Goal: Task Accomplishment & Management: Complete application form

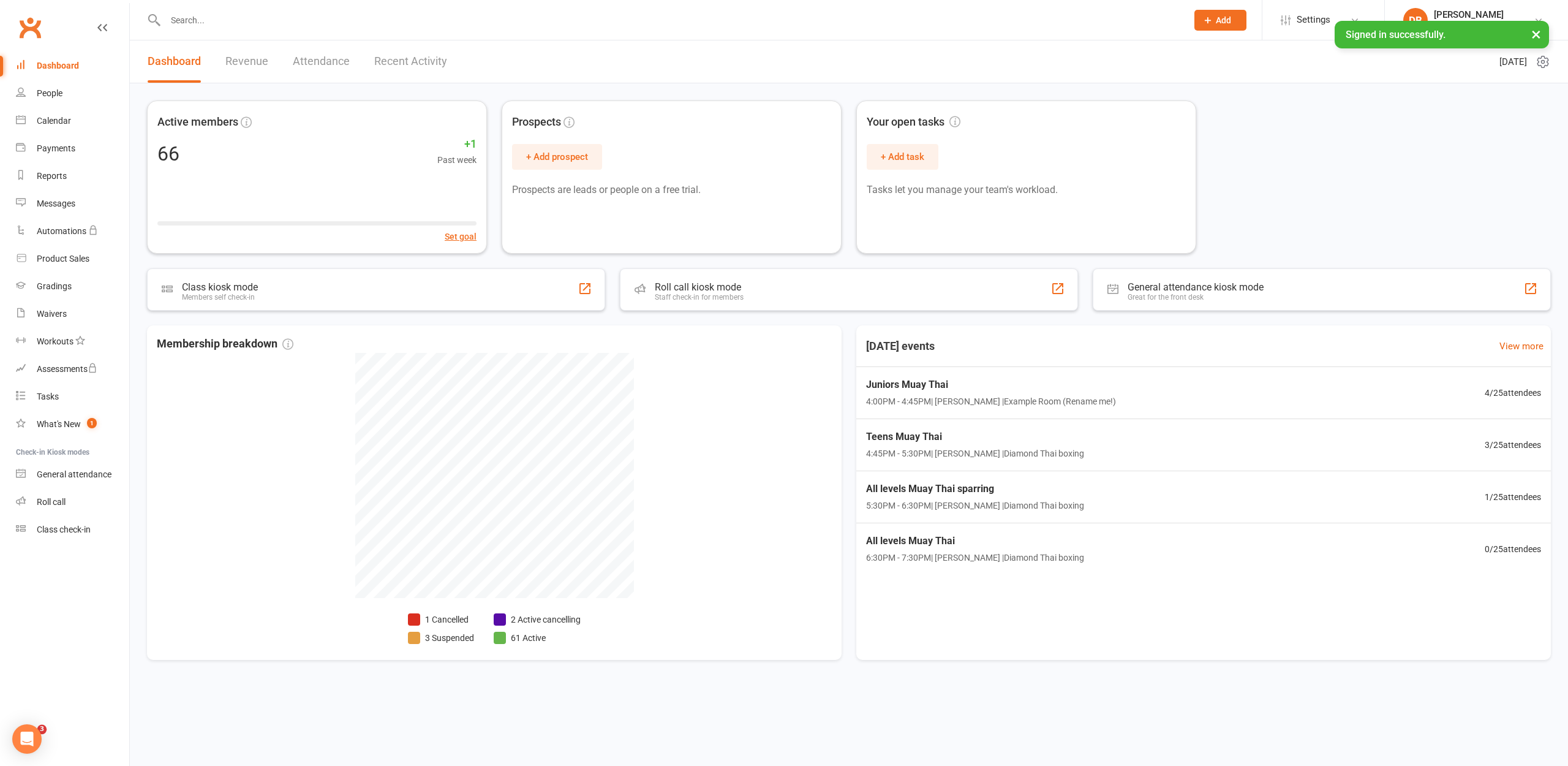
click at [1206, 23] on icon at bounding box center [1207, 20] width 11 height 11
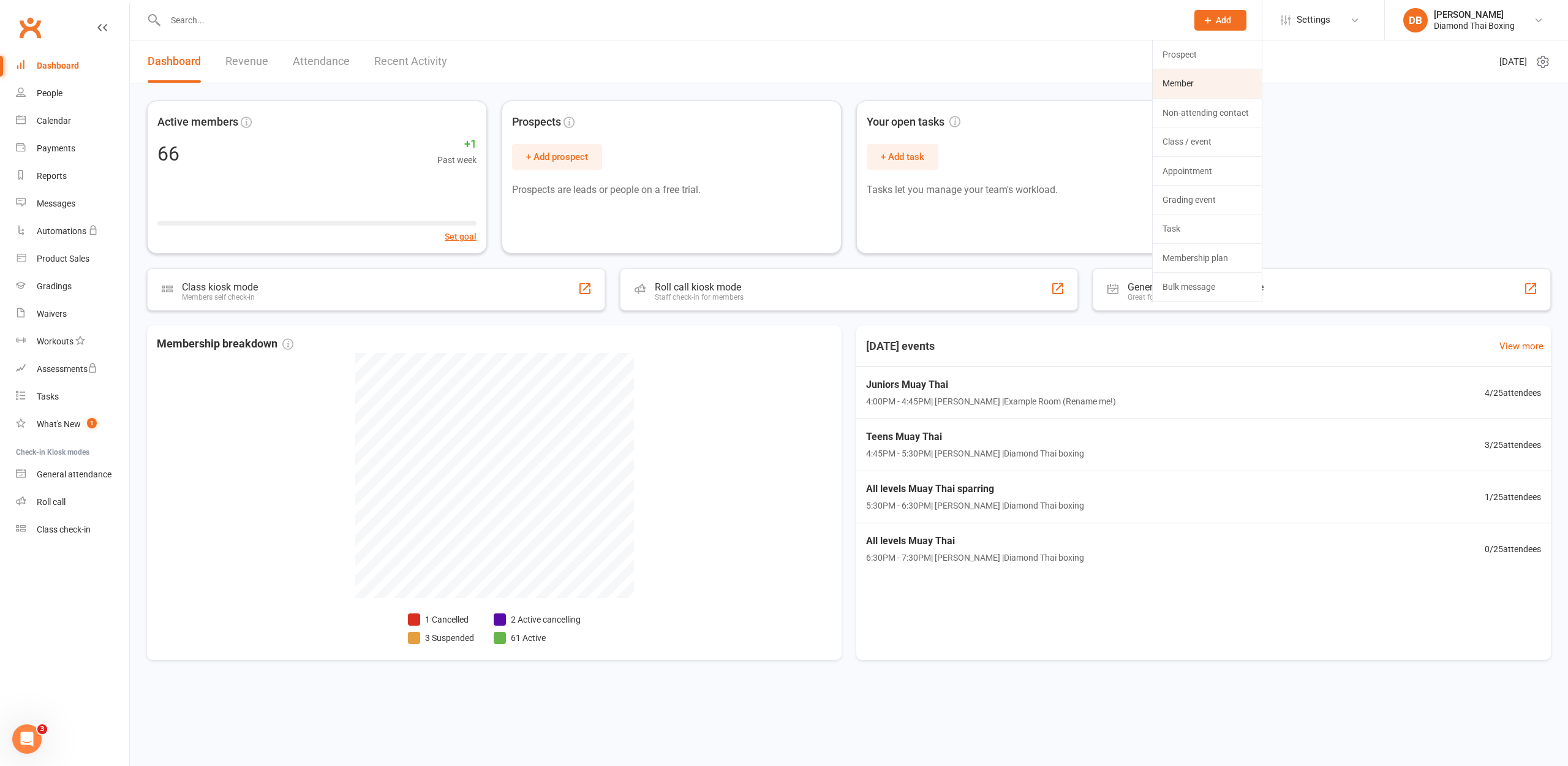
click at [1198, 76] on link "Member" at bounding box center [1207, 83] width 109 height 28
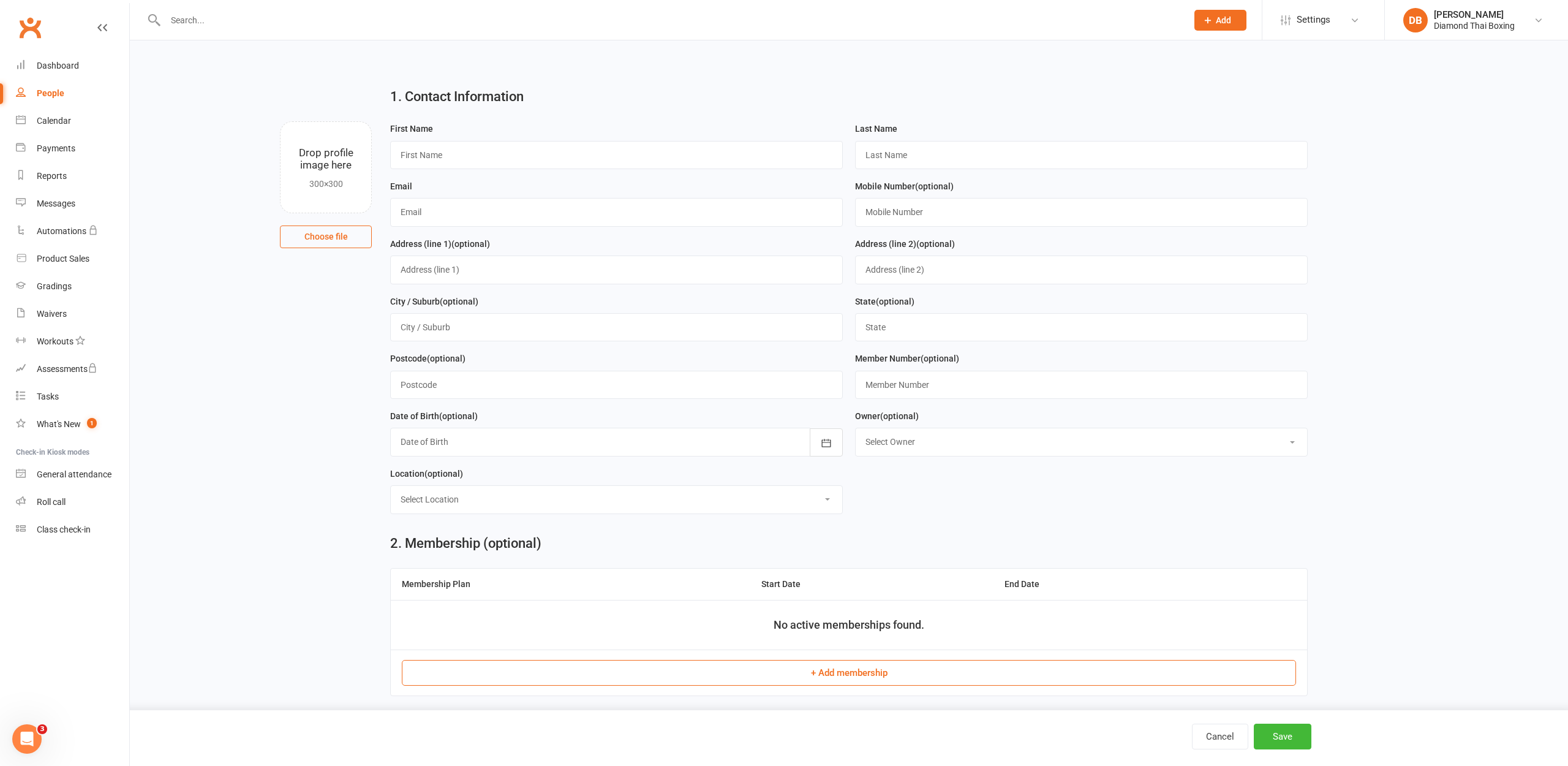
click at [519, 140] on div "First Name" at bounding box center [617, 145] width 452 height 48
type input "tahliah"
type input "[PERSON_NAME]"
type input "[EMAIL_ADDRESS][DOMAIN_NAME]"
type input "0499906396"
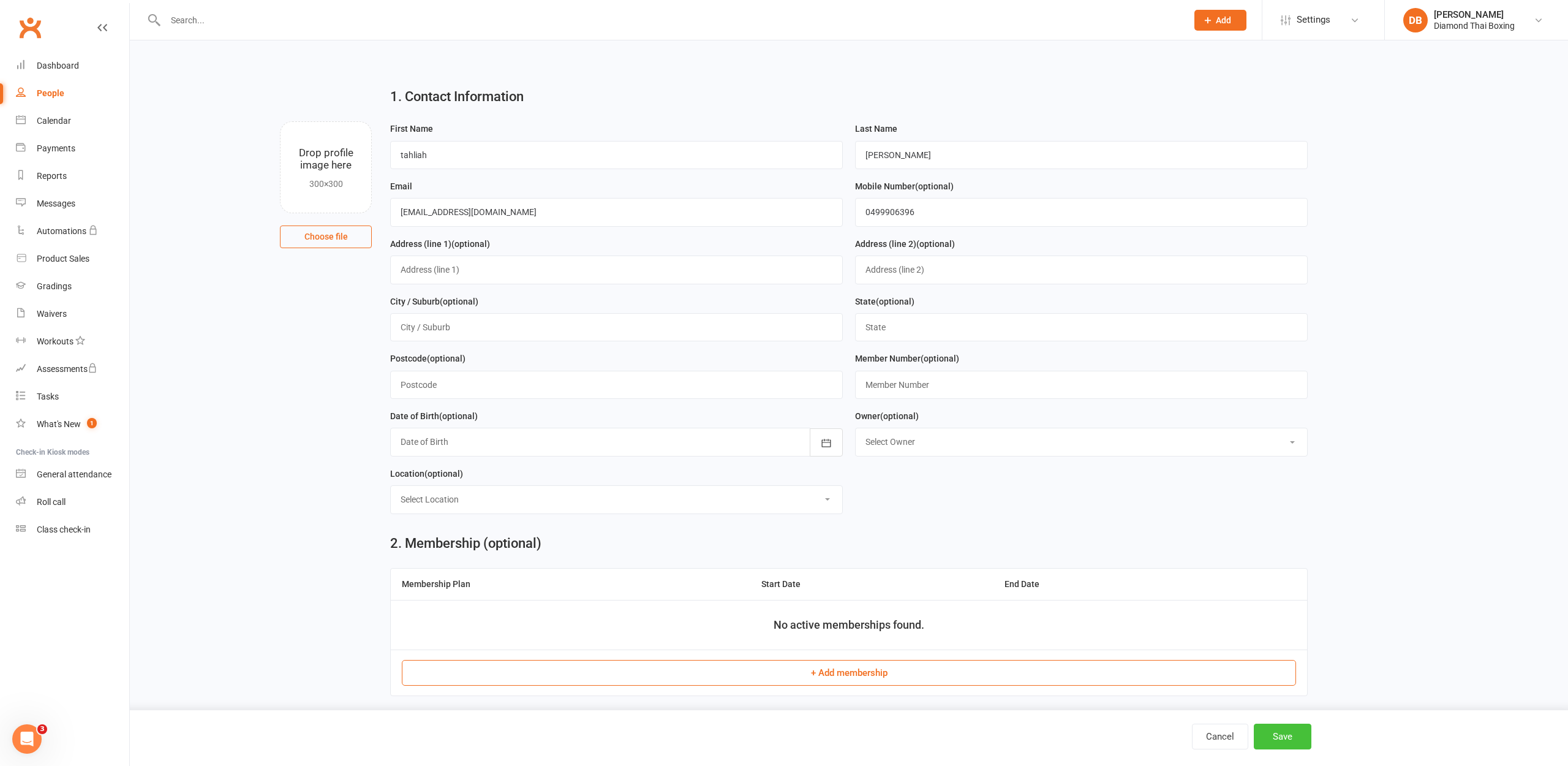
click at [1286, 741] on button "Save" at bounding box center [1282, 736] width 57 height 26
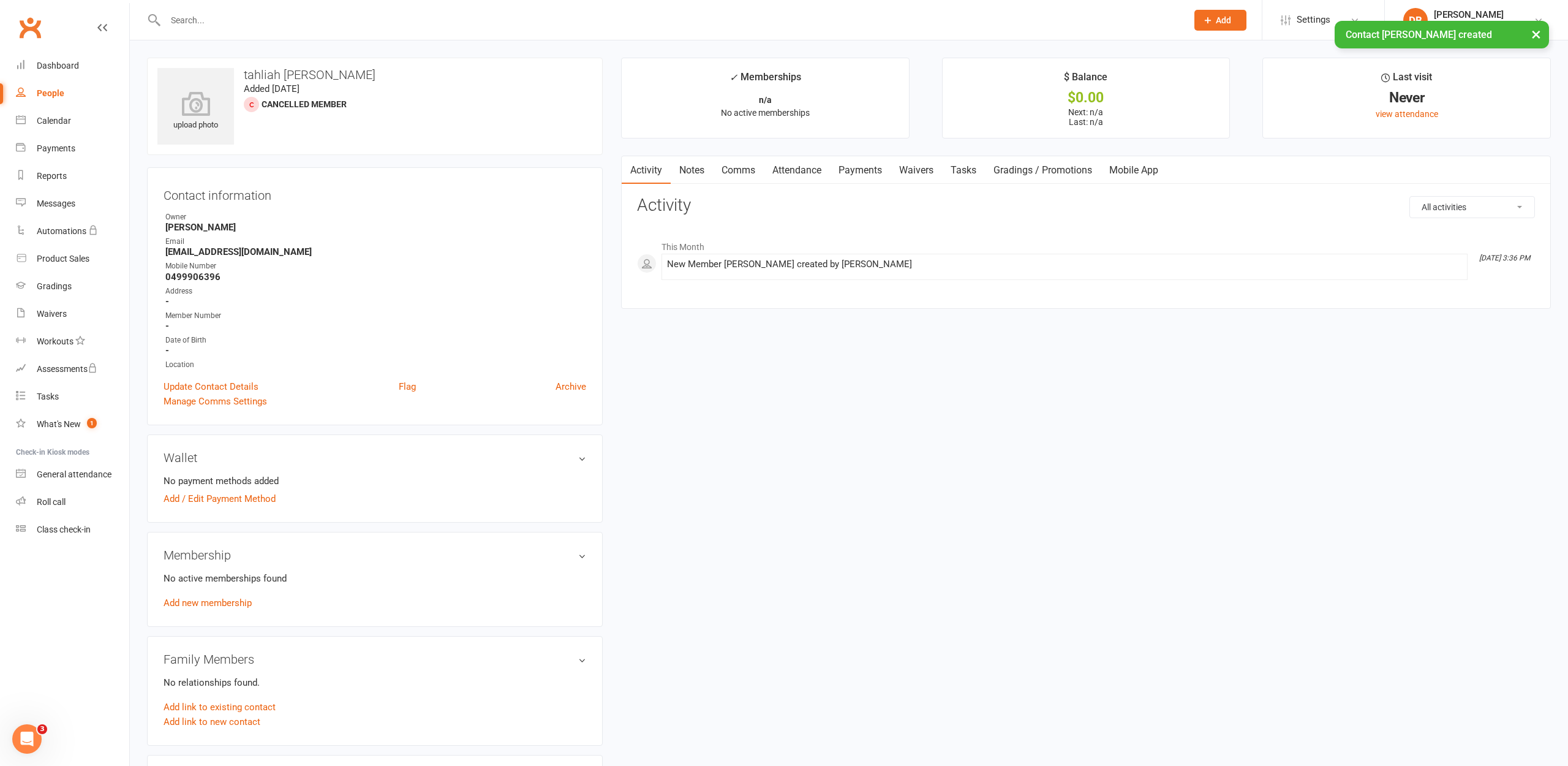
click at [206, 601] on link "Add new membership" at bounding box center [208, 602] width 88 height 11
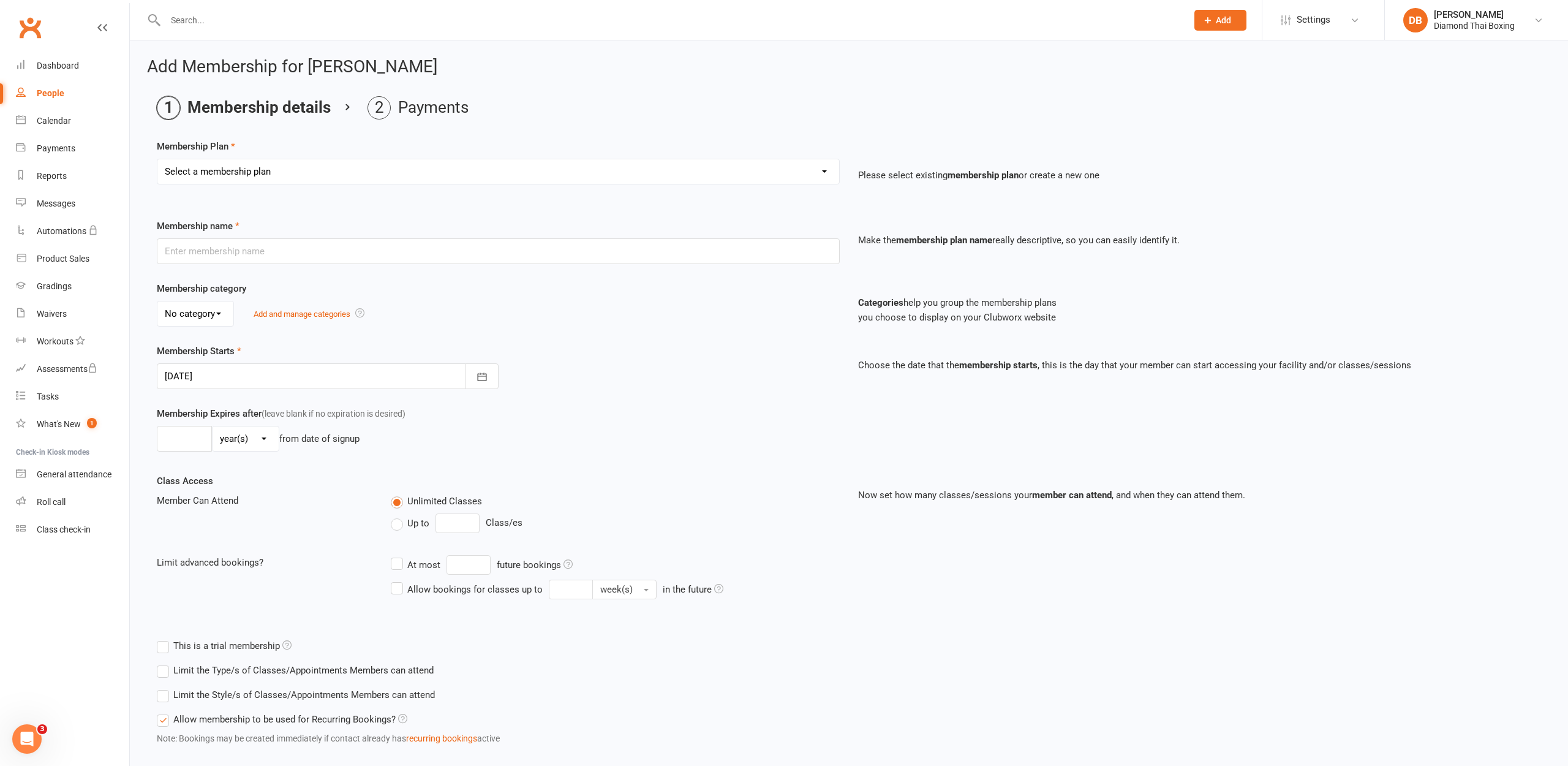
select select "9"
type input "juniors 2 days"
select select "0"
type input "0"
type input "2"
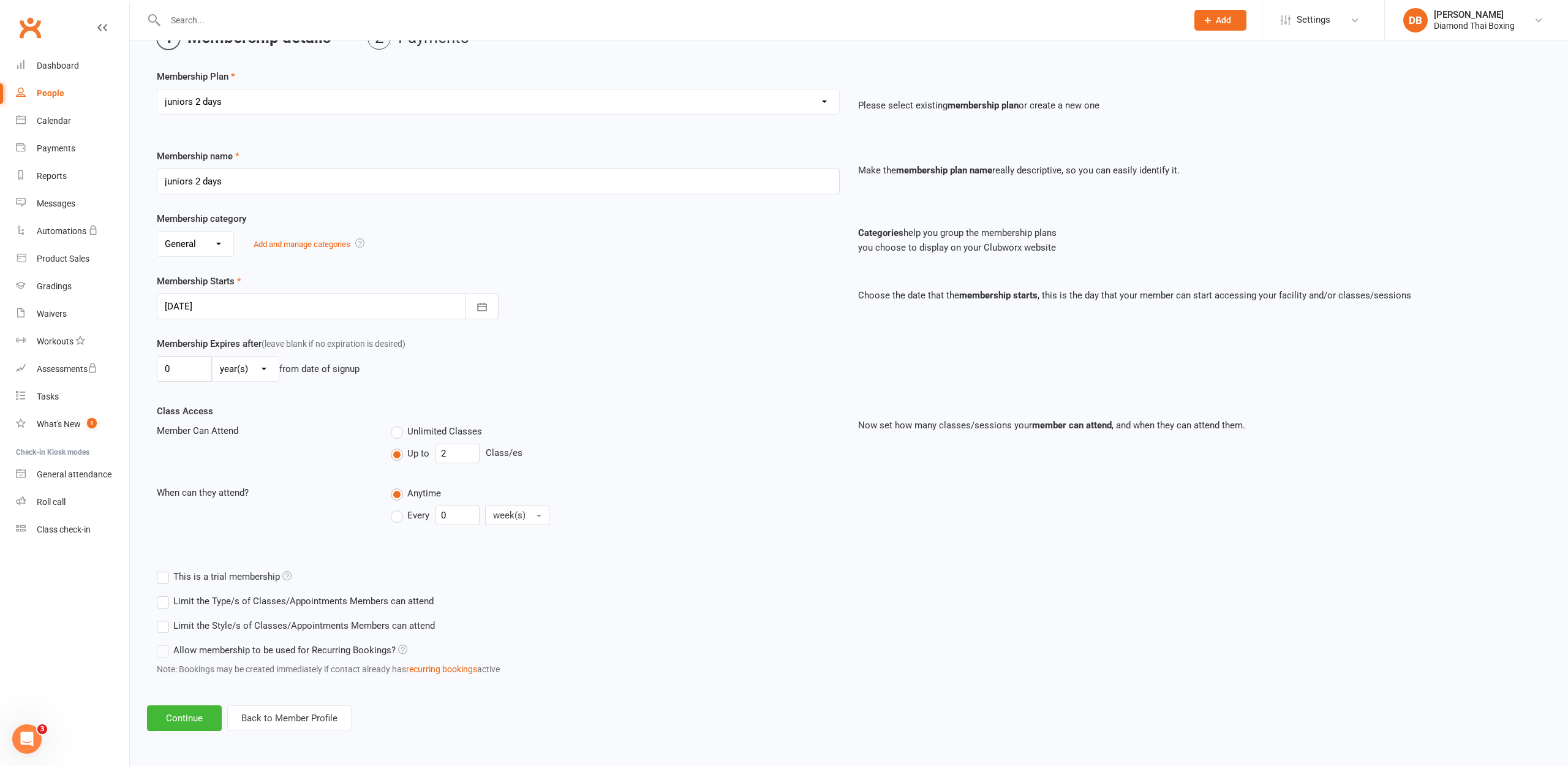
scroll to position [80, 0]
click at [168, 593] on label "Limit the Type/s of Classes/Appointments Members can attend" at bounding box center [295, 600] width 277 height 15
click at [165, 593] on input "Limit the Type/s of Classes/Appointments Members can attend" at bounding box center [160, 593] width 8 height 0
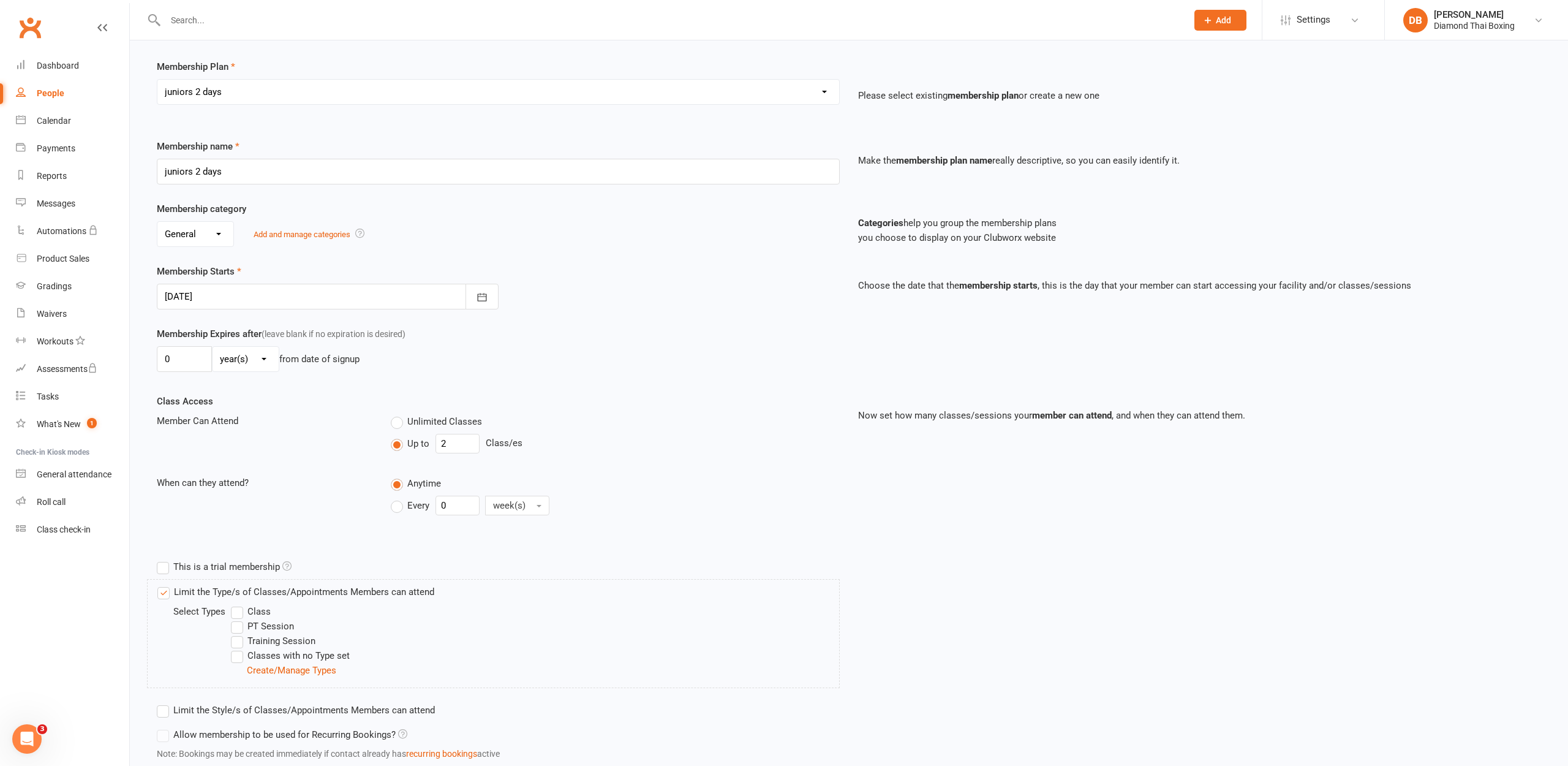
click at [168, 592] on label "Limit the Type/s of Classes/Appointments Members can attend" at bounding box center [296, 592] width 277 height 15
click at [166, 585] on input "Limit the Type/s of Classes/Appointments Members can attend" at bounding box center [161, 585] width 8 height 0
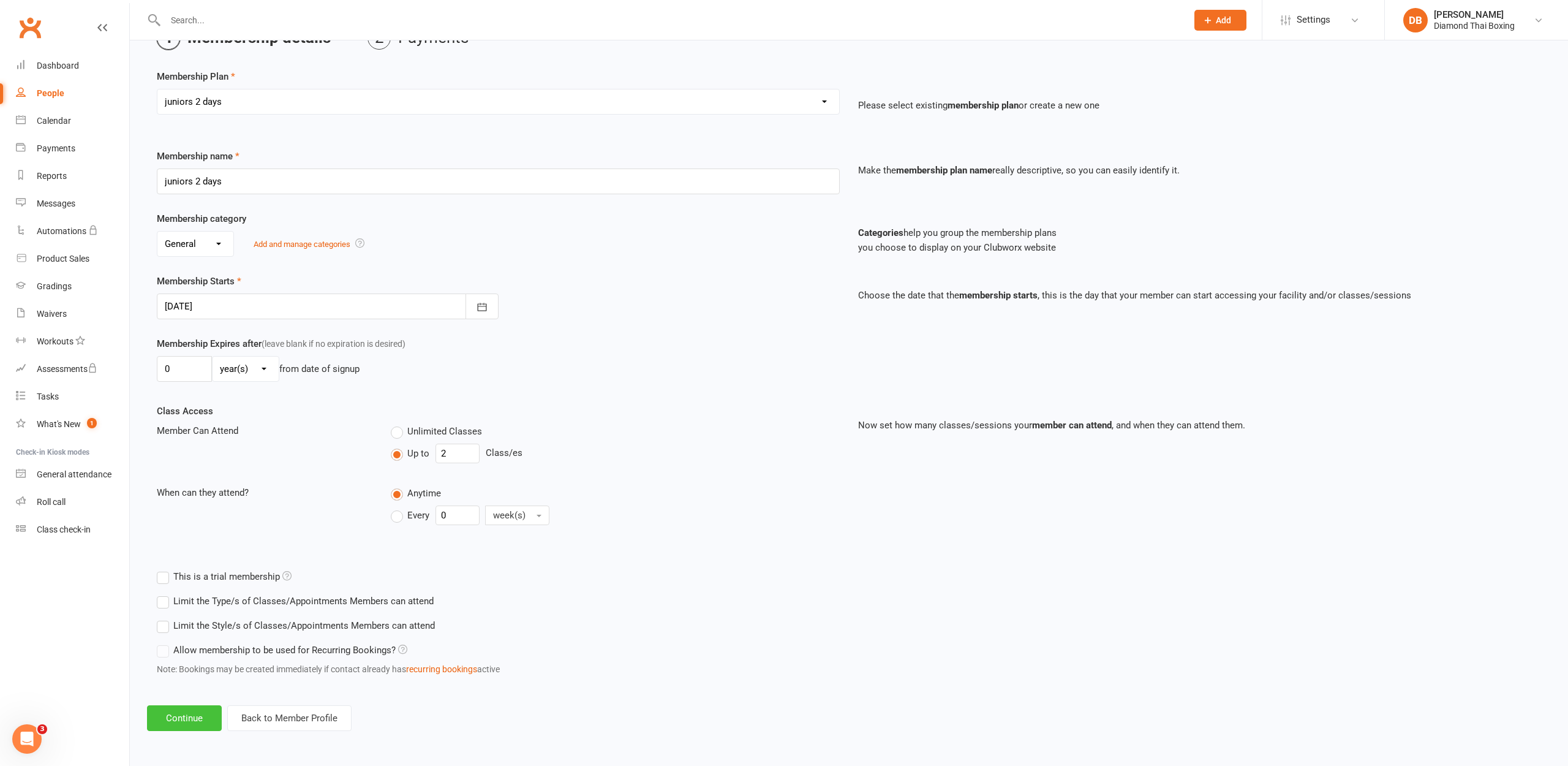
click at [190, 713] on button "Continue" at bounding box center [184, 718] width 75 height 26
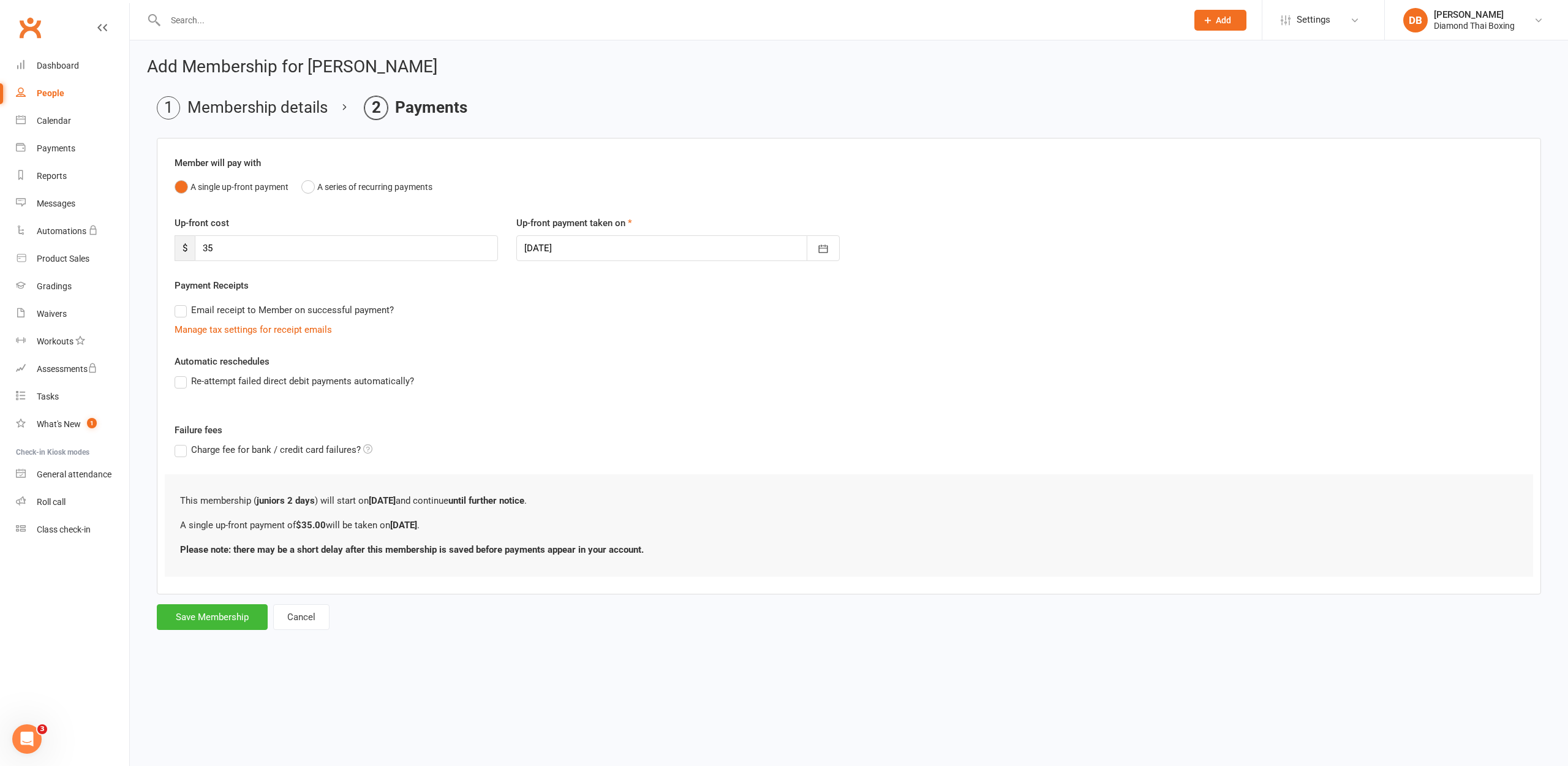
scroll to position [0, 0]
click at [821, 251] on icon "button" at bounding box center [823, 248] width 12 height 12
click at [653, 370] on button "17" at bounding box center [646, 372] width 26 height 22
type input "[DATE]"
click at [207, 616] on button "Save Membership" at bounding box center [212, 617] width 111 height 26
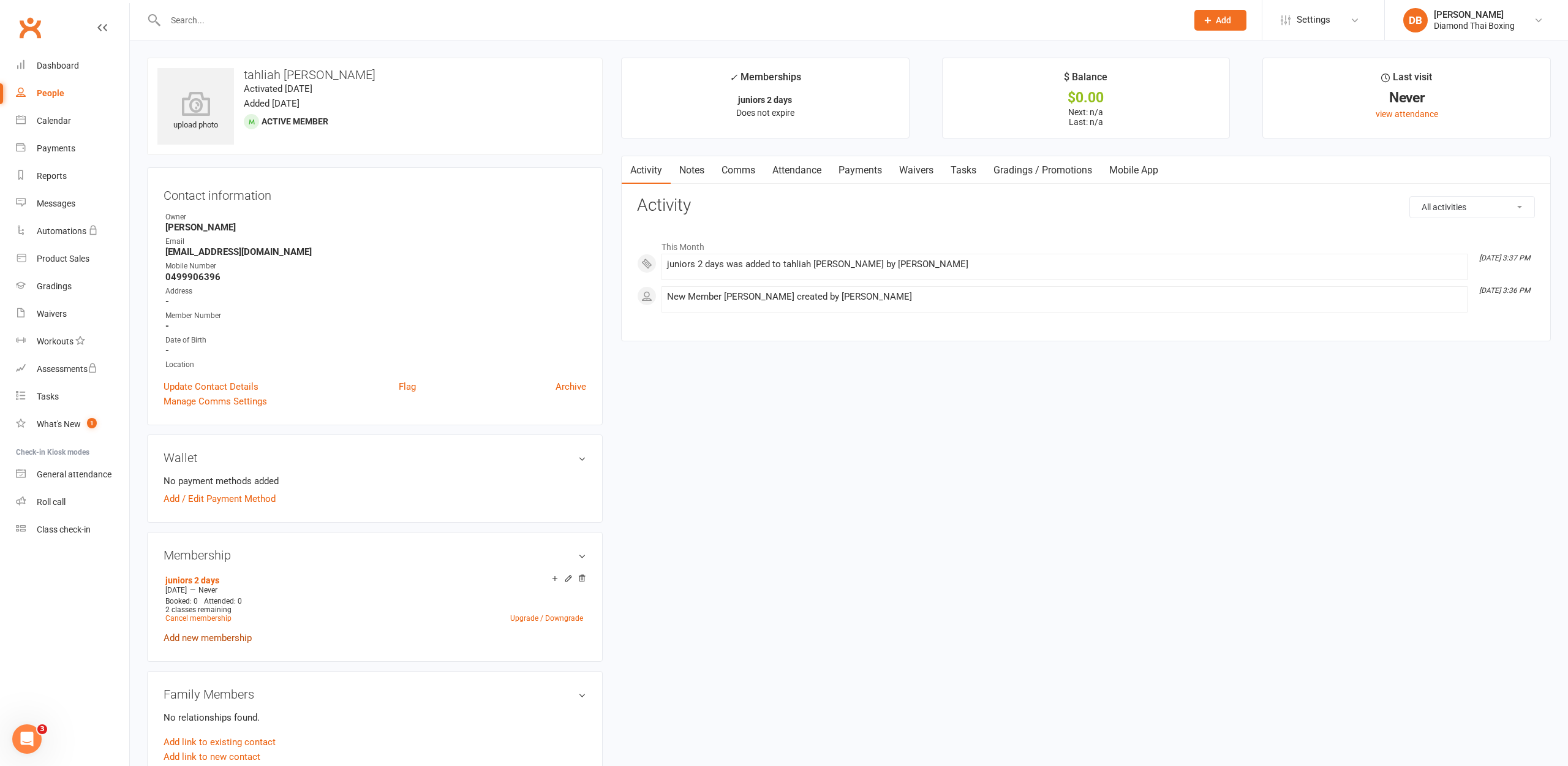
click at [189, 636] on link "Add new membership" at bounding box center [208, 638] width 88 height 11
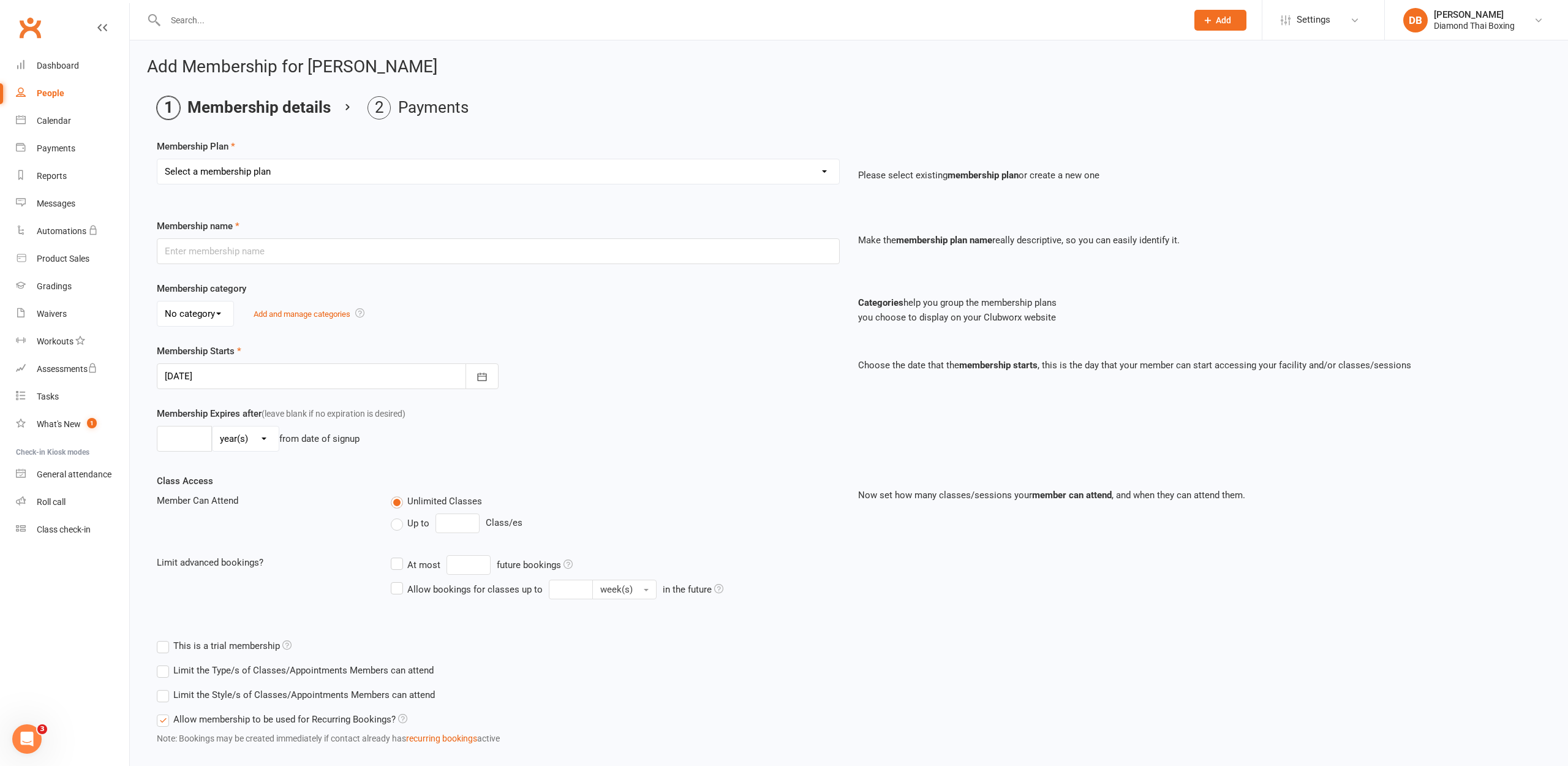
select select "9"
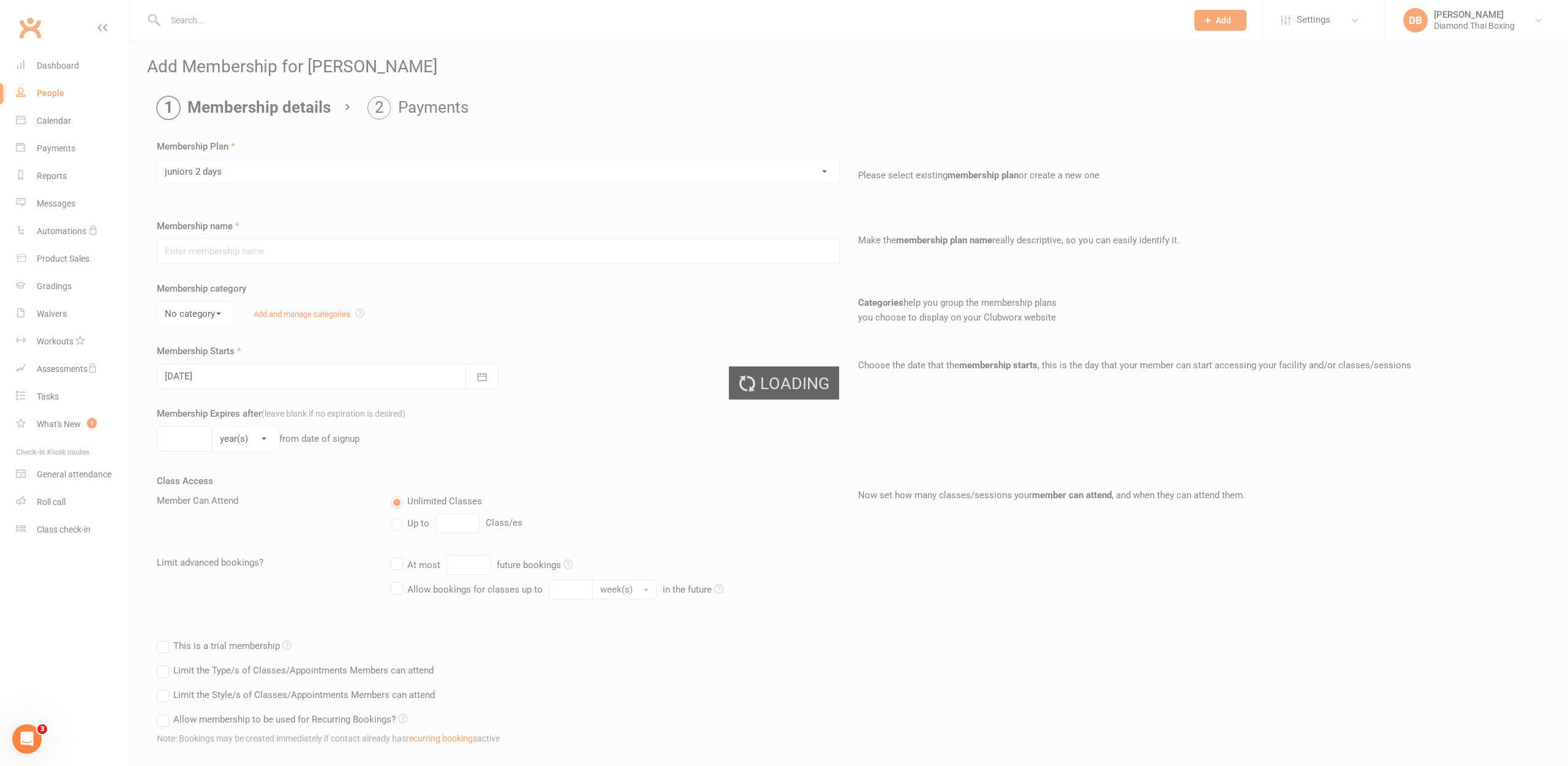
type input "juniors 2 days"
select select "0"
type input "0"
type input "2"
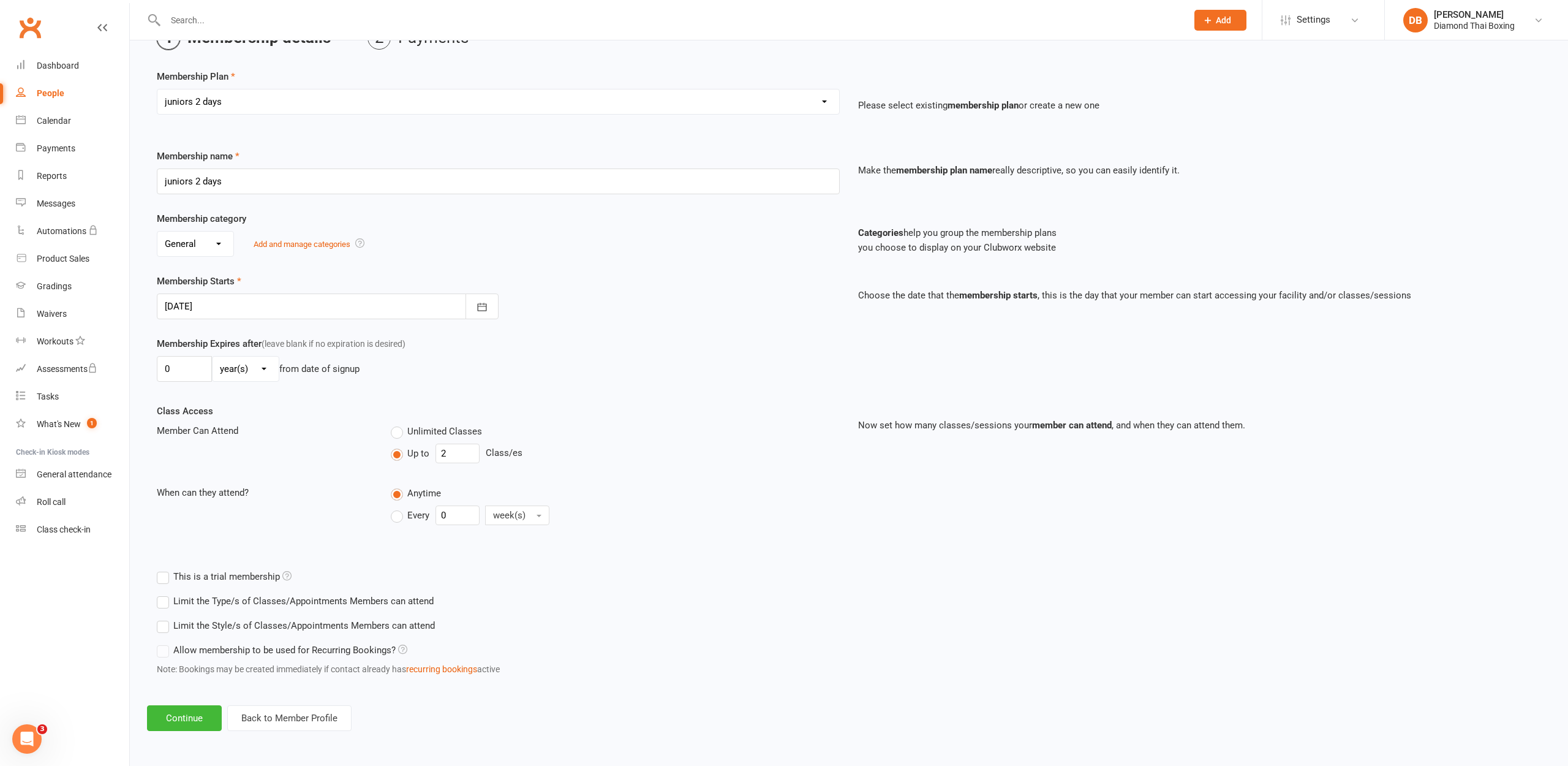
scroll to position [80, 0]
click at [178, 705] on button "Continue" at bounding box center [184, 718] width 75 height 26
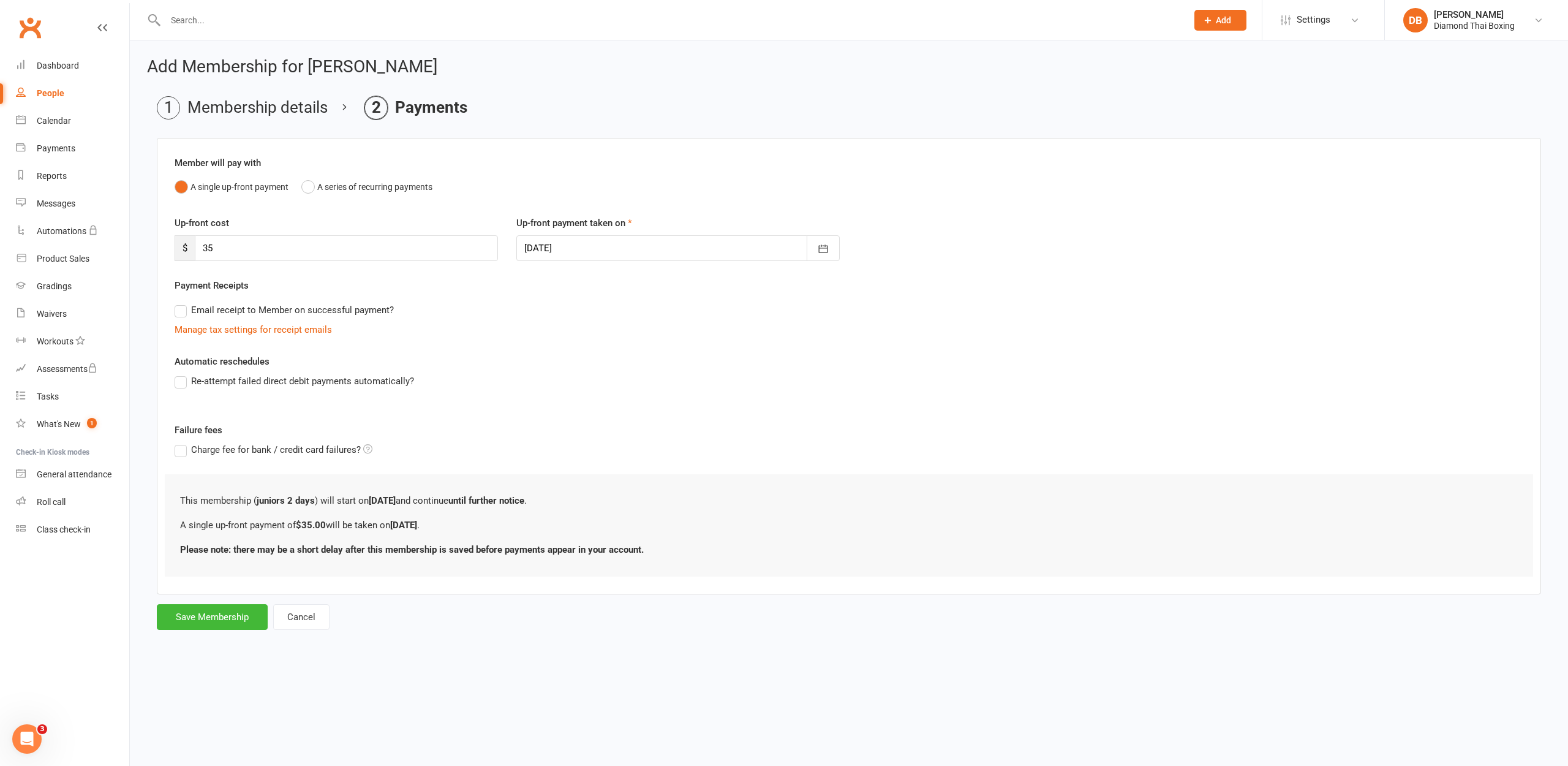
scroll to position [0, 0]
click at [819, 251] on icon "button" at bounding box center [823, 248] width 12 height 12
click at [653, 372] on button "17" at bounding box center [646, 372] width 26 height 22
type input "[DATE]"
click at [220, 618] on button "Save Membership" at bounding box center [212, 617] width 111 height 26
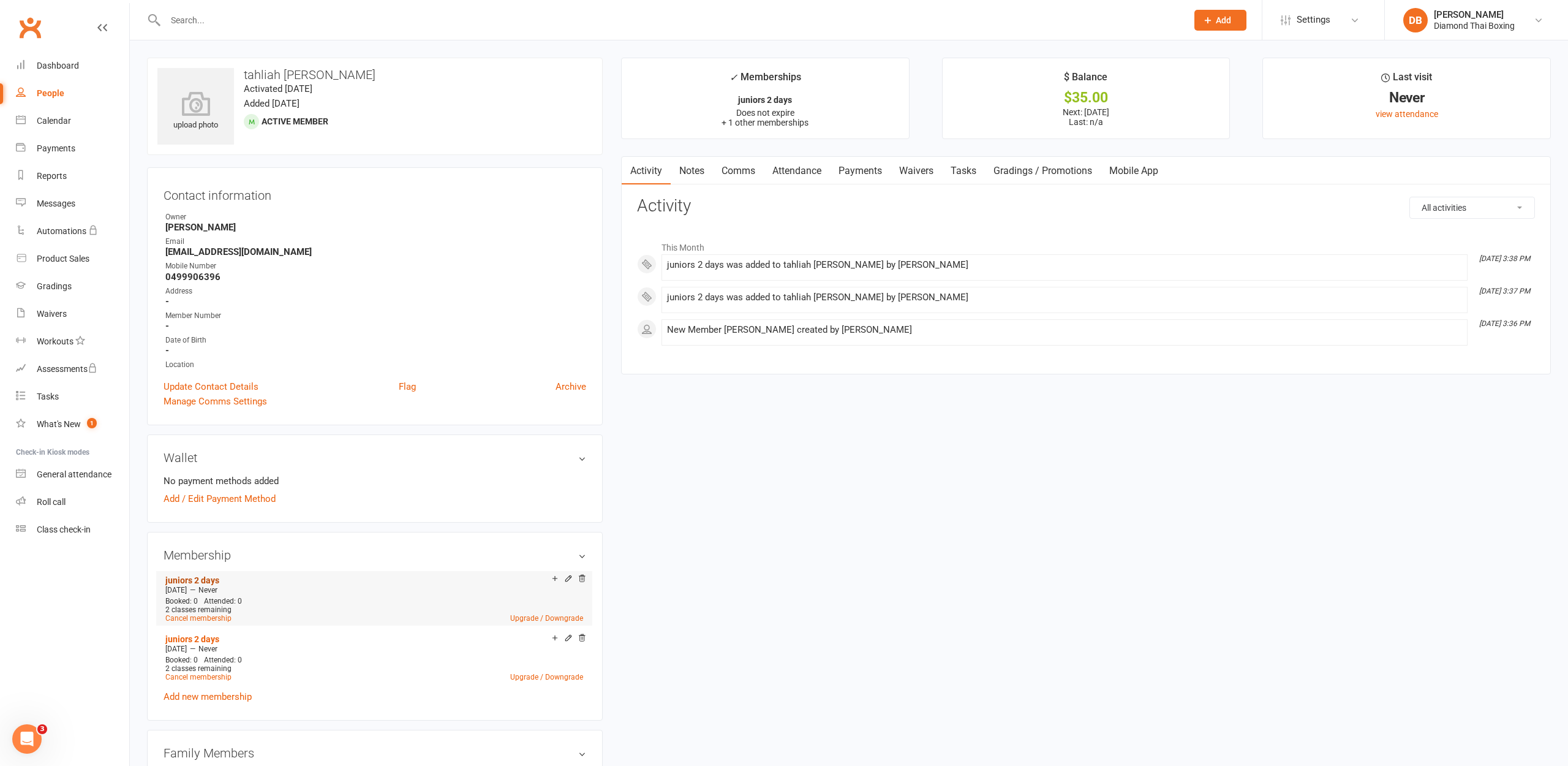
click at [200, 582] on link "juniors 2 days" at bounding box center [192, 580] width 54 height 10
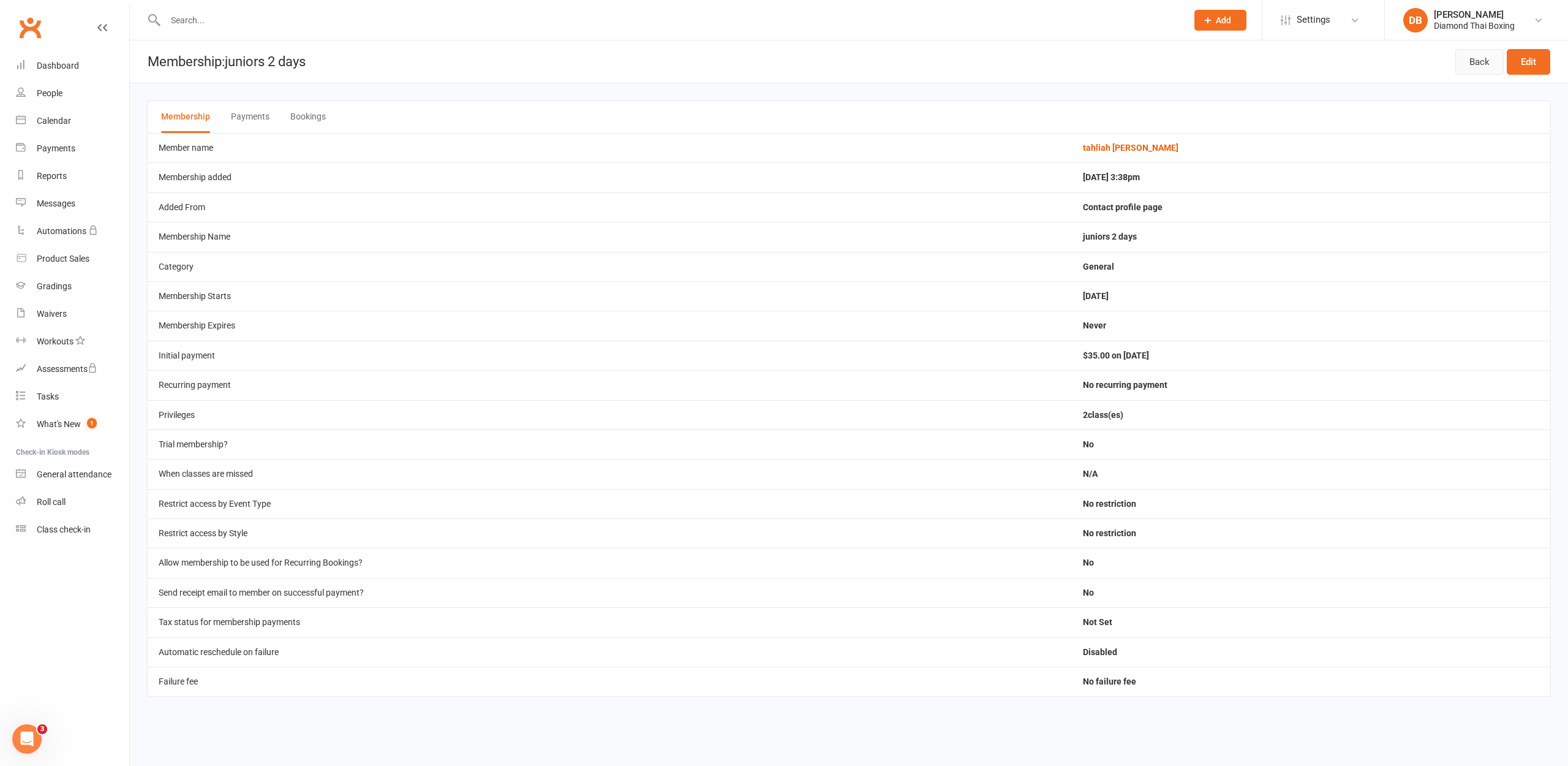
click at [1476, 64] on link "Back" at bounding box center [1480, 62] width 49 height 26
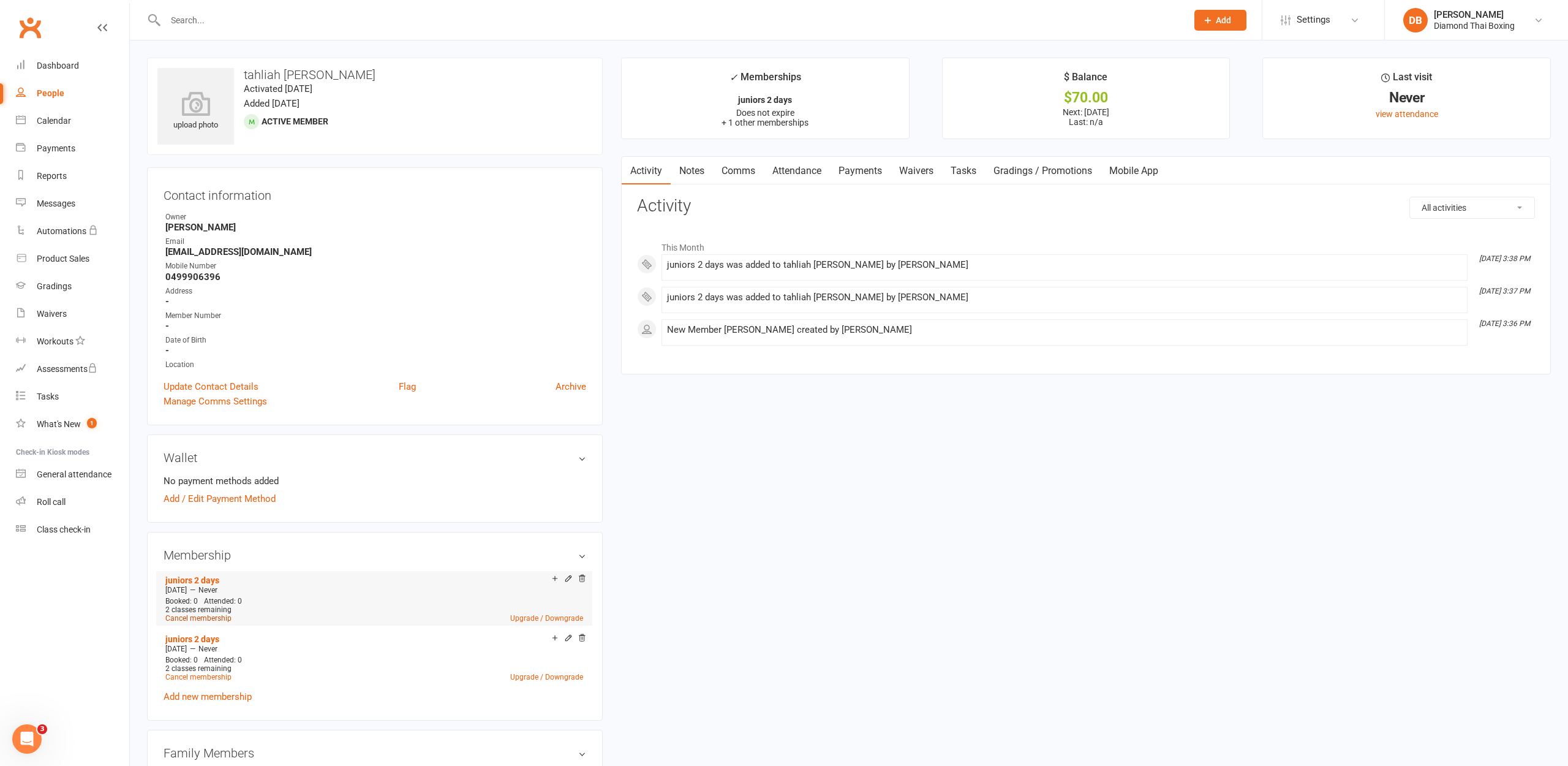
click at [193, 616] on link "Cancel membership" at bounding box center [198, 618] width 66 height 9
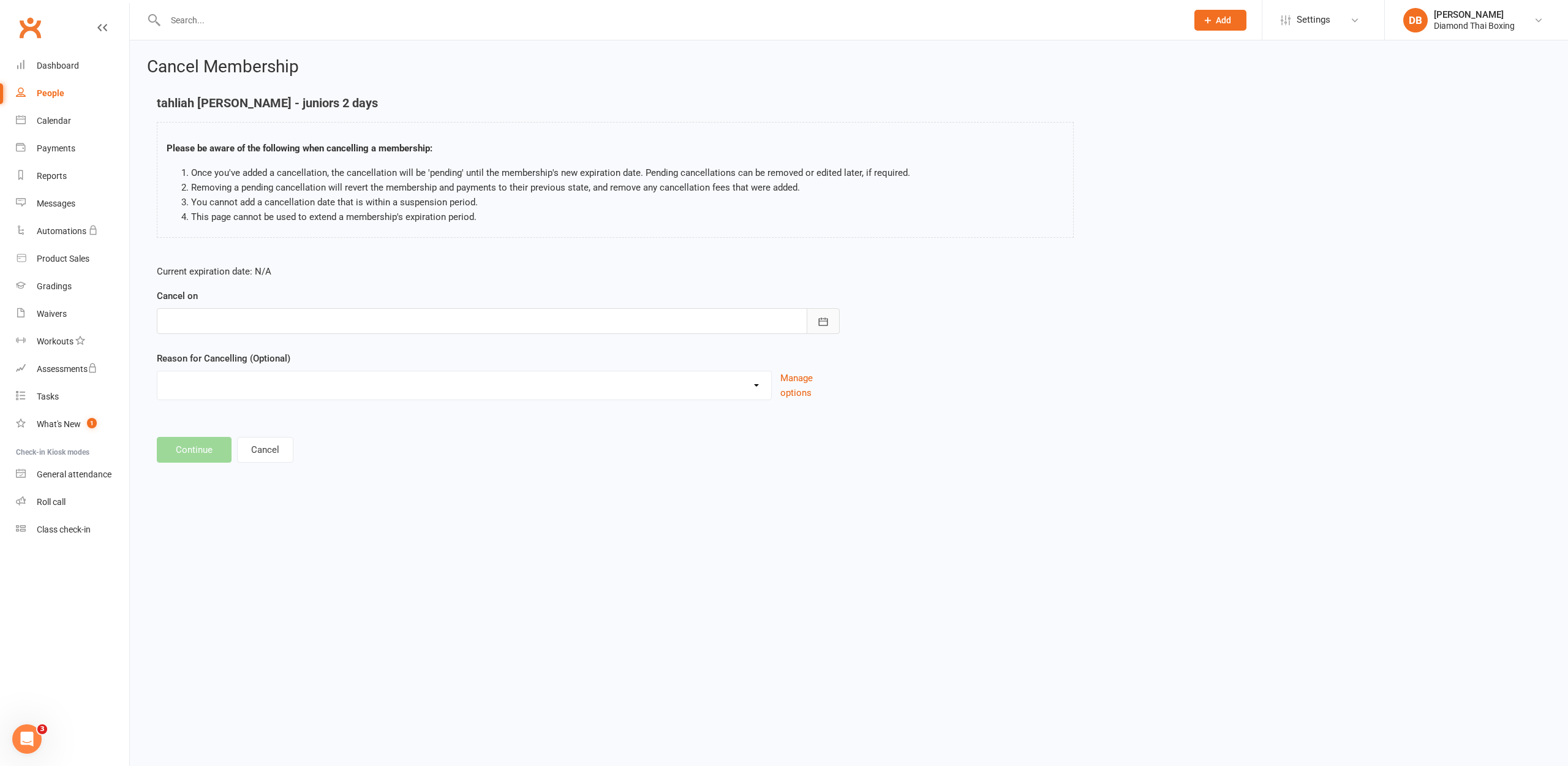
click at [827, 327] on button "button" at bounding box center [823, 321] width 33 height 26
click at [258, 446] on td "16" at bounding box center [260, 445] width 26 height 22
click at [639, 449] on footer "Continue Cancel" at bounding box center [848, 449] width 1384 height 26
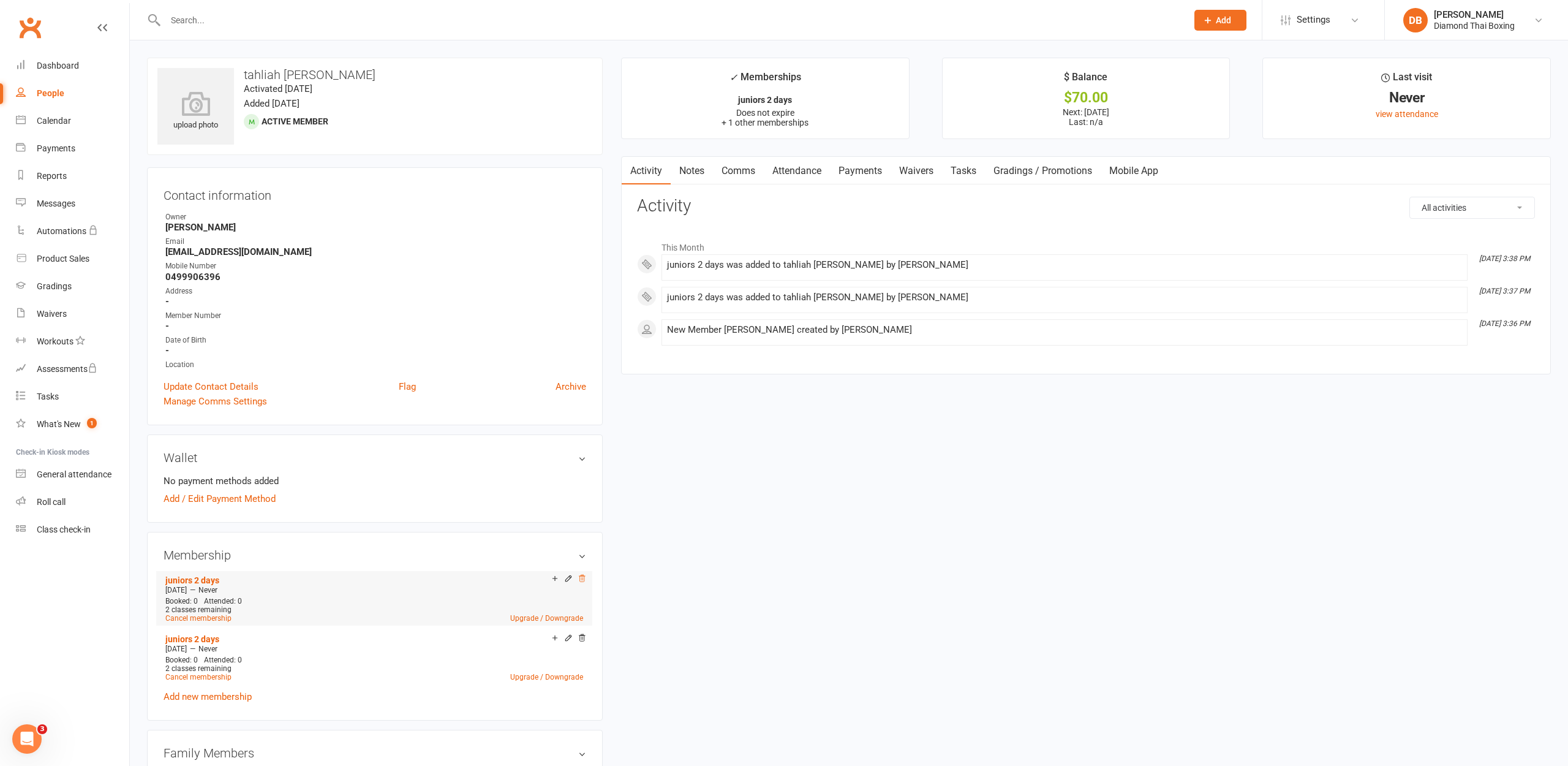
click at [582, 577] on icon at bounding box center [582, 578] width 9 height 9
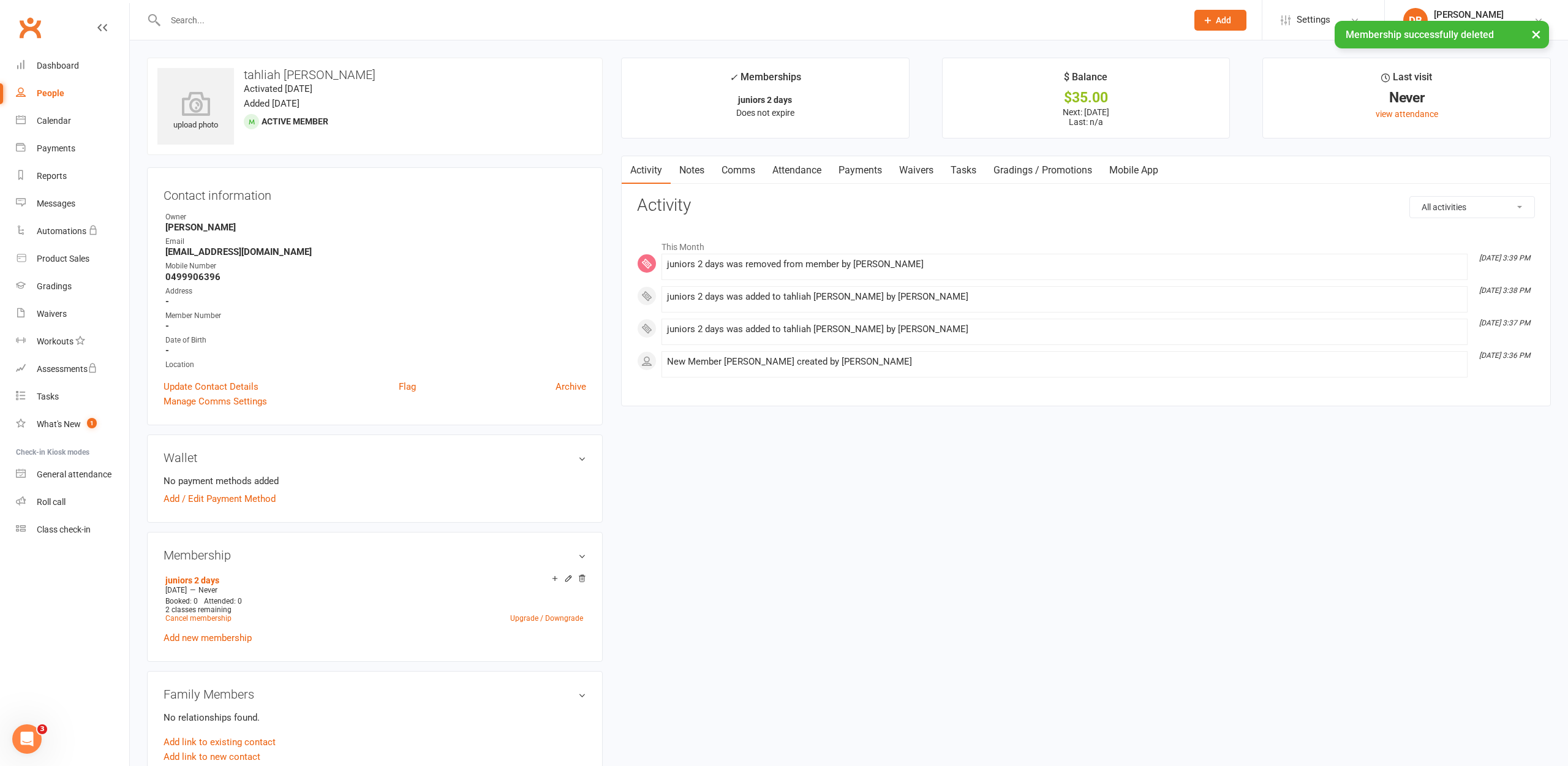
click at [856, 171] on link "Payments" at bounding box center [860, 170] width 61 height 28
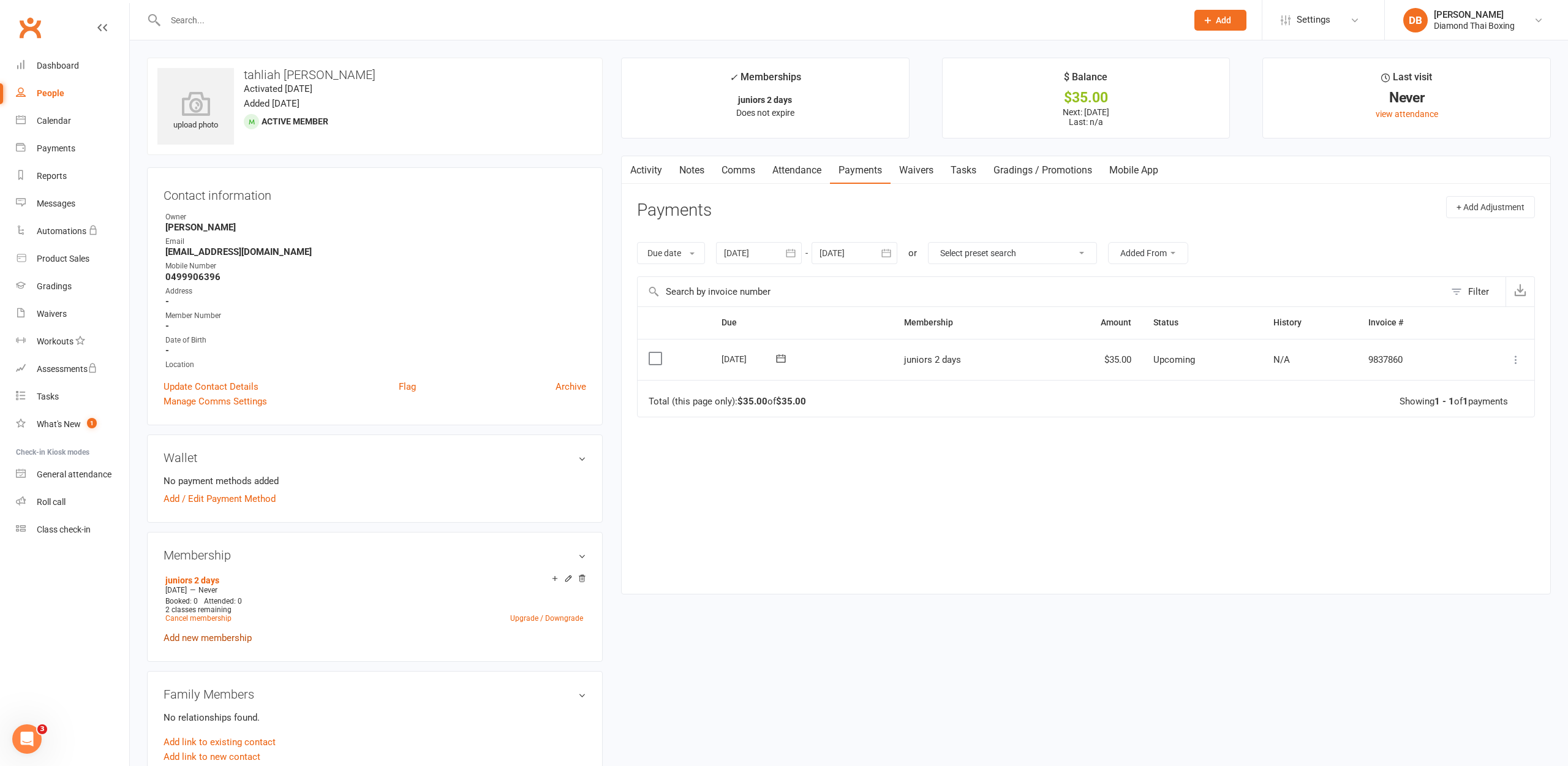
click at [186, 641] on link "Add new membership" at bounding box center [208, 638] width 88 height 11
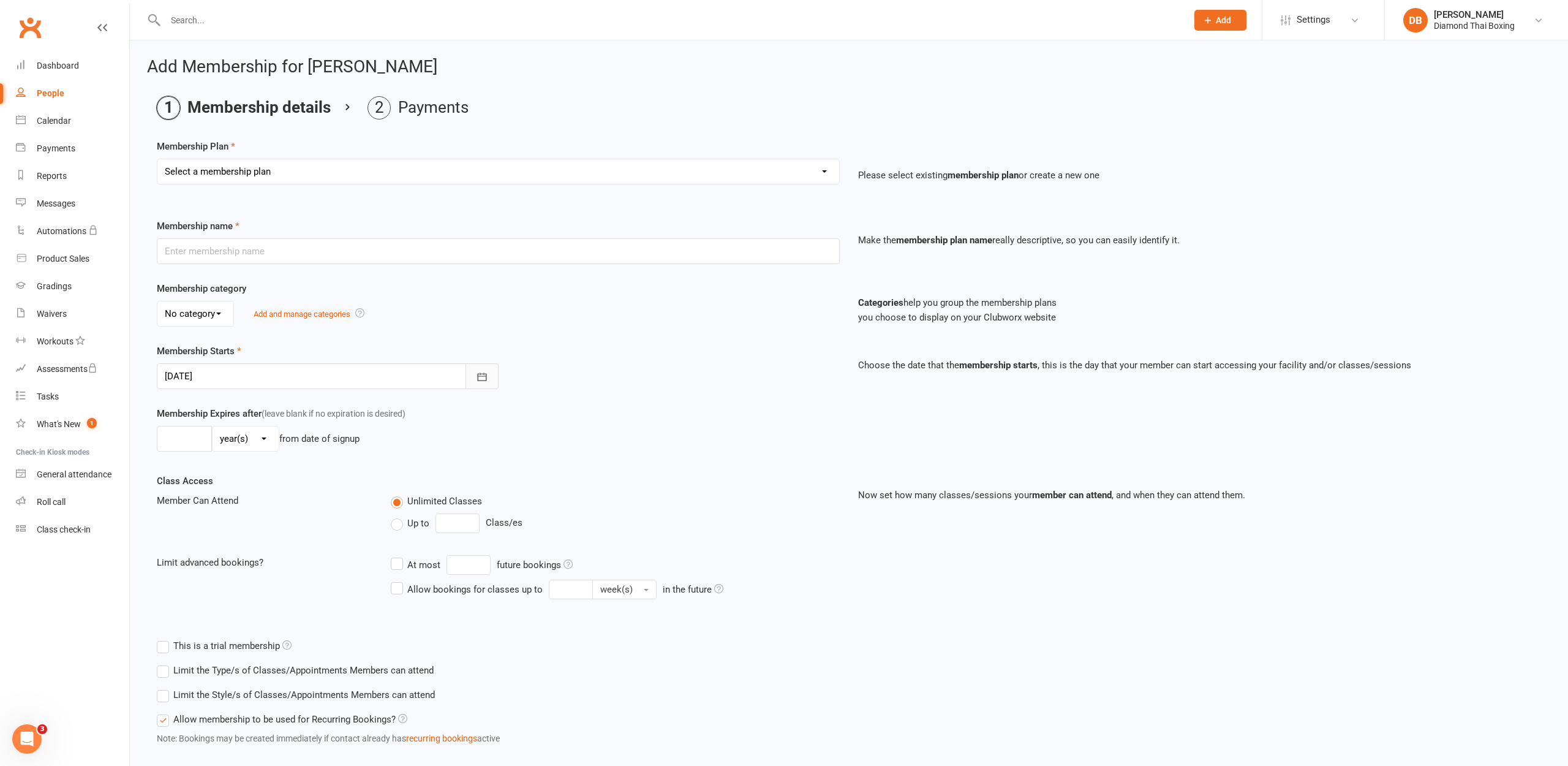
click at [476, 375] on icon "button" at bounding box center [481, 377] width 12 height 12
click at [285, 498] on span "17" at bounding box center [287, 501] width 10 height 10
click at [485, 369] on button "button" at bounding box center [482, 376] width 33 height 26
click at [310, 499] on span "18" at bounding box center [315, 501] width 10 height 10
type input "[DATE]"
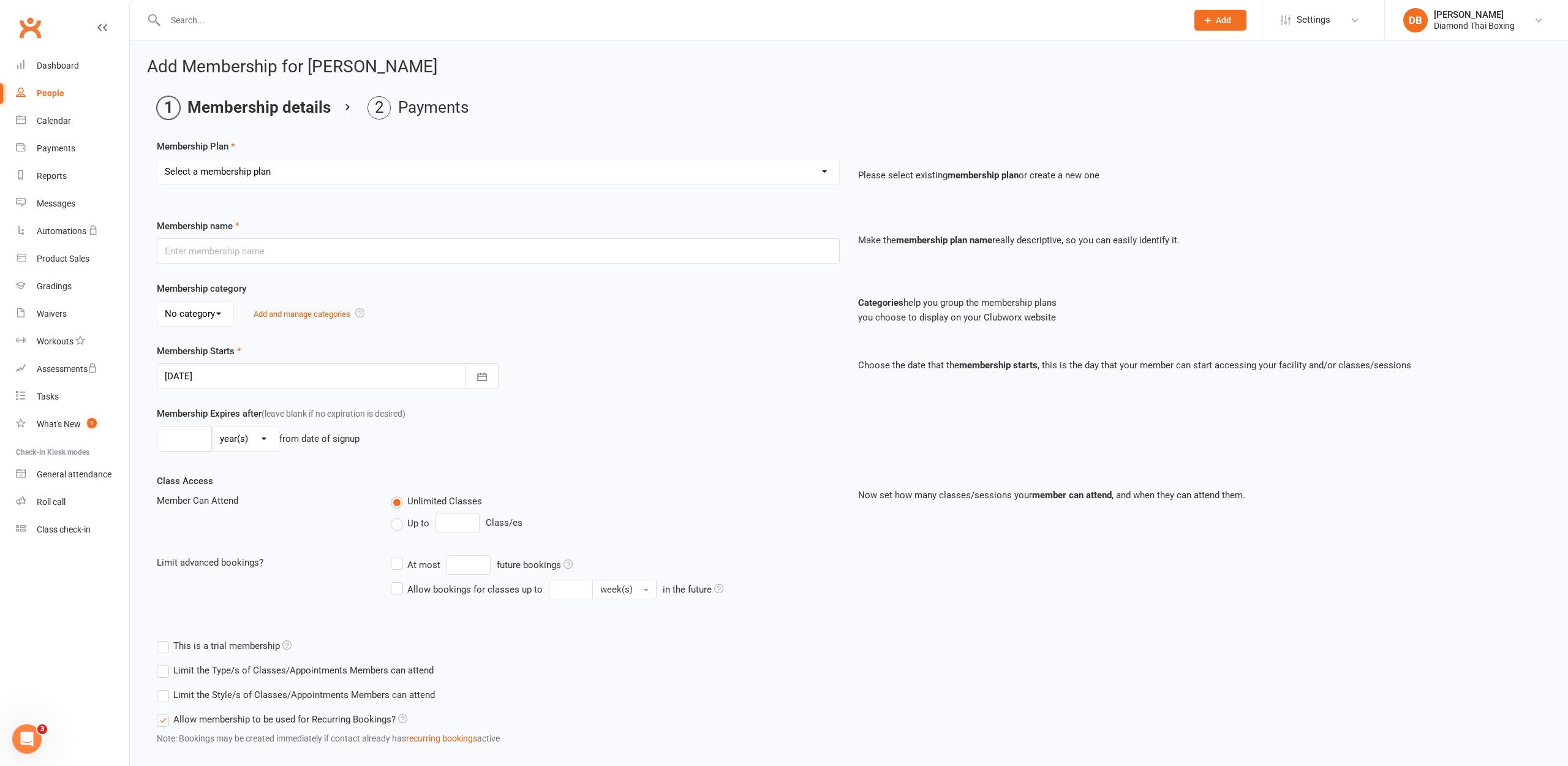
select select "9"
type input "juniors 2 days"
select select "0"
type input "0"
type input "2"
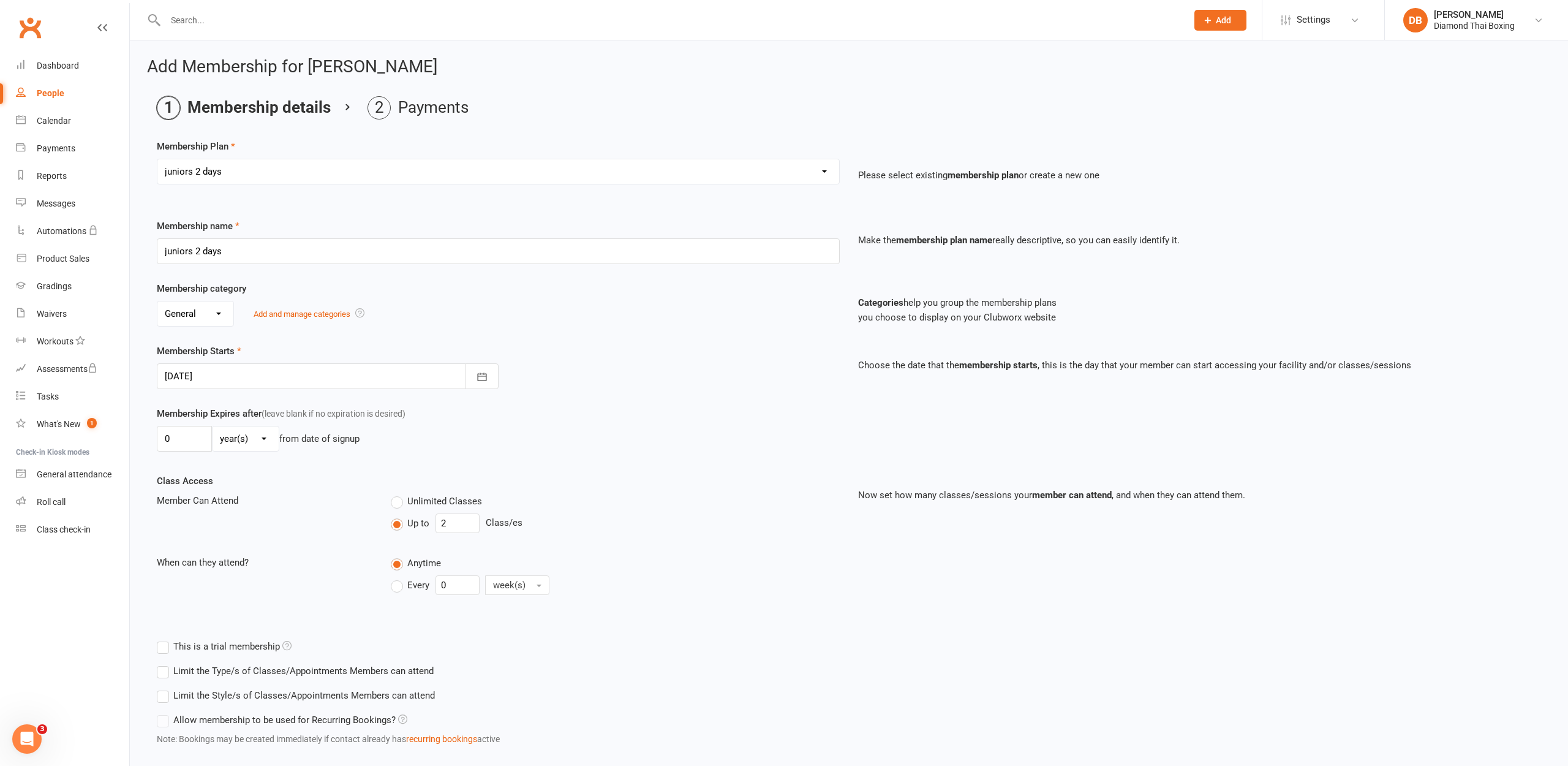
type input "[DATE]"
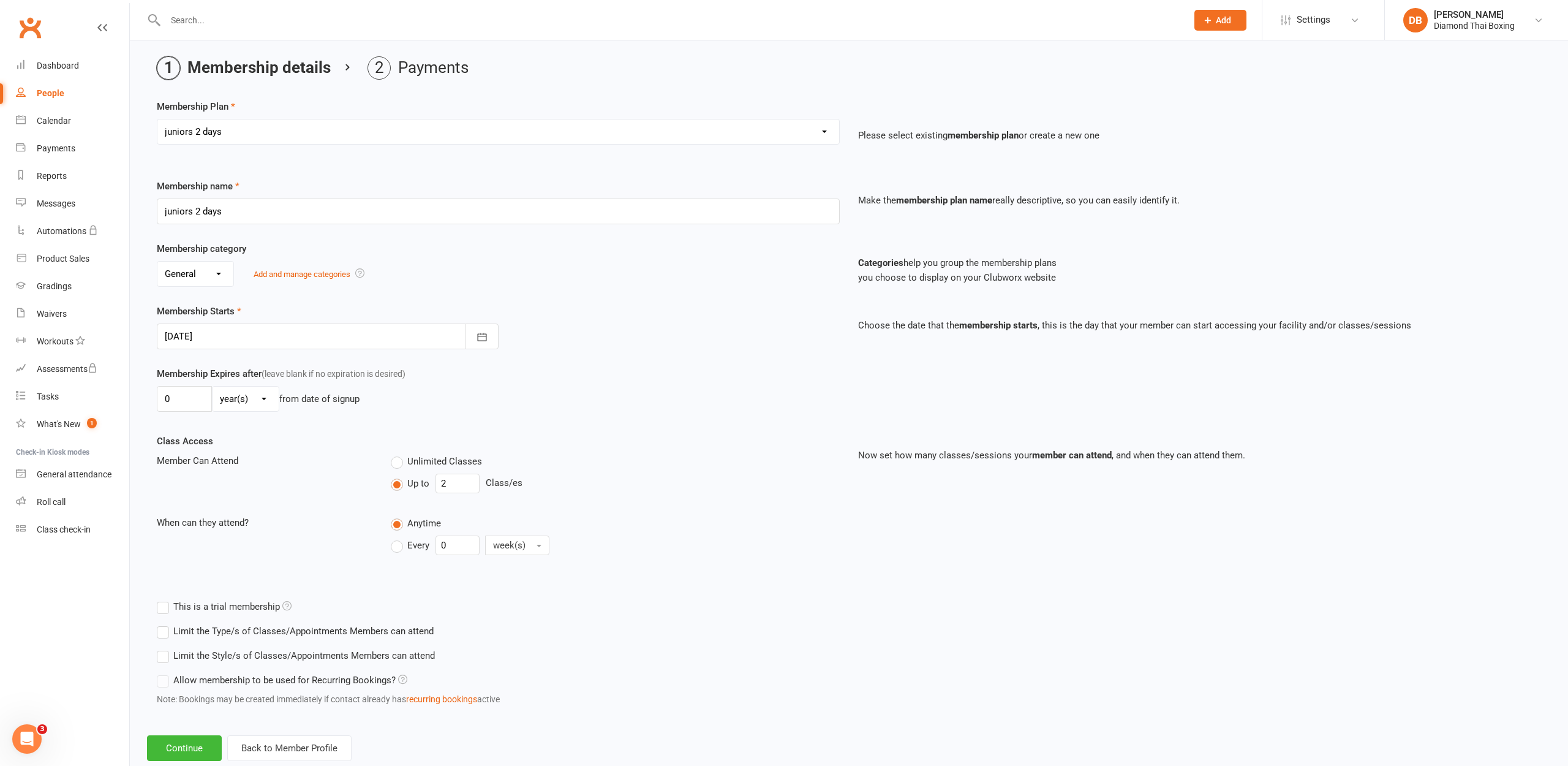
scroll to position [76, 0]
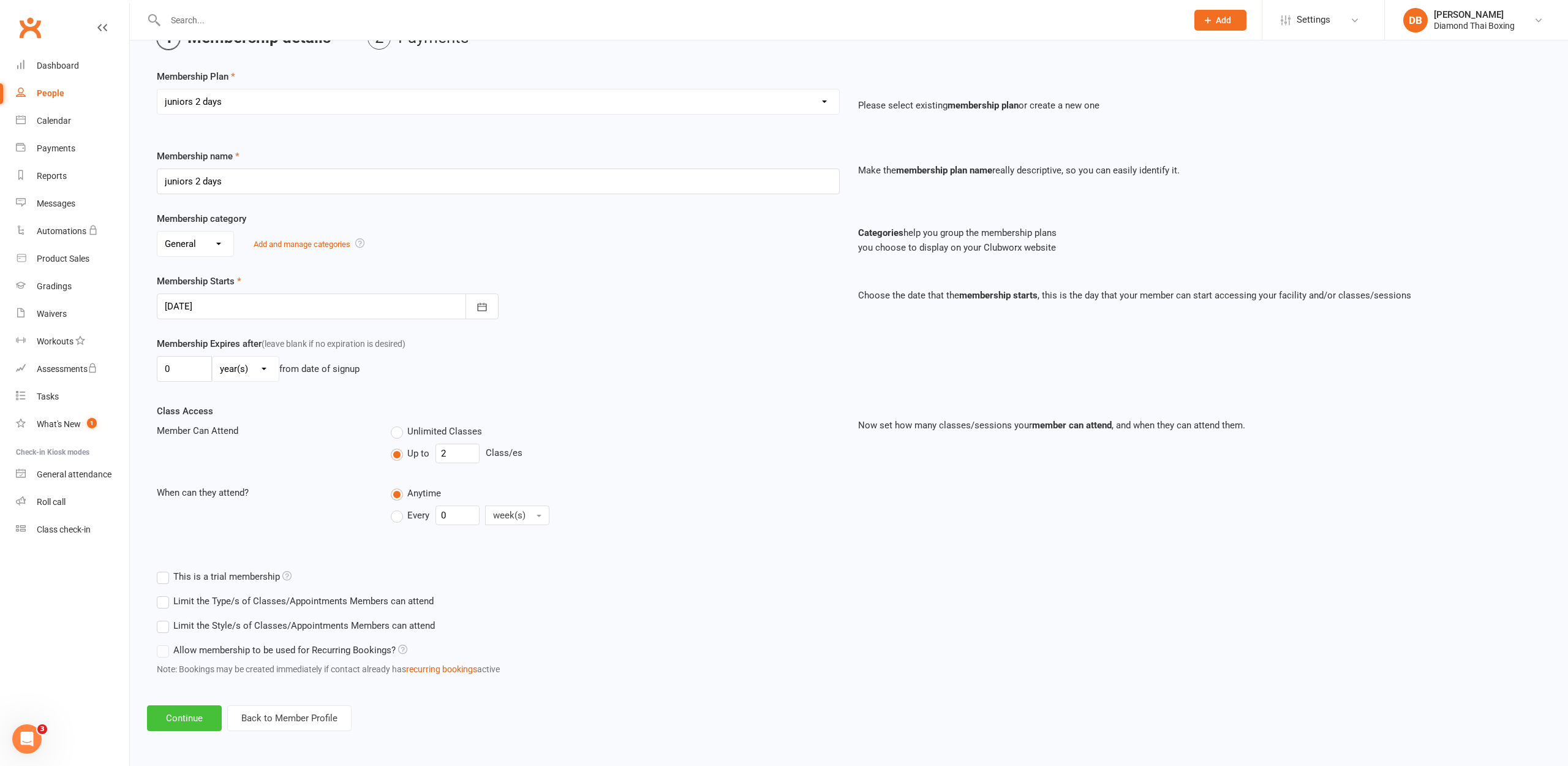
click at [211, 712] on button "Continue" at bounding box center [184, 718] width 75 height 26
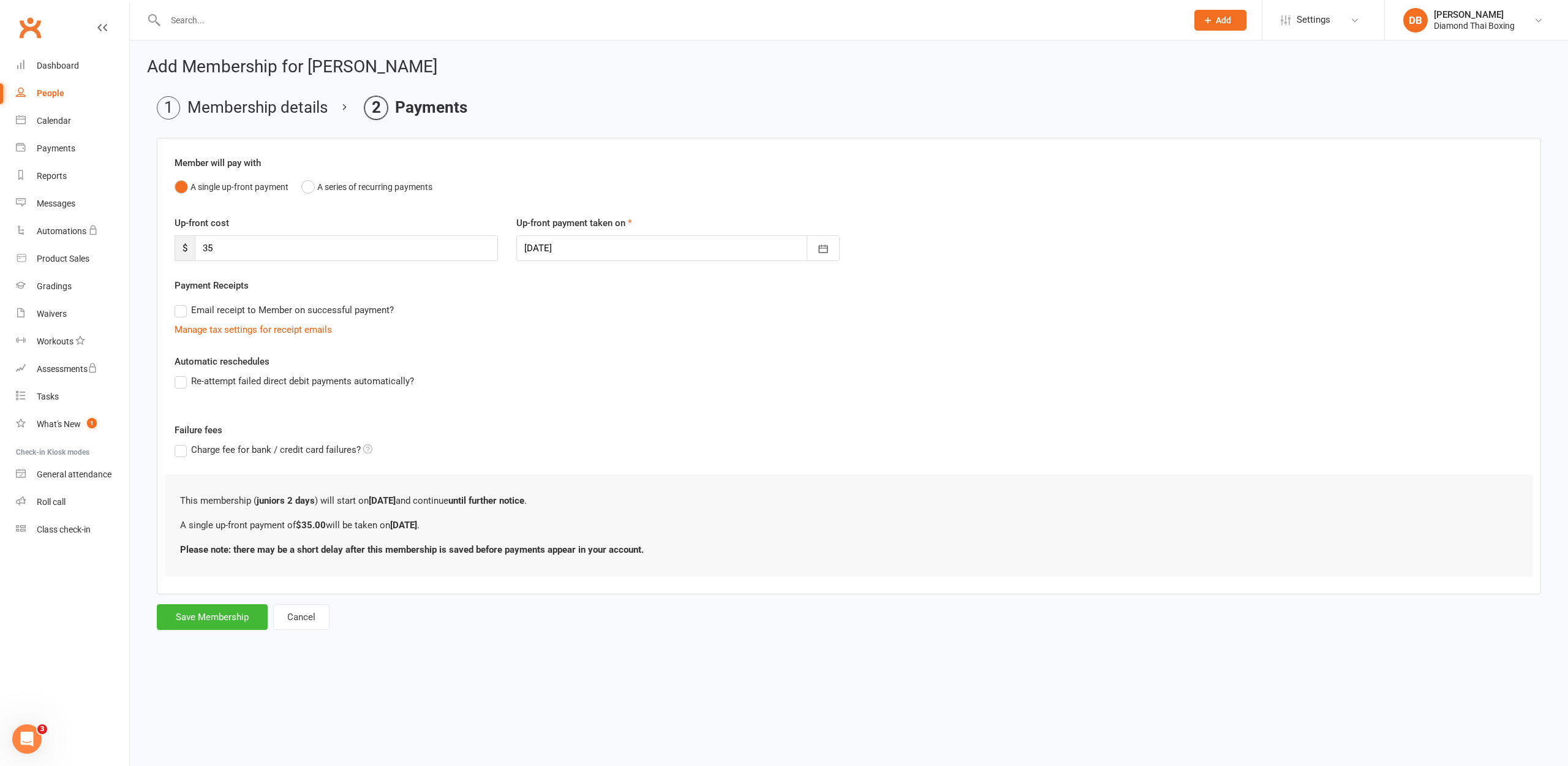
scroll to position [0, 0]
click at [823, 243] on icon "button" at bounding box center [823, 248] width 12 height 12
click at [673, 375] on span "18" at bounding box center [674, 373] width 10 height 10
type input "[DATE]"
click at [198, 621] on button "Save Membership" at bounding box center [212, 617] width 111 height 26
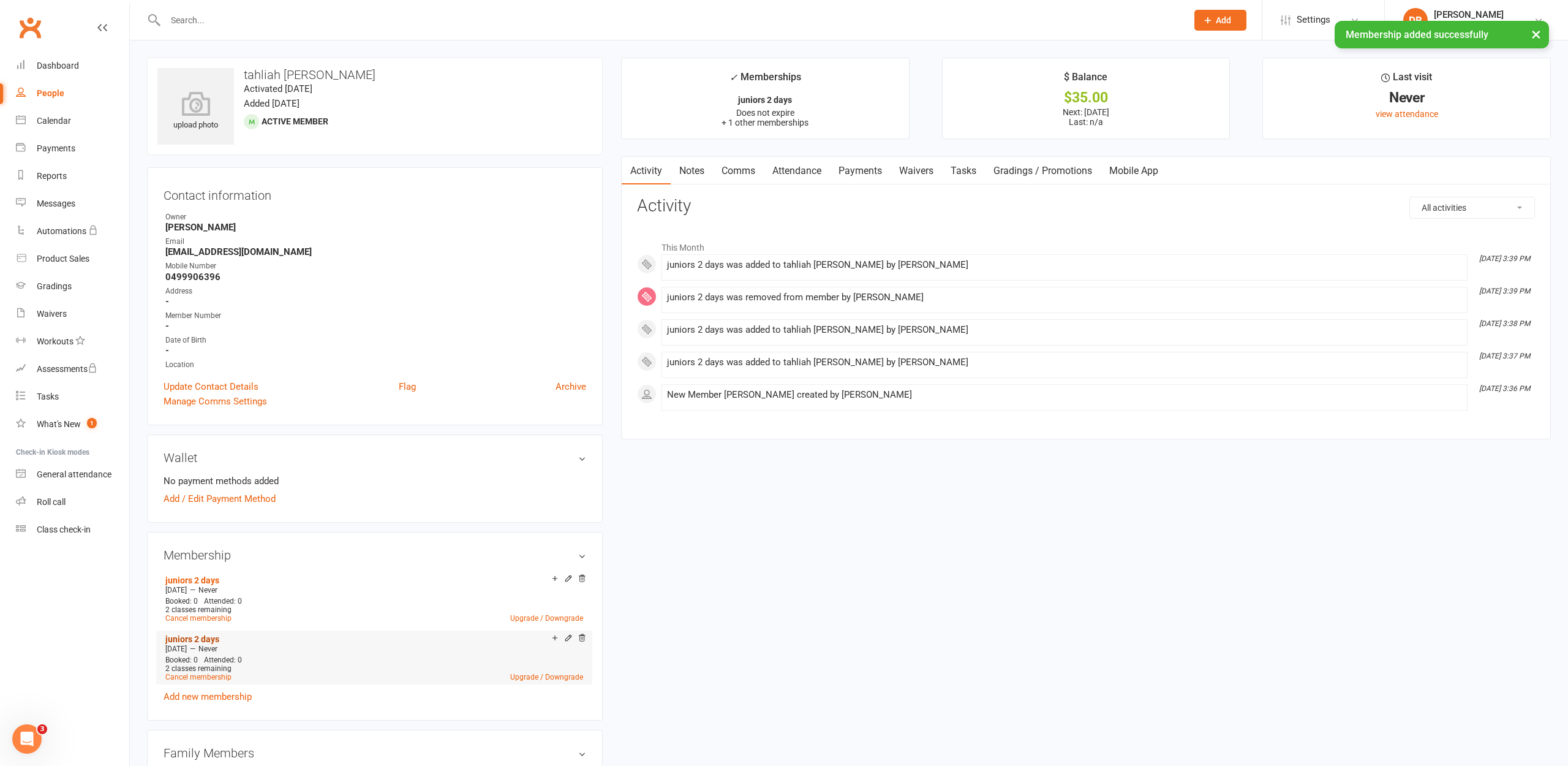
click at [190, 639] on link "juniors 2 days" at bounding box center [192, 639] width 54 height 10
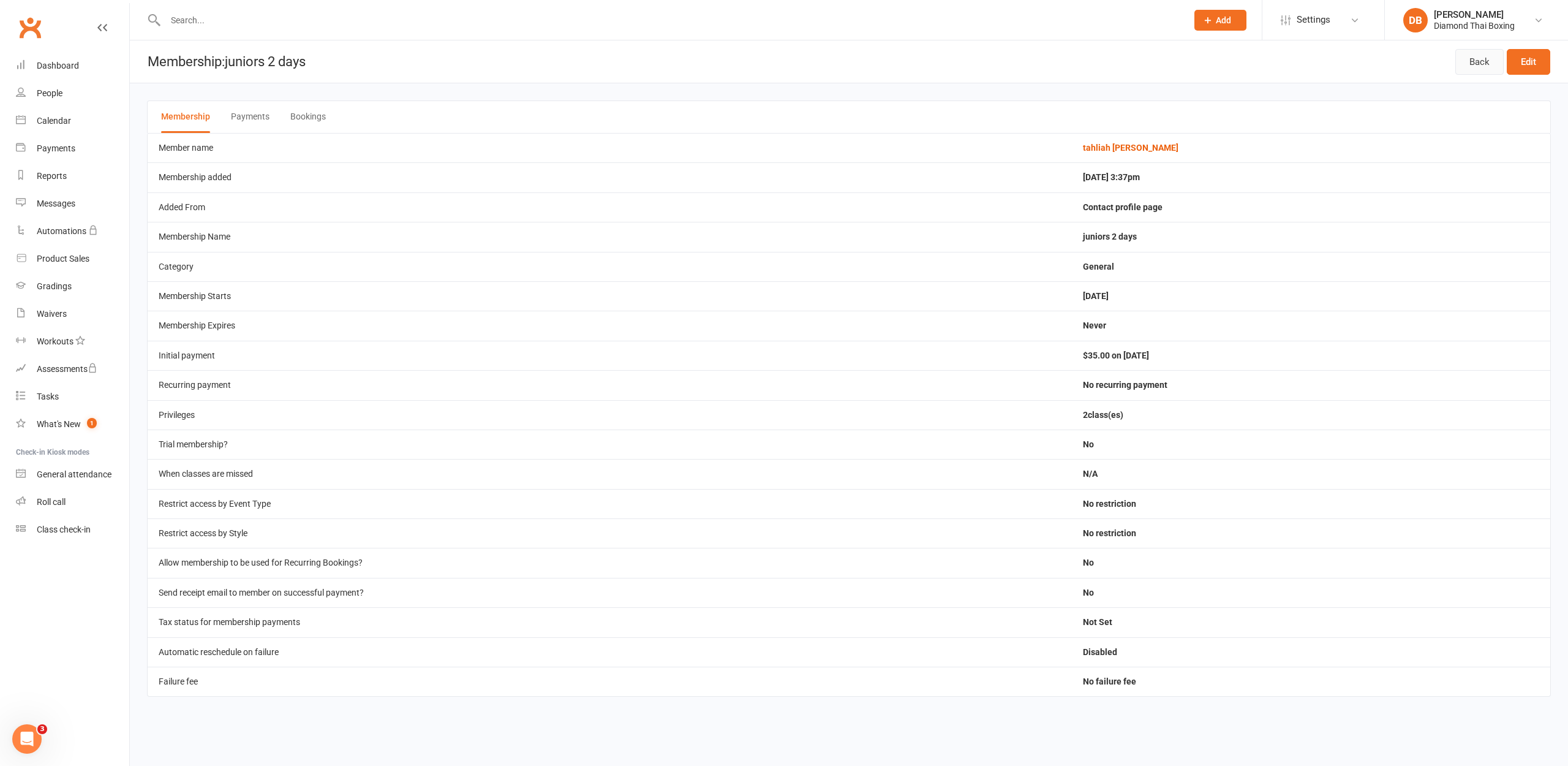
click at [1475, 59] on link "Back" at bounding box center [1480, 62] width 49 height 26
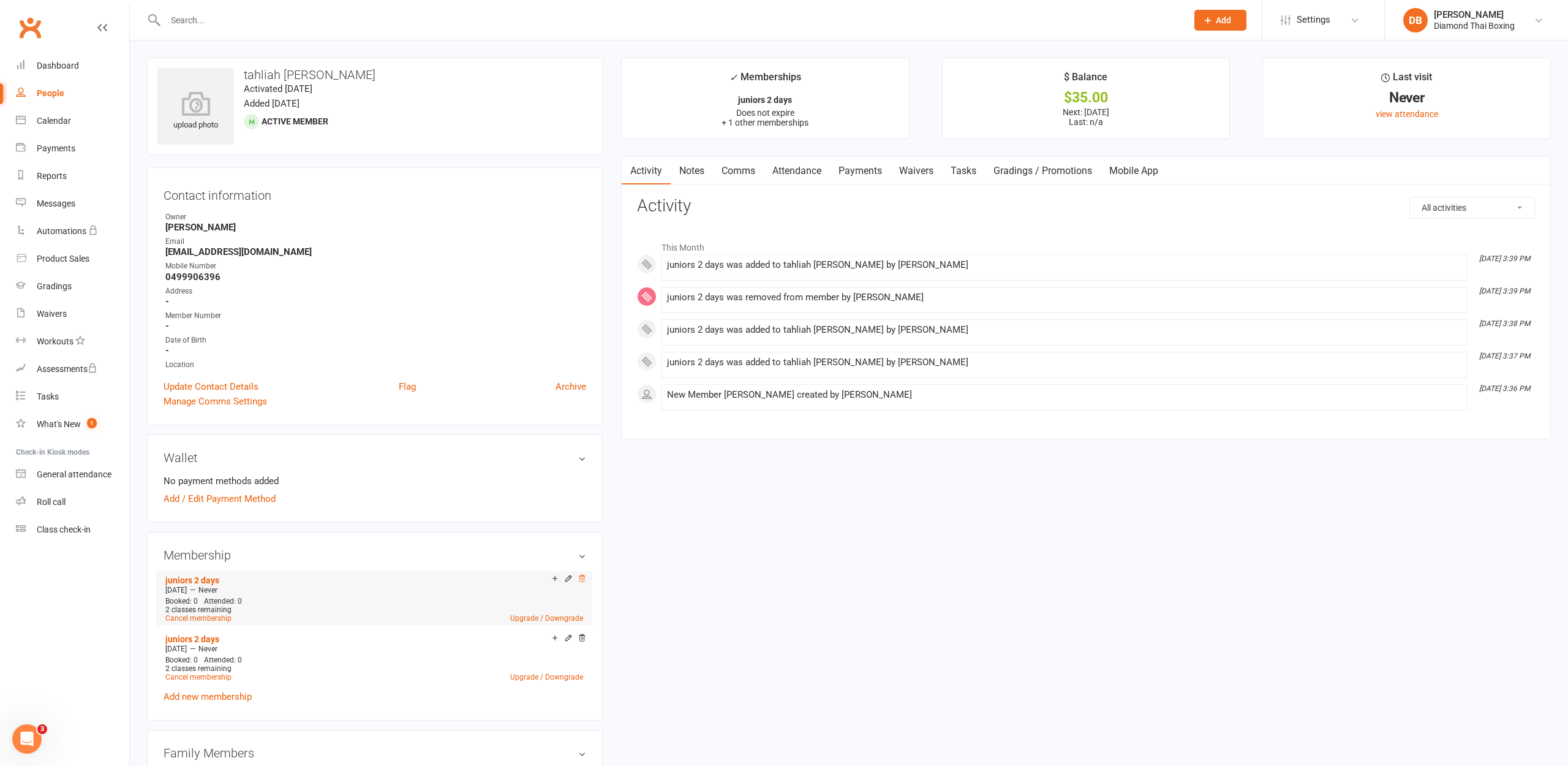
click at [582, 579] on icon at bounding box center [582, 578] width 9 height 9
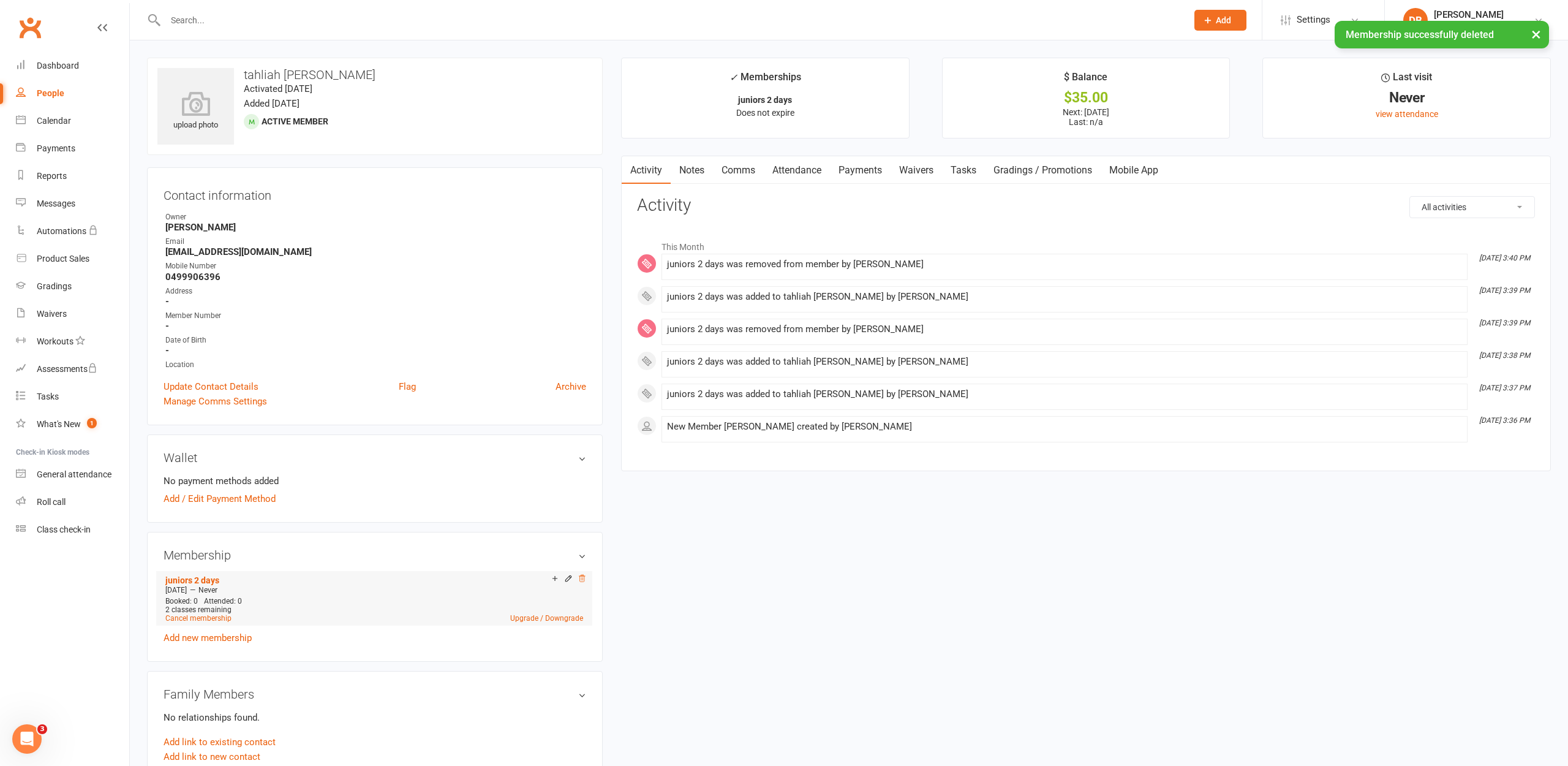
click at [584, 578] on icon at bounding box center [582, 578] width 9 height 9
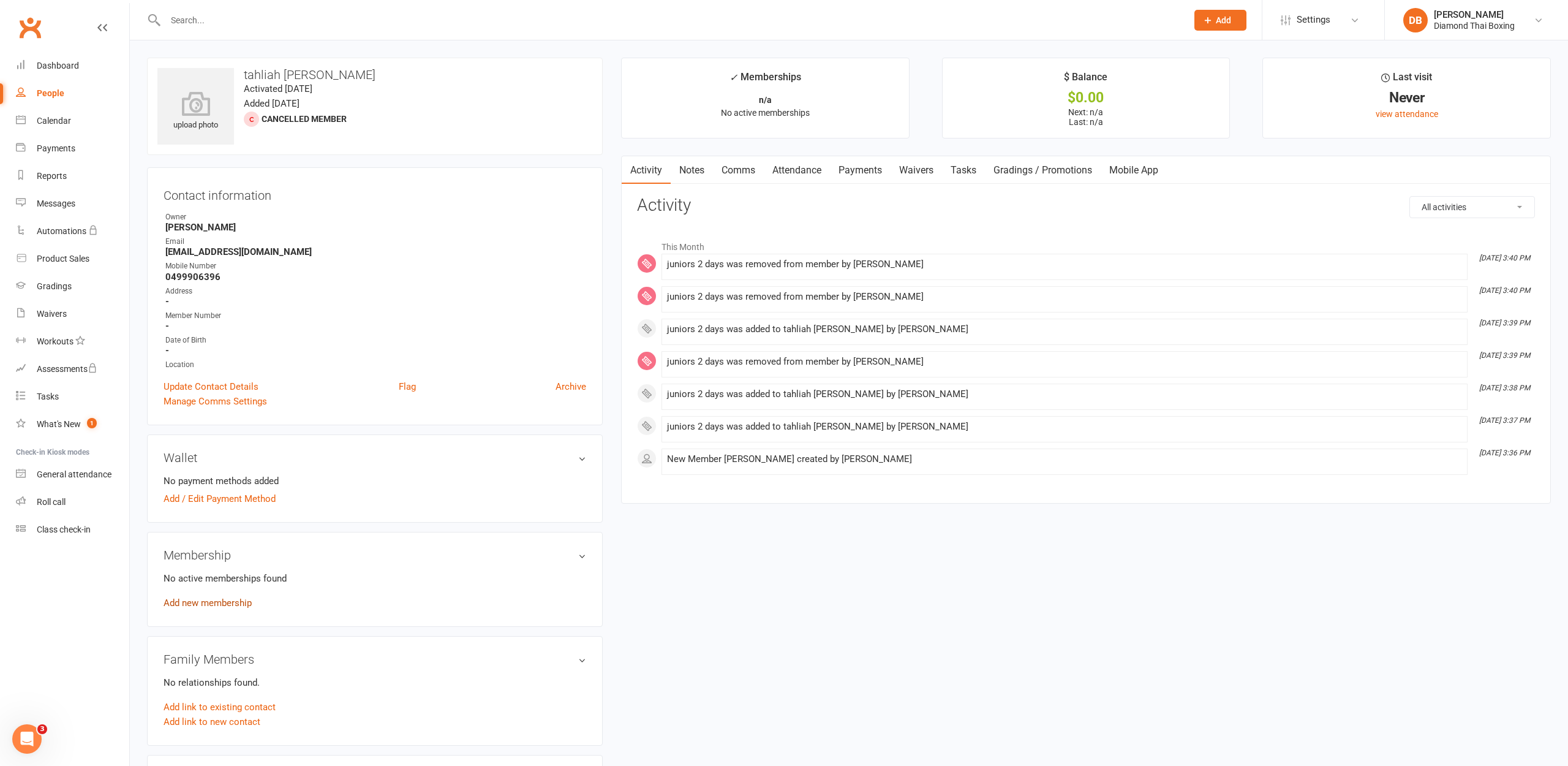
click at [190, 602] on link "Add new membership" at bounding box center [208, 602] width 88 height 11
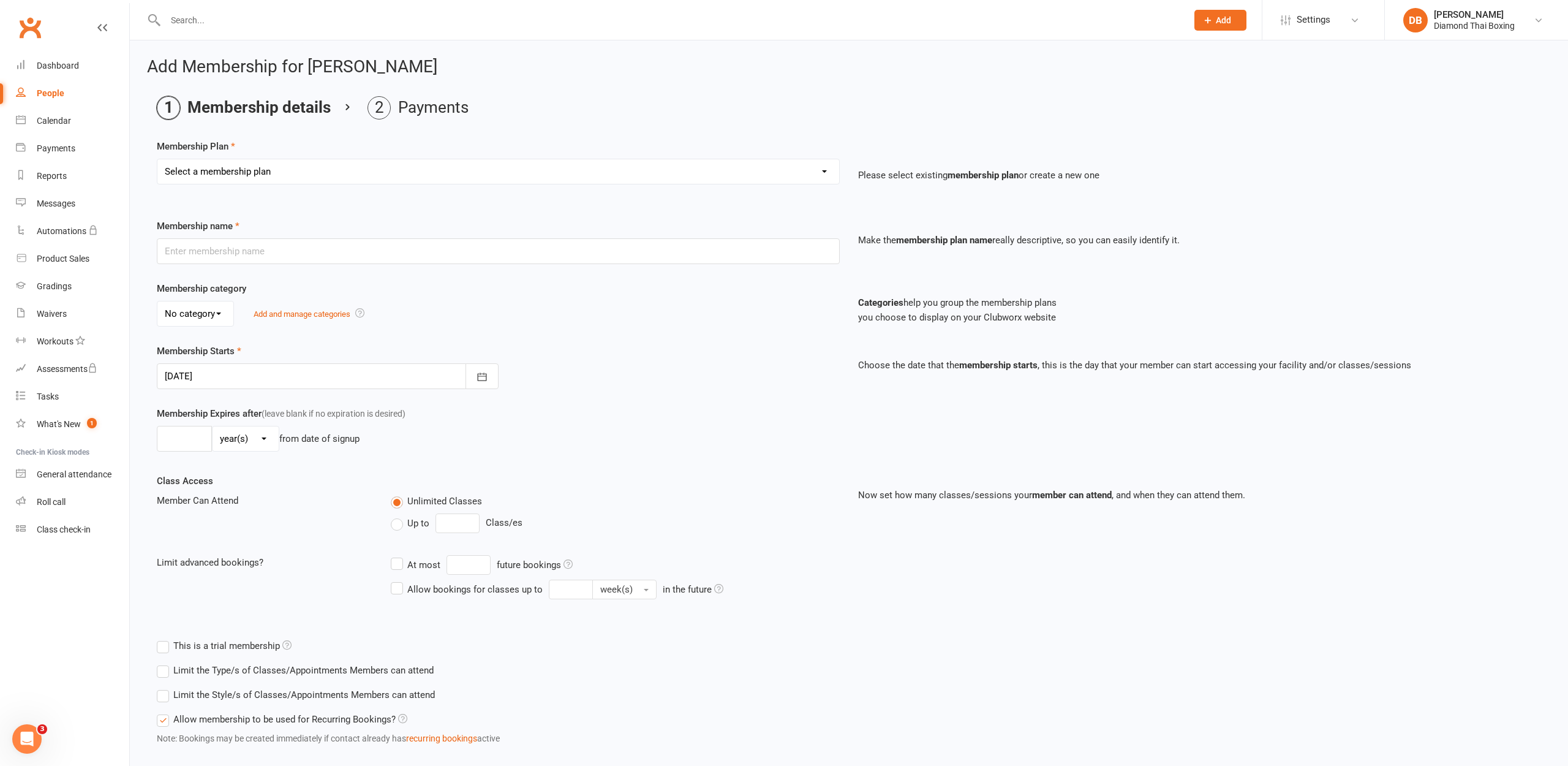
select select "9"
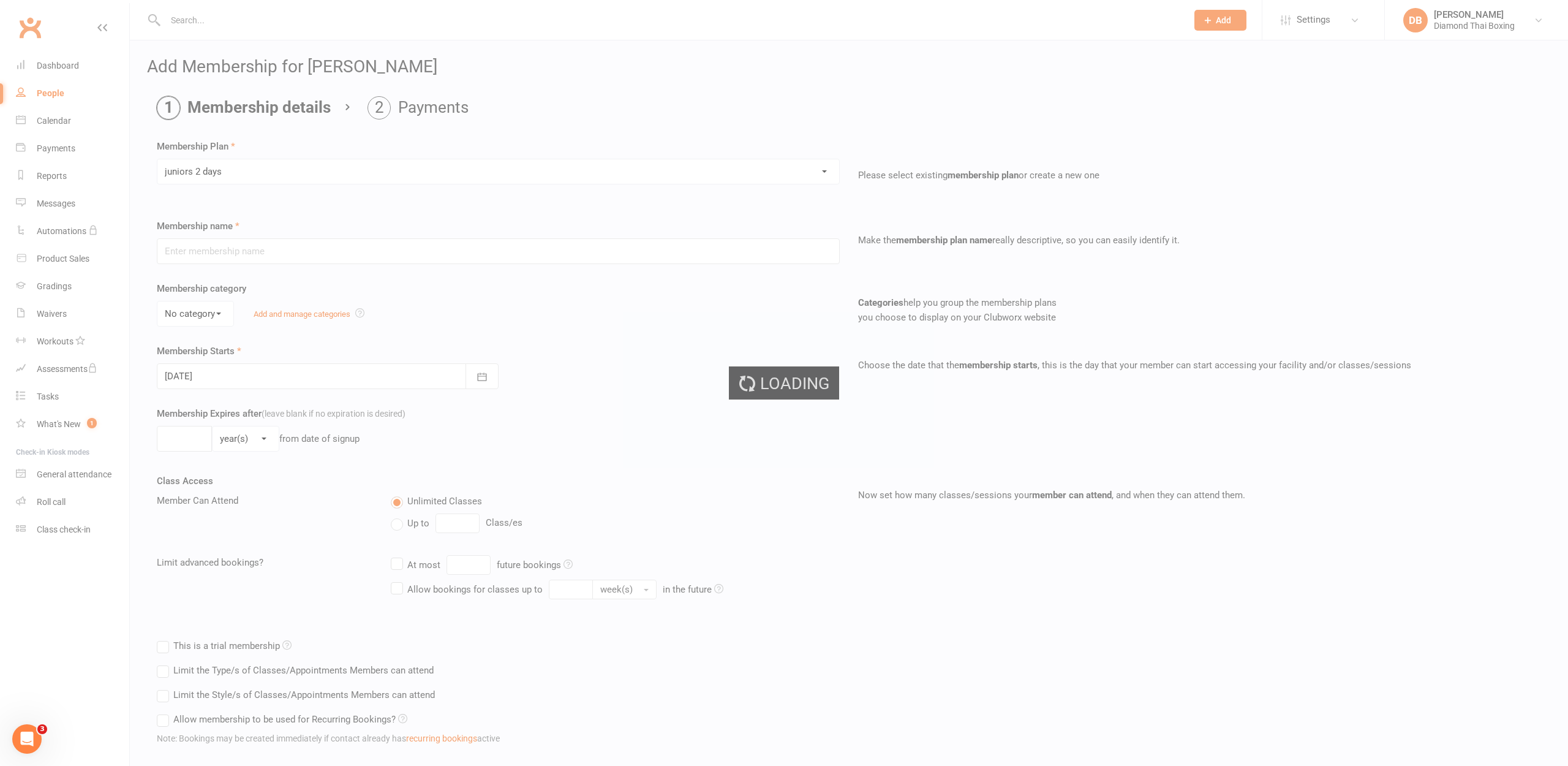
type input "juniors 2 days"
select select "0"
type input "0"
type input "2"
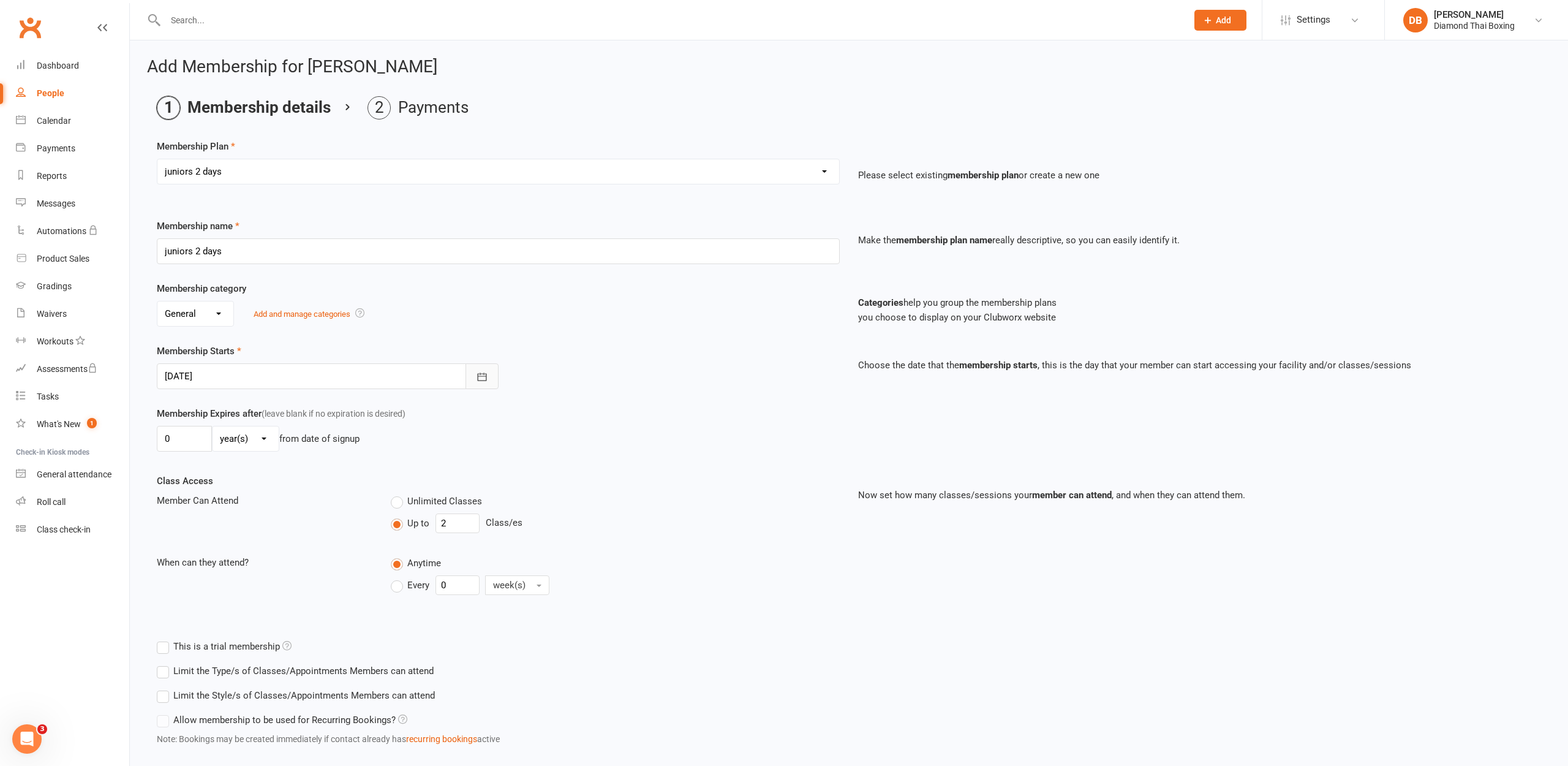
click at [473, 380] on button "button" at bounding box center [482, 376] width 33 height 26
click at [320, 495] on button "18" at bounding box center [314, 501] width 26 height 22
type input "[DATE]"
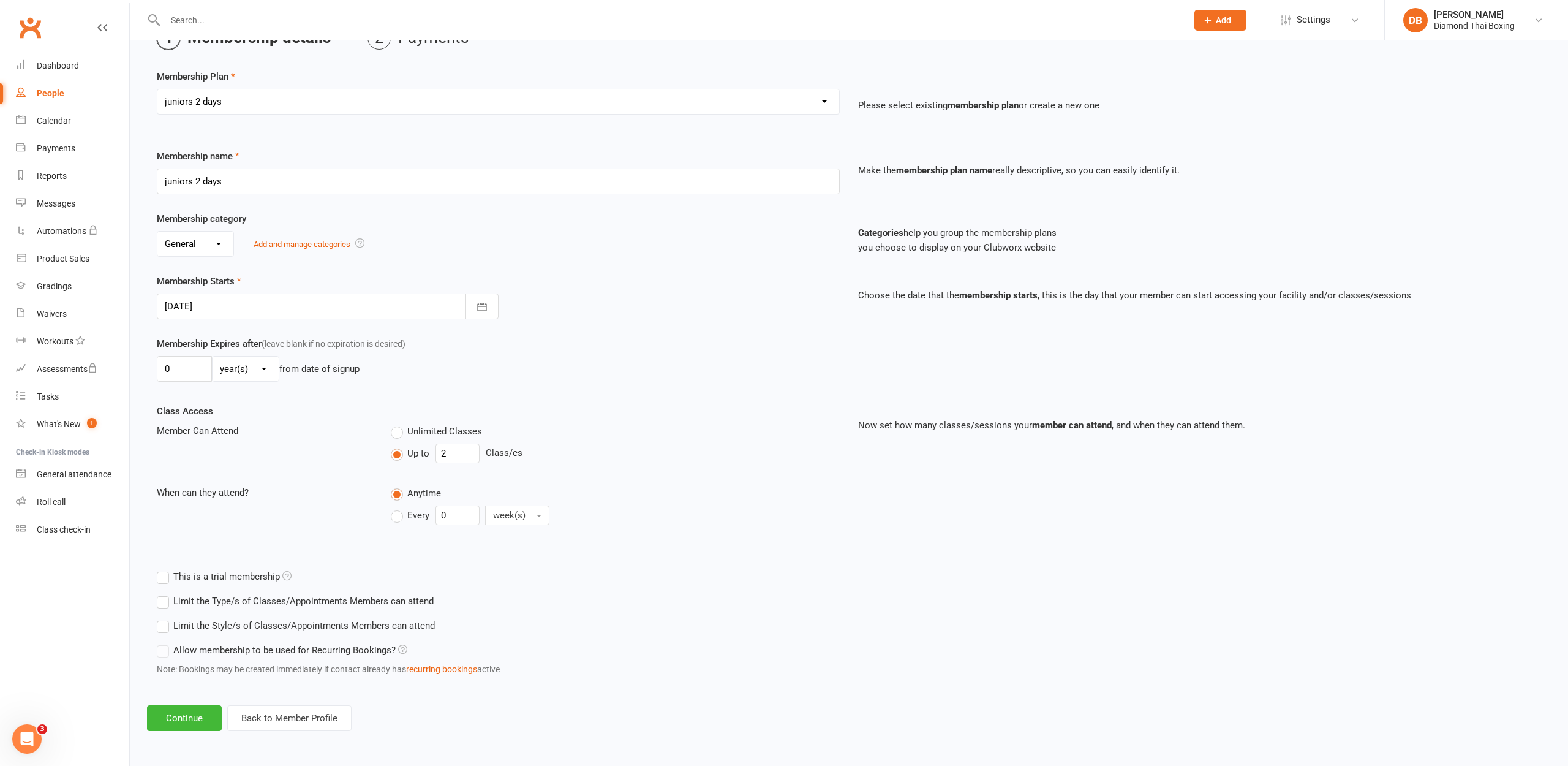
scroll to position [80, 0]
click at [191, 706] on button "Continue" at bounding box center [184, 718] width 75 height 26
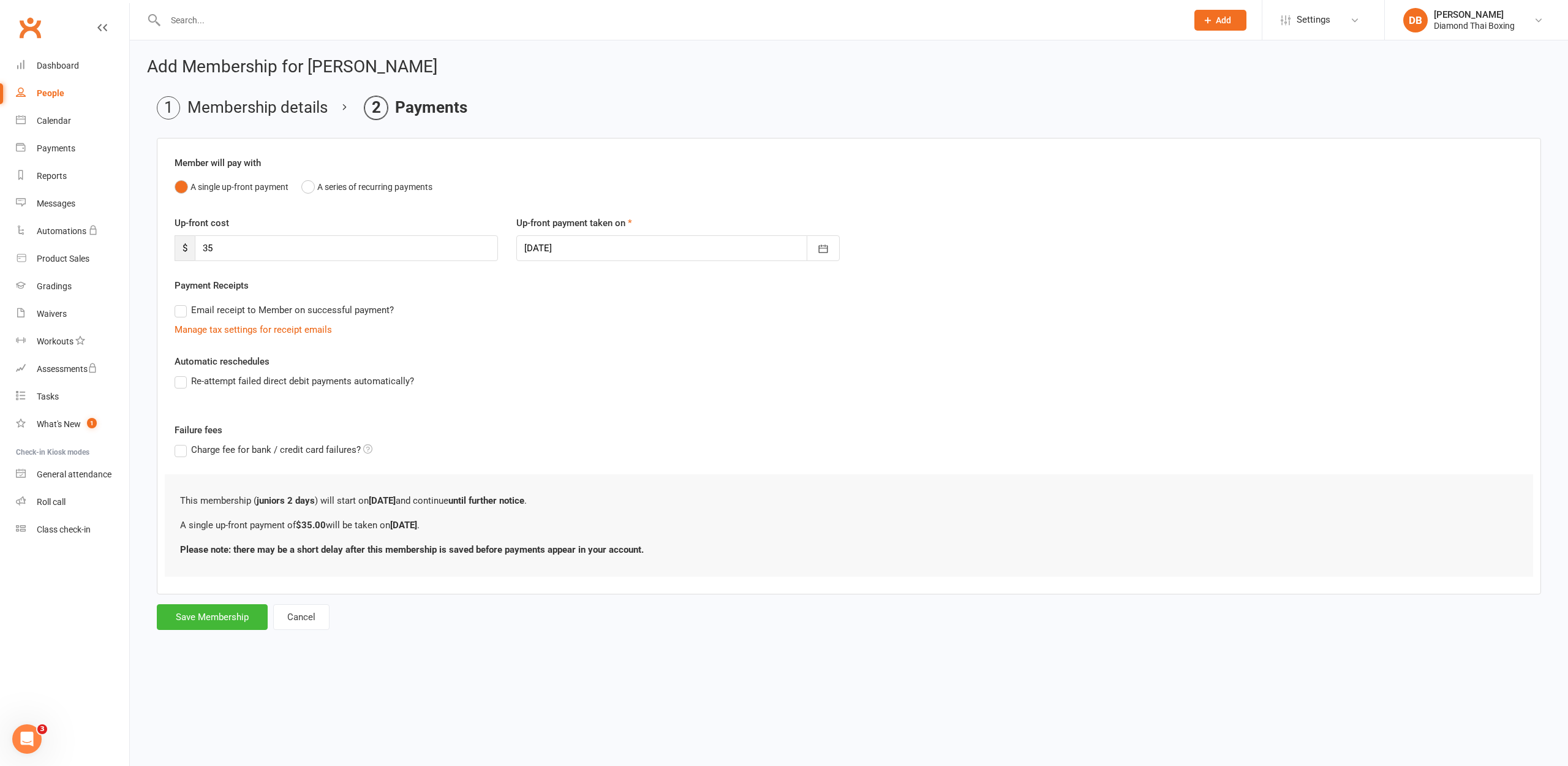
scroll to position [0, 0]
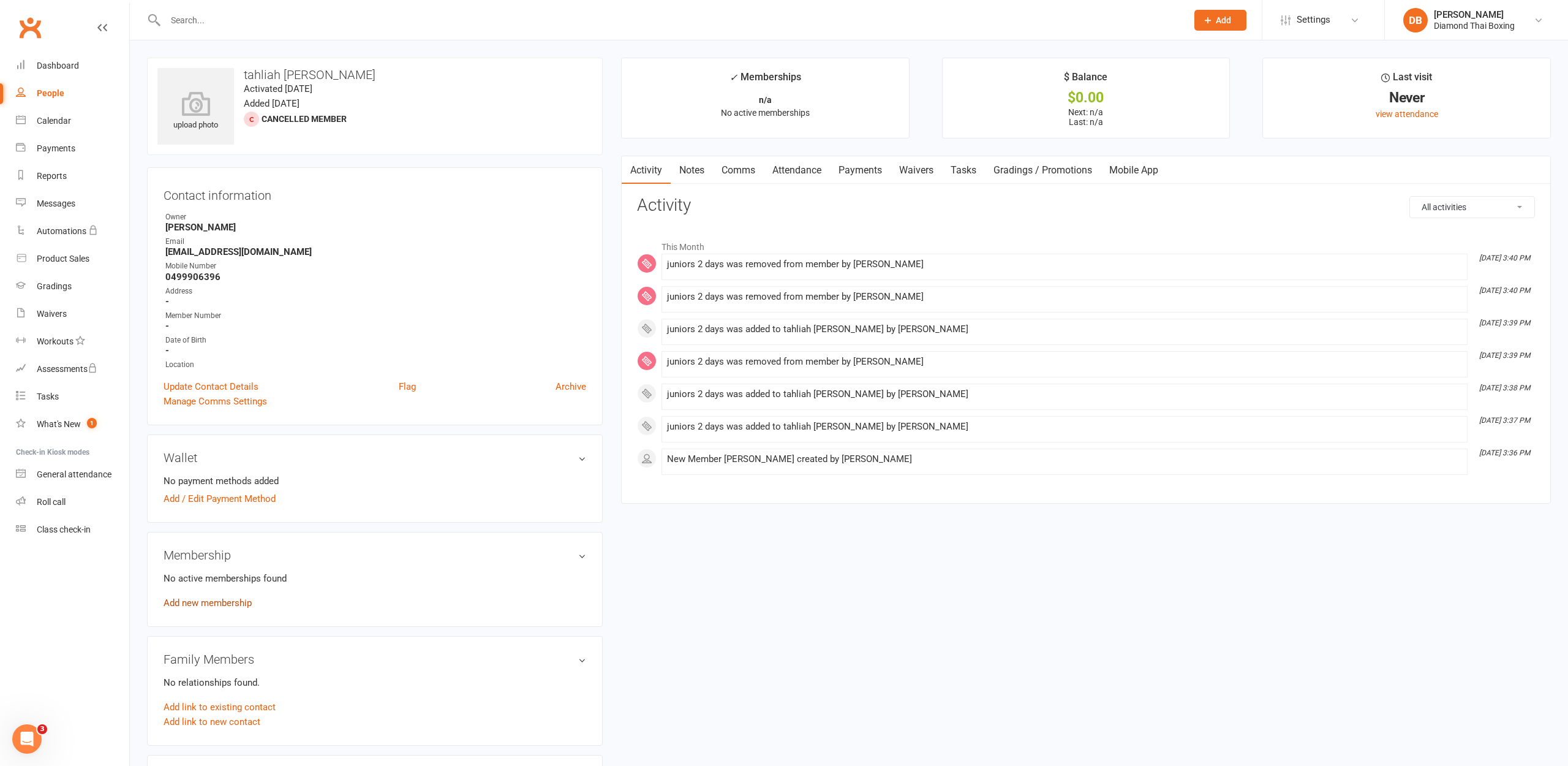
click at [196, 605] on link "Add new membership" at bounding box center [208, 602] width 88 height 11
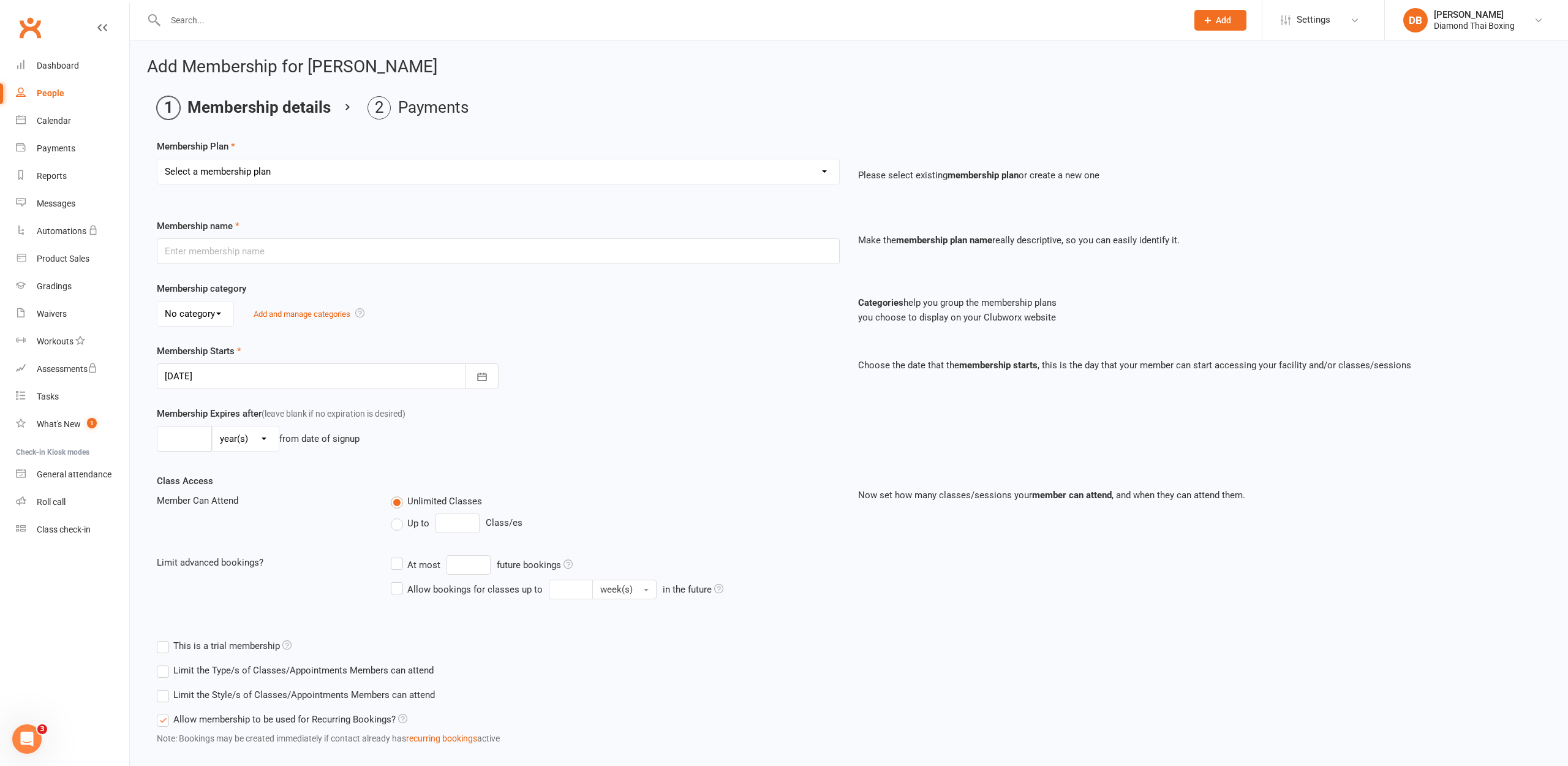
select select "9"
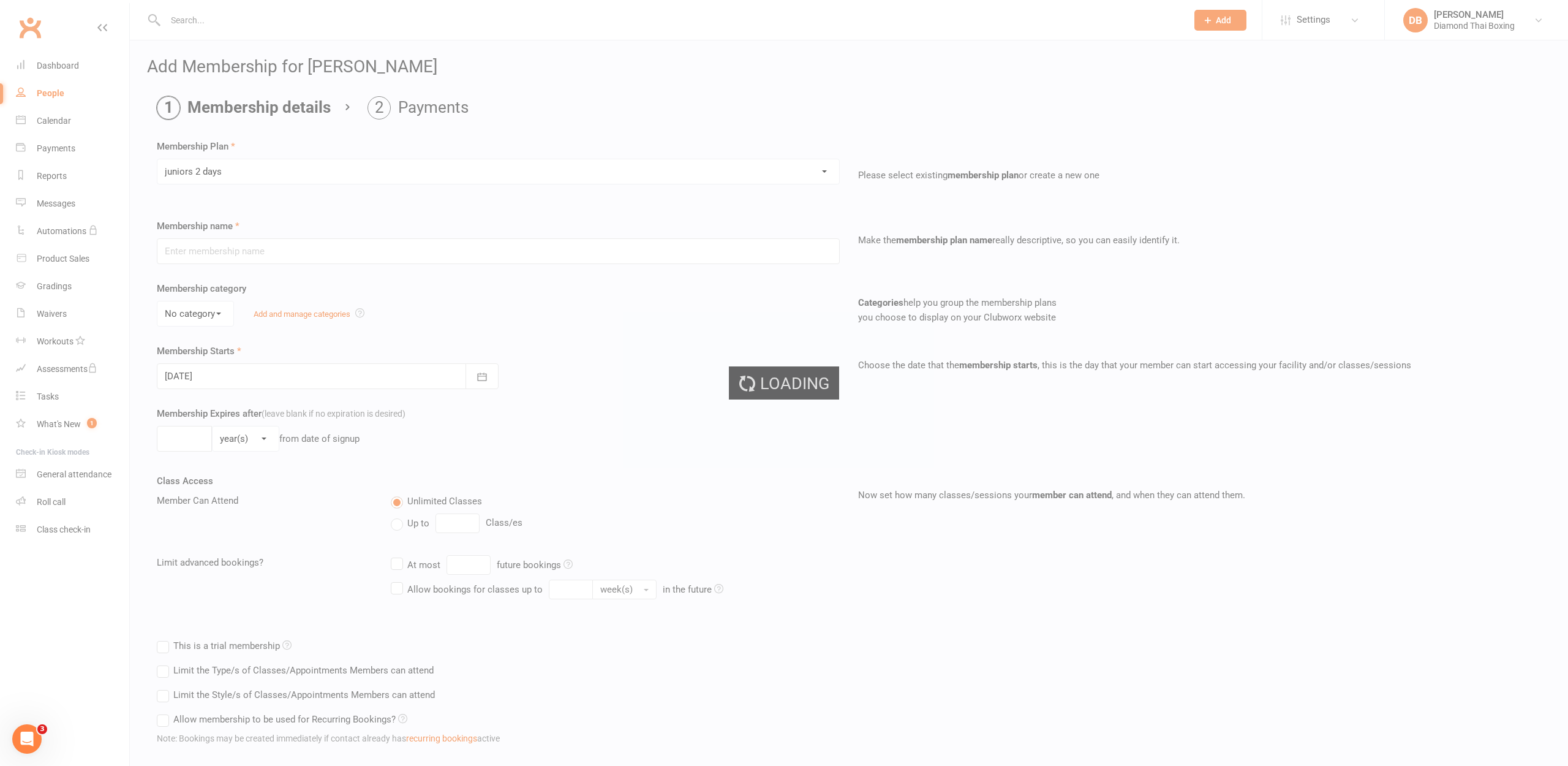
type input "juniors 2 days"
select select "0"
type input "0"
type input "2"
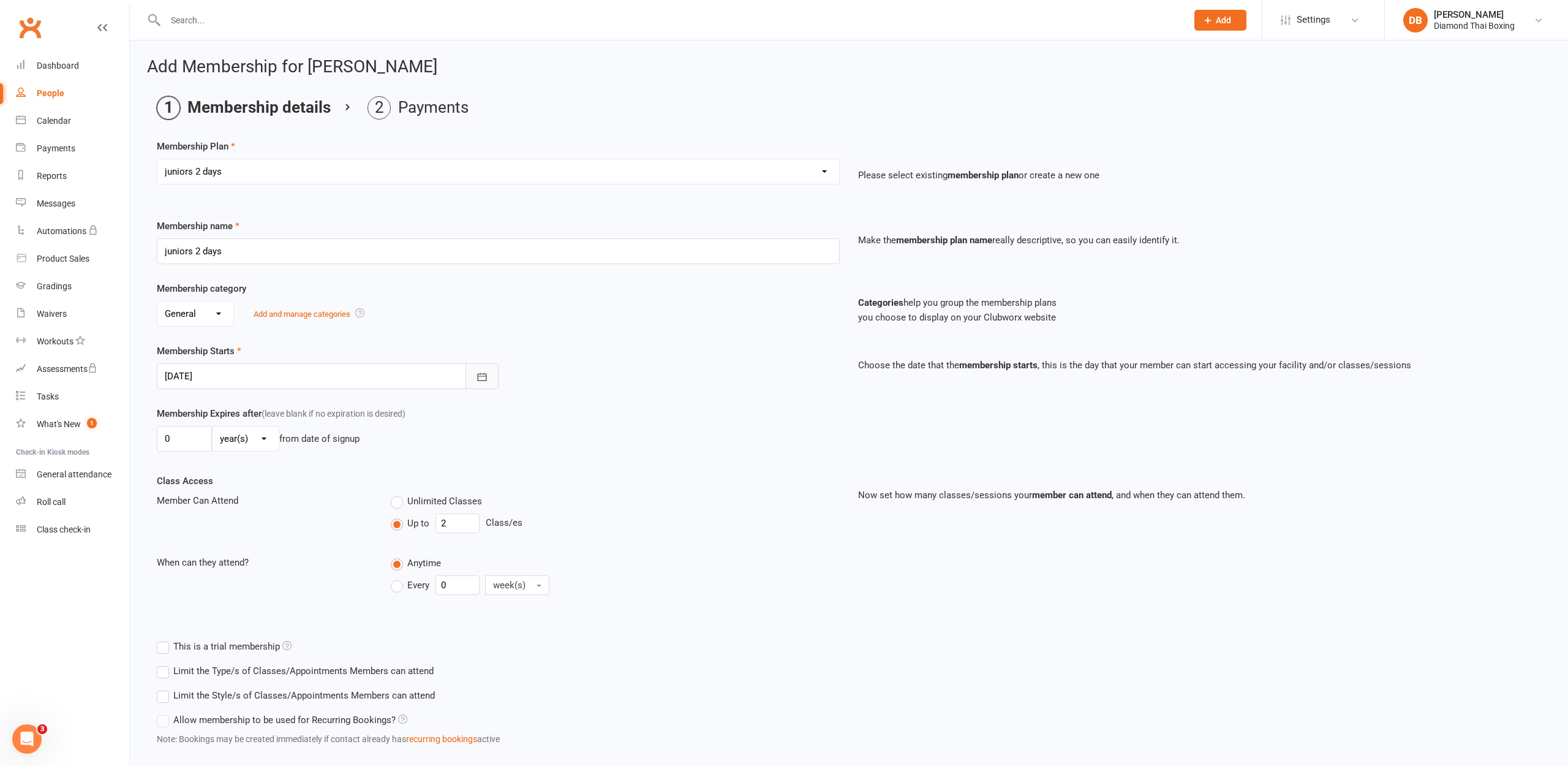
click at [491, 374] on button "button" at bounding box center [482, 376] width 33 height 26
click at [310, 500] on span "18" at bounding box center [315, 501] width 10 height 10
type input "[DATE]"
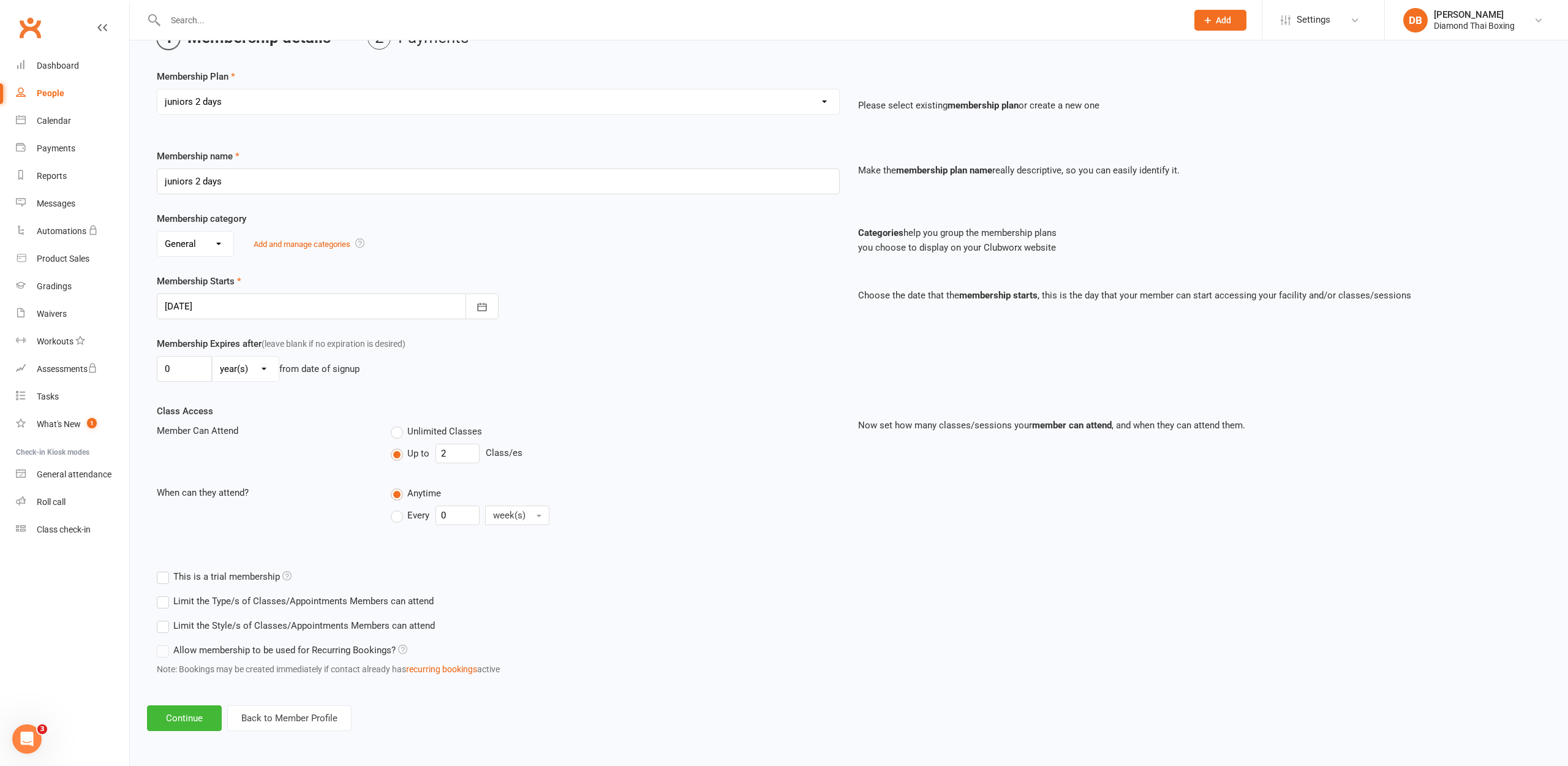
scroll to position [80, 0]
click at [188, 708] on button "Continue" at bounding box center [184, 718] width 75 height 26
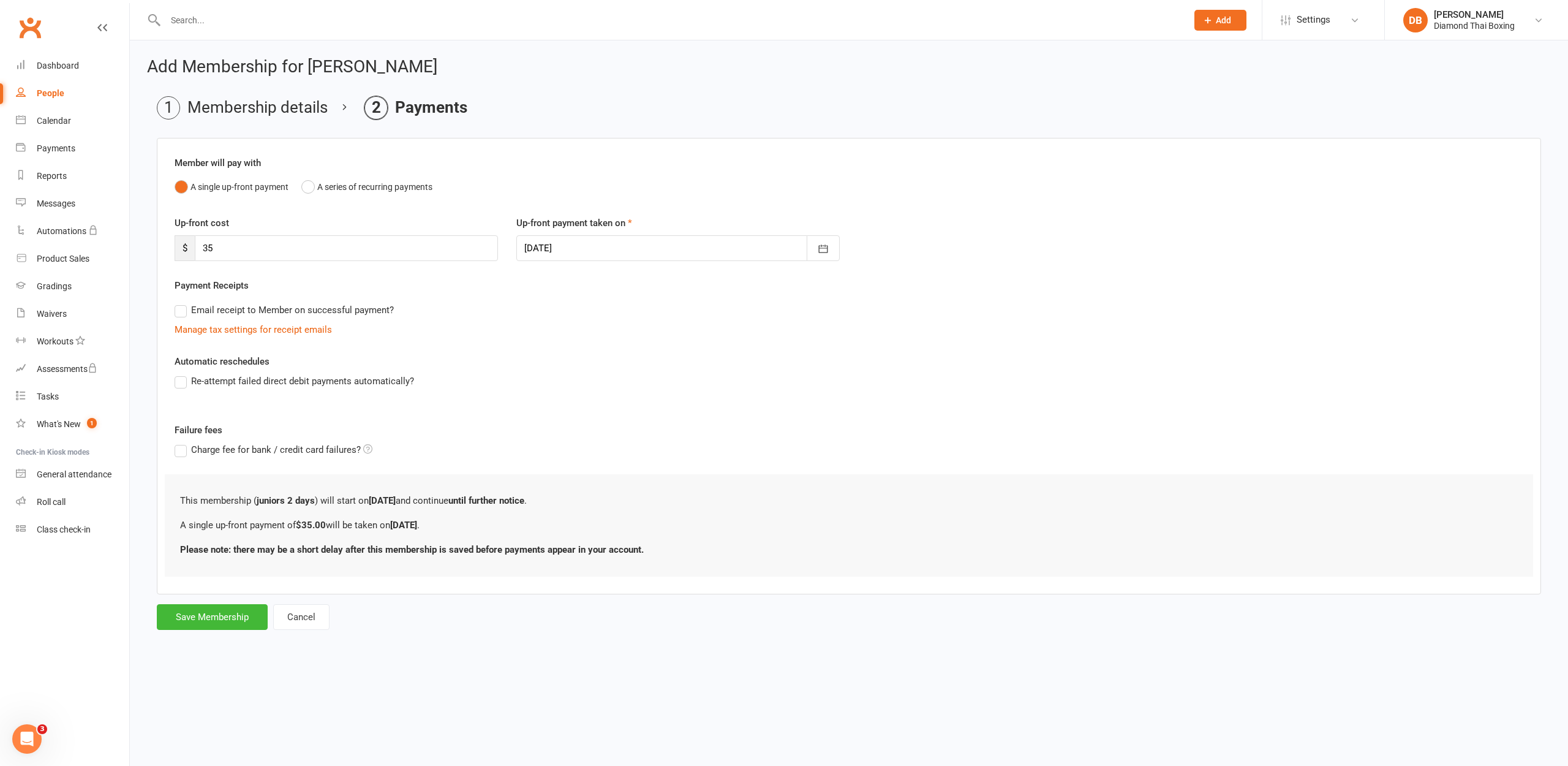
scroll to position [0, 0]
click at [215, 620] on button "Save Membership" at bounding box center [212, 617] width 111 height 26
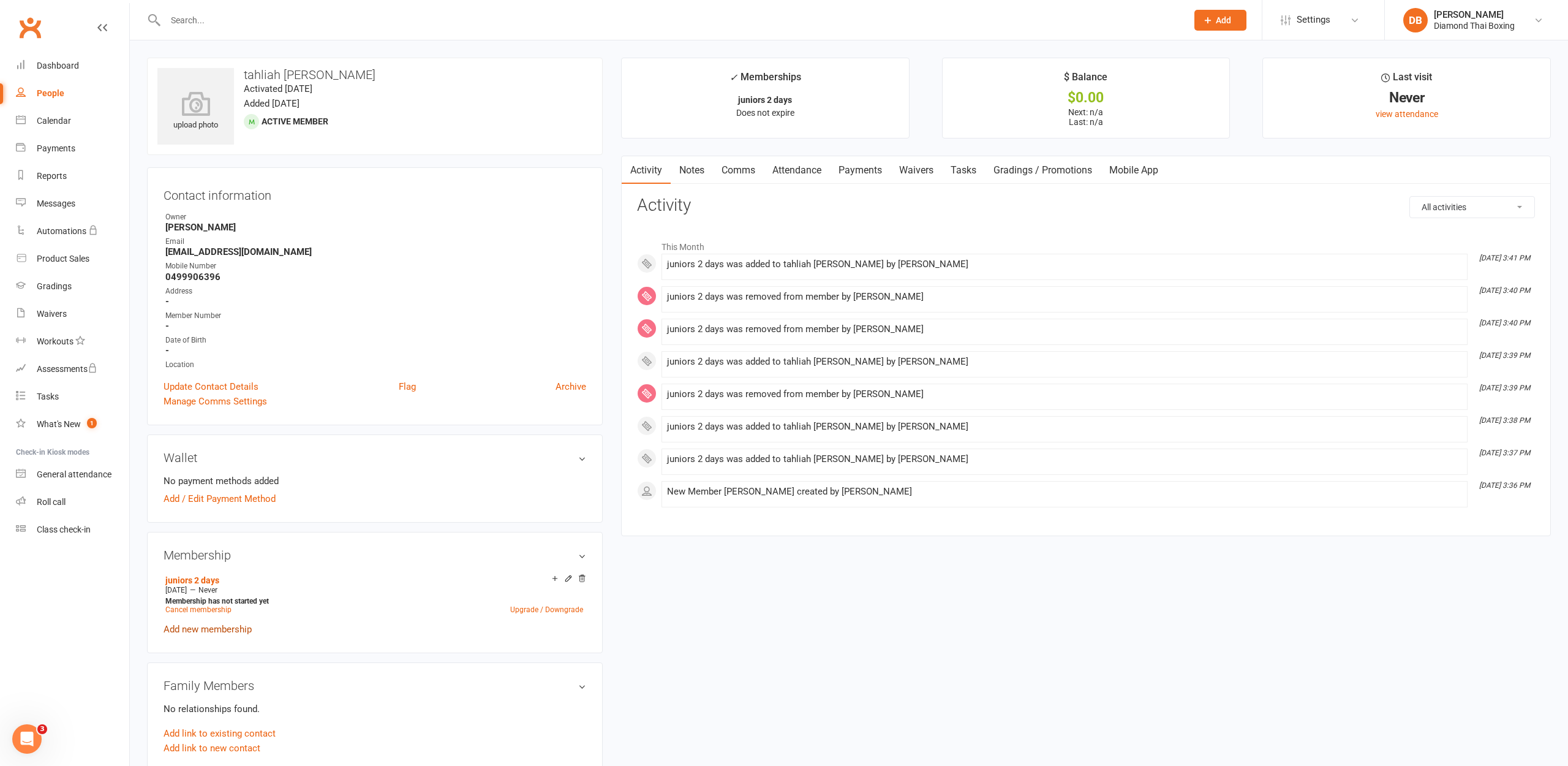
click at [202, 630] on link "Add new membership" at bounding box center [208, 629] width 88 height 11
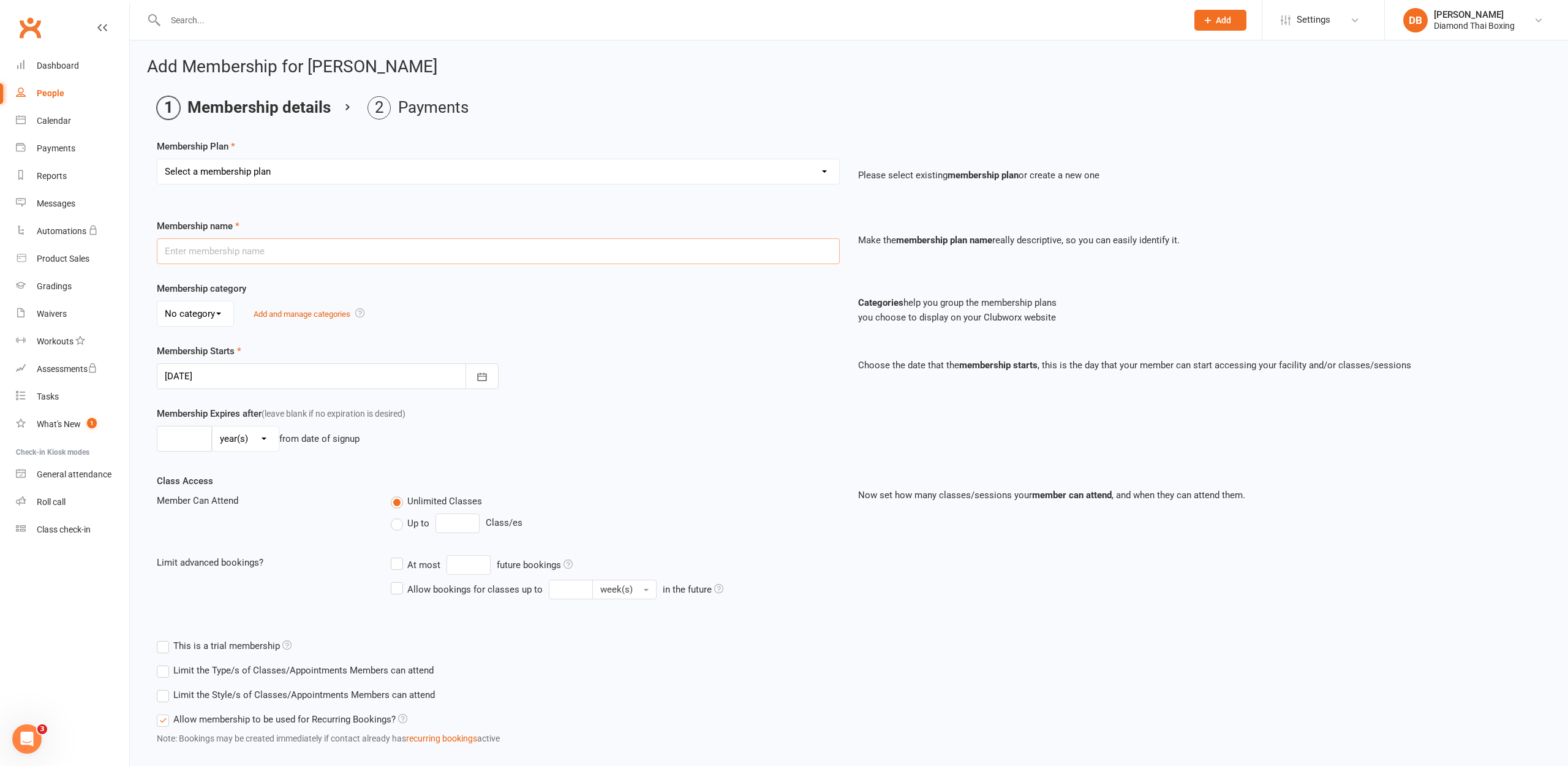
click at [202, 247] on input "text" at bounding box center [498, 251] width 683 height 26
select select "9"
type input "juniors 2 days"
select select "0"
type input "0"
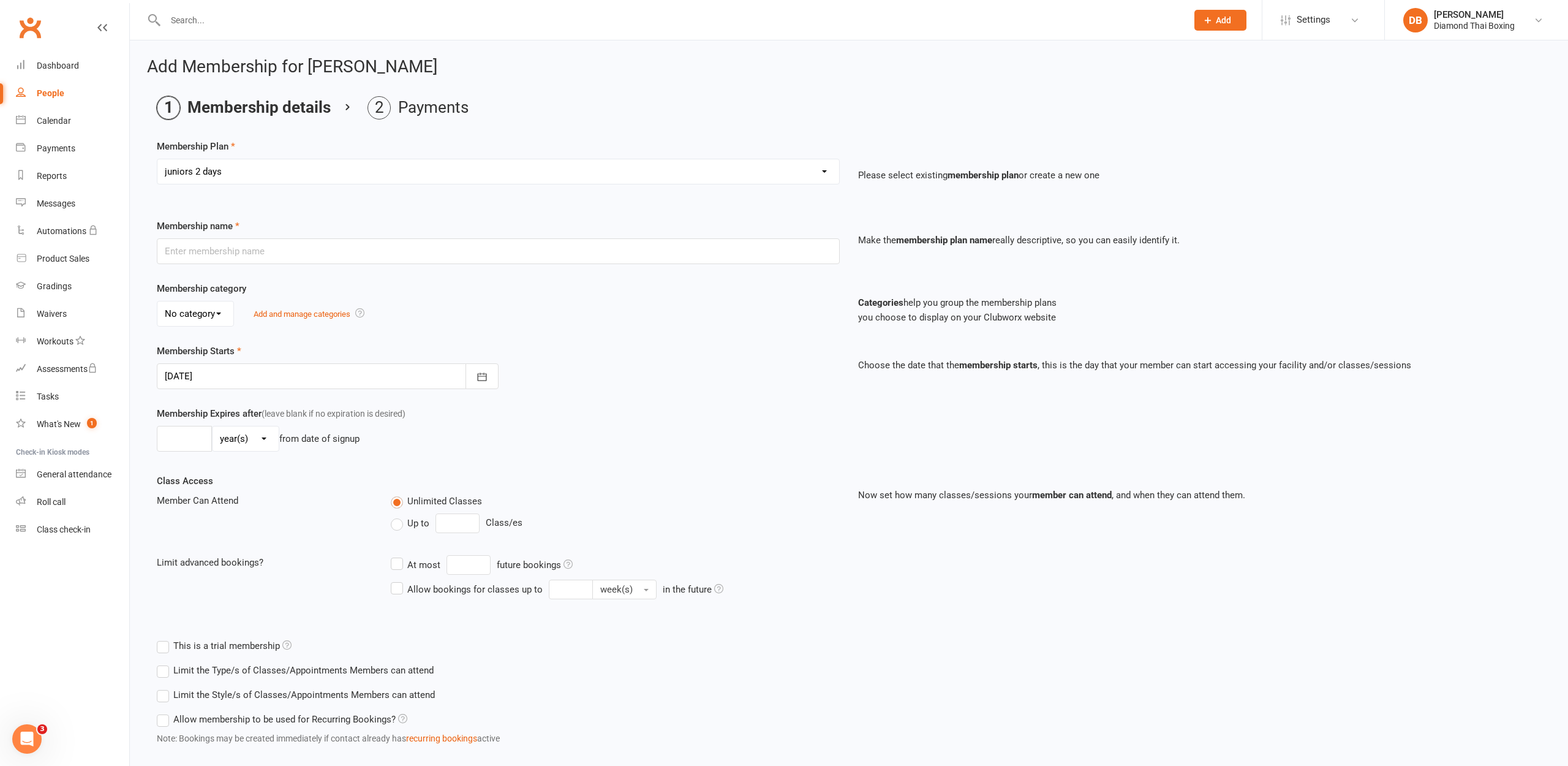
type input "2"
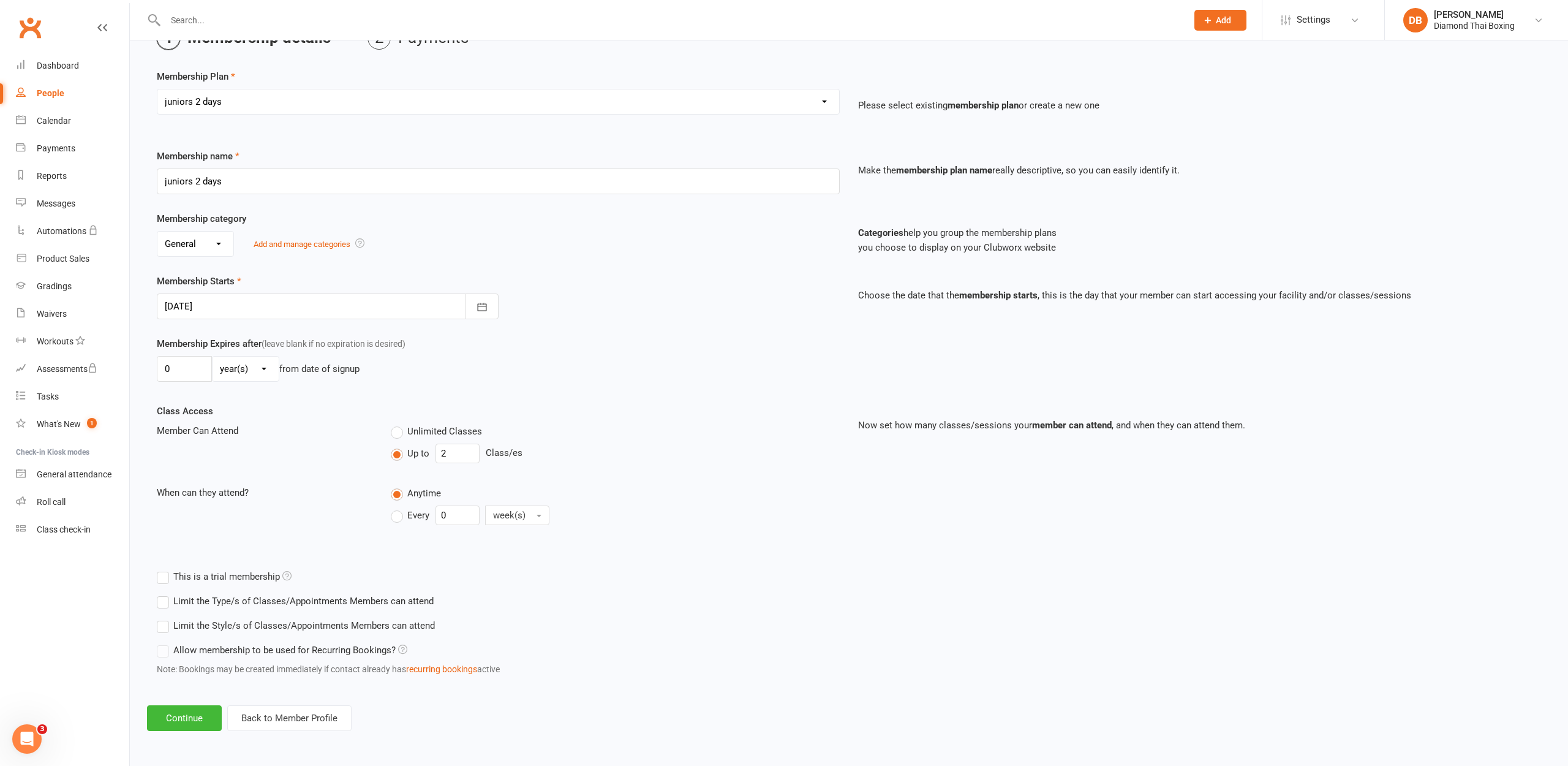
scroll to position [80, 0]
click at [167, 719] on button "Continue" at bounding box center [184, 718] width 75 height 26
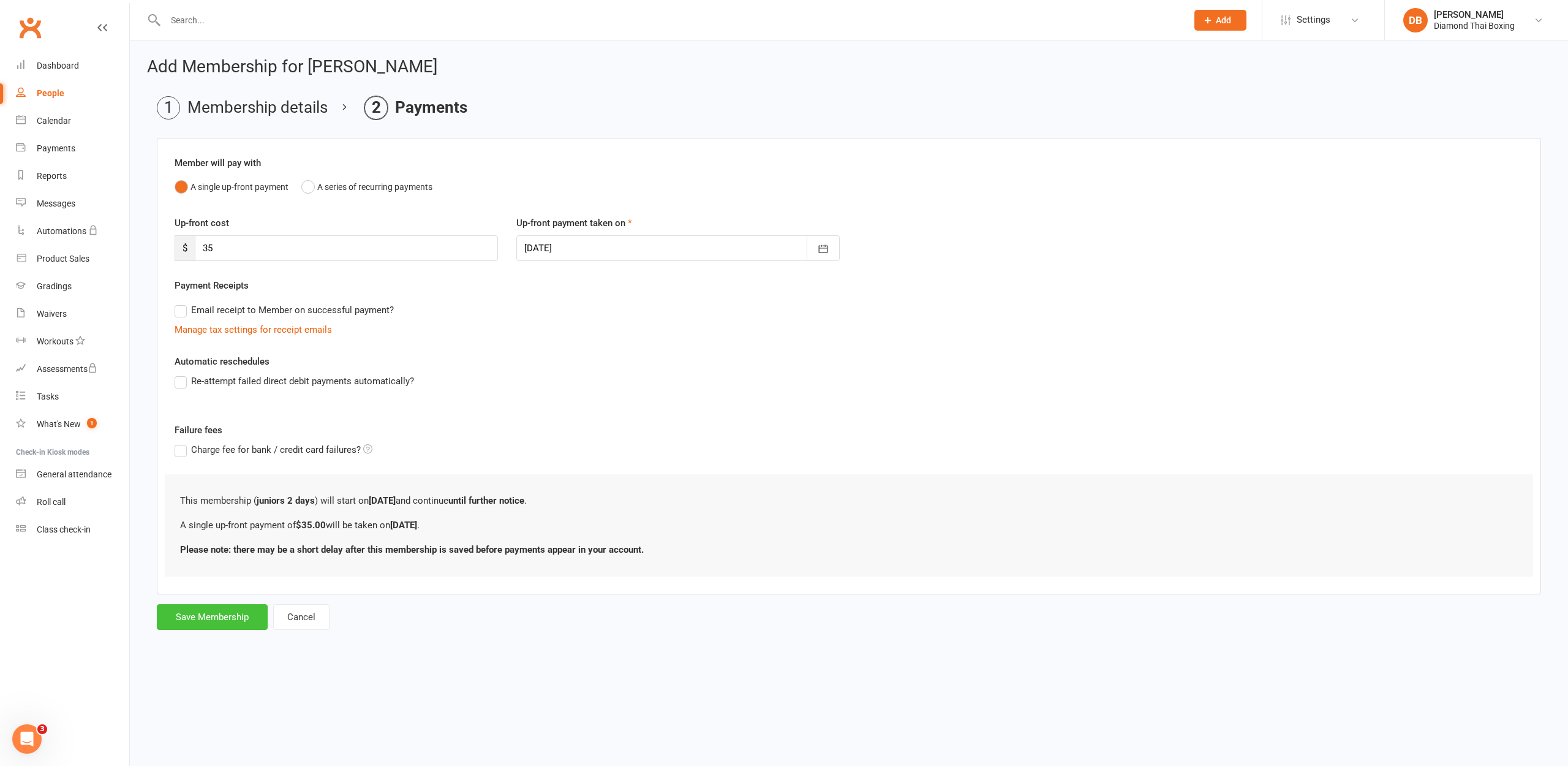
click at [211, 614] on button "Save Membership" at bounding box center [212, 617] width 111 height 26
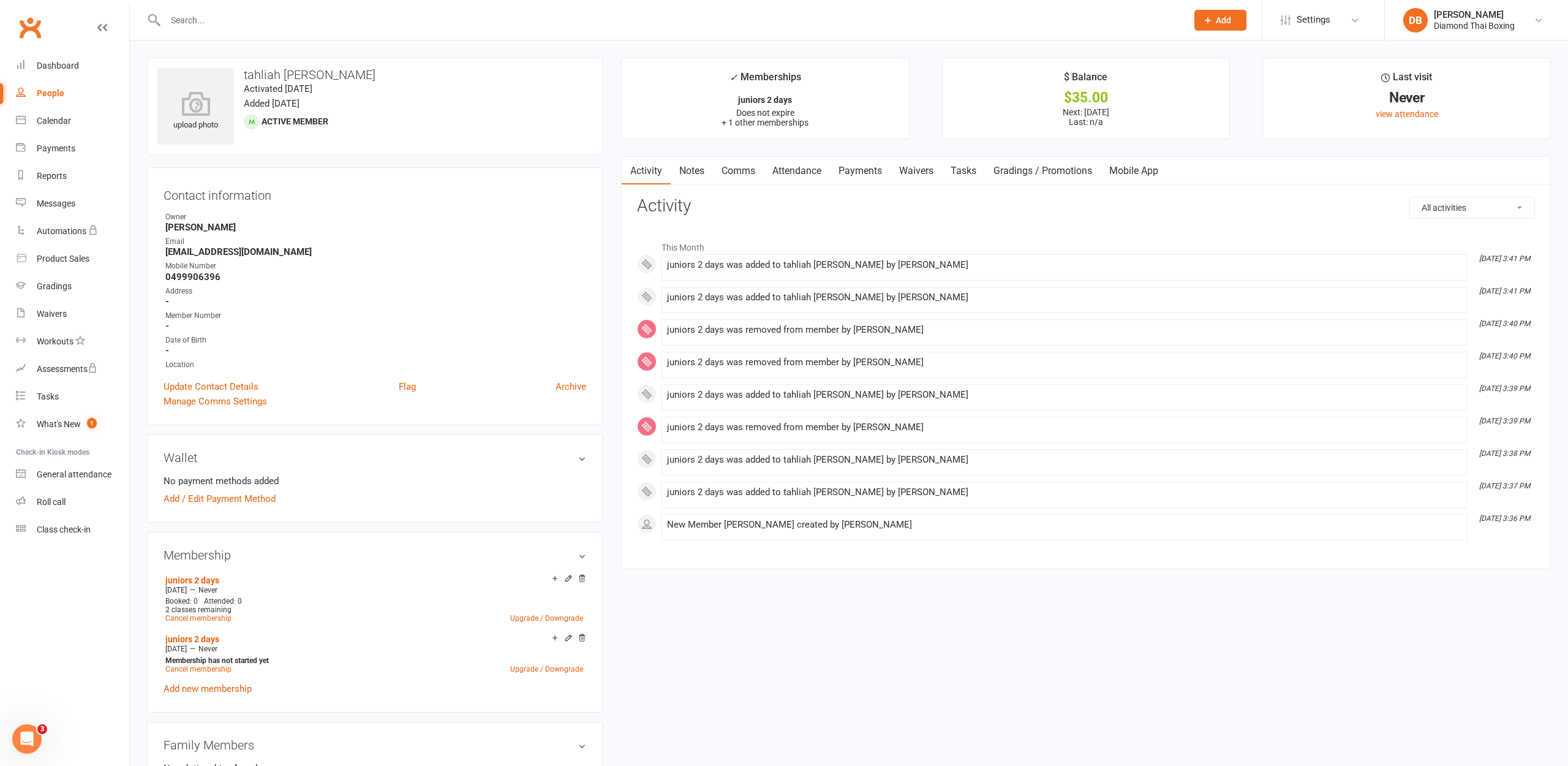
click at [1154, 172] on link "Mobile App" at bounding box center [1133, 171] width 66 height 28
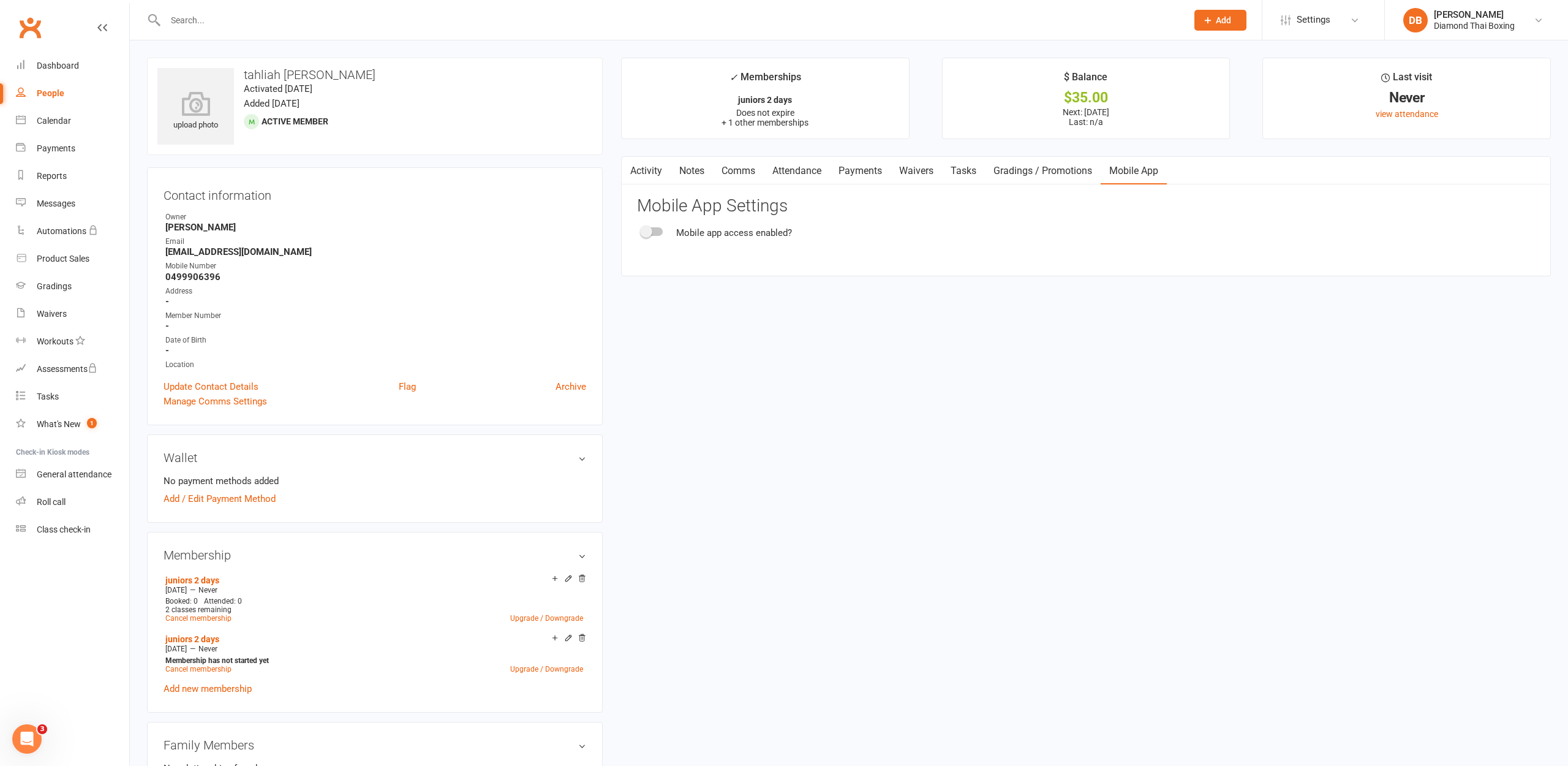
click at [648, 231] on span at bounding box center [646, 231] width 12 height 12
click at [642, 230] on input "checkbox" at bounding box center [642, 230] width 0 height 0
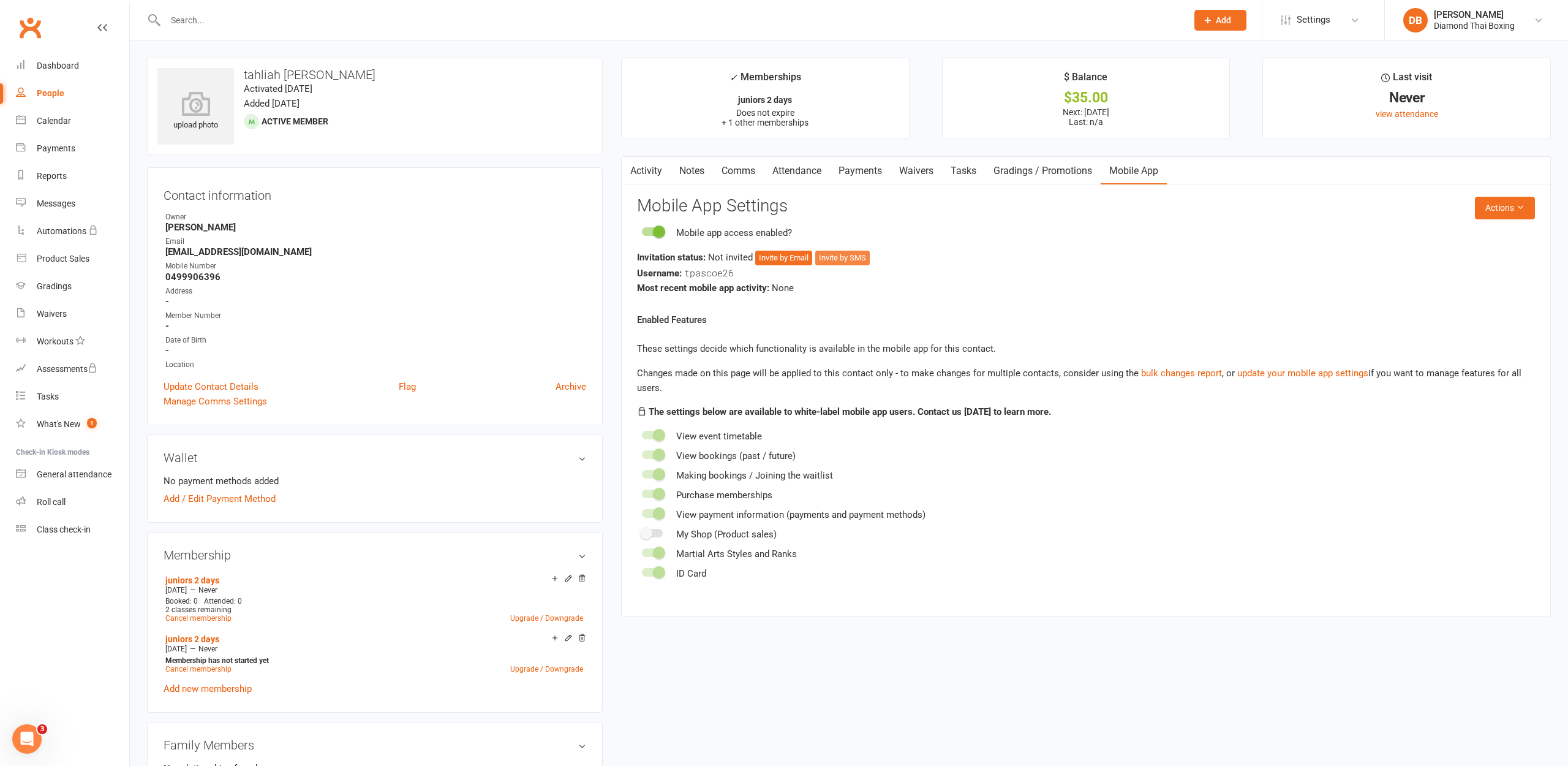
click at [858, 258] on button "Invite by SMS" at bounding box center [842, 258] width 54 height 15
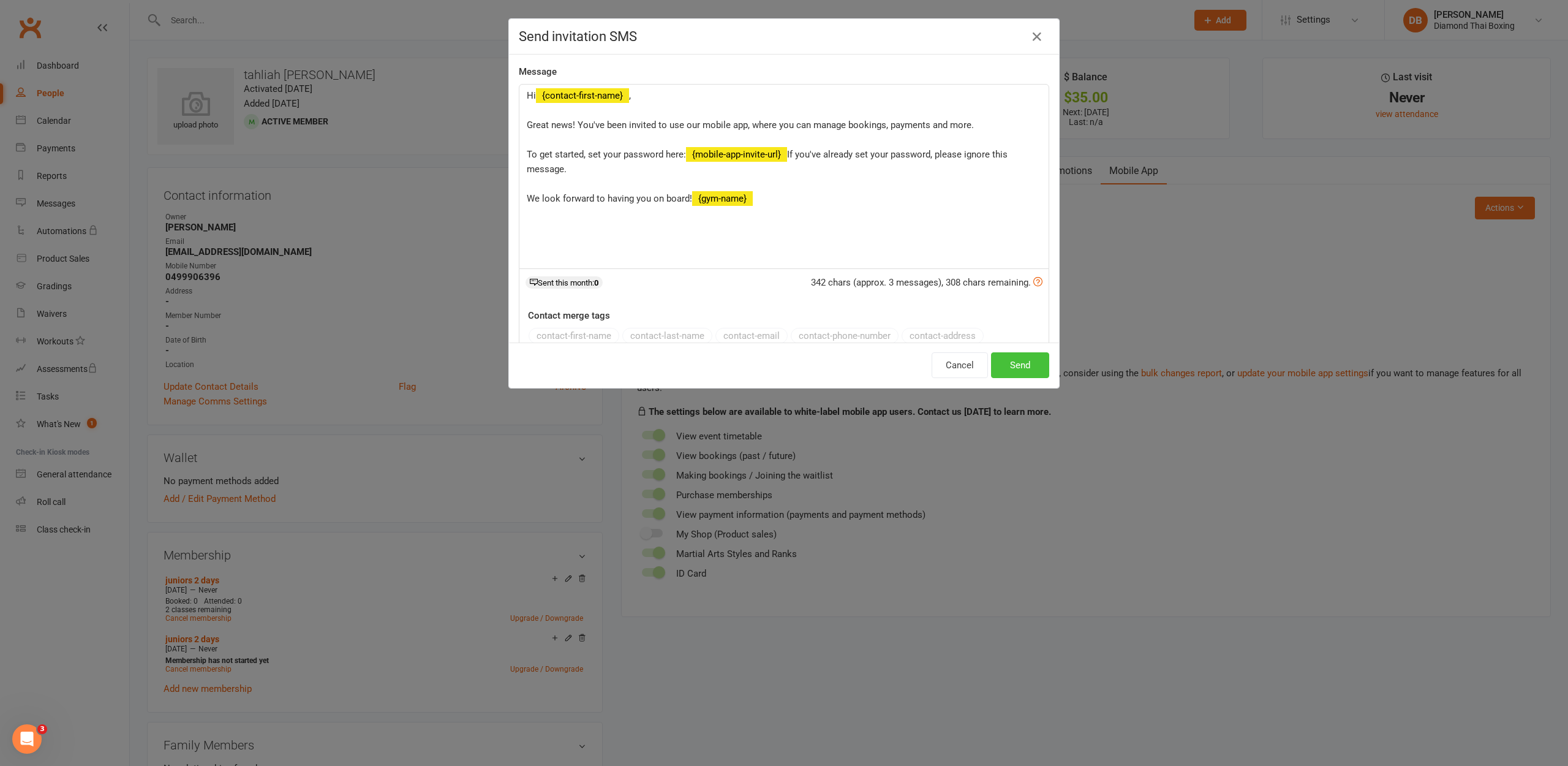
click at [1032, 363] on button "Send" at bounding box center [1020, 365] width 58 height 26
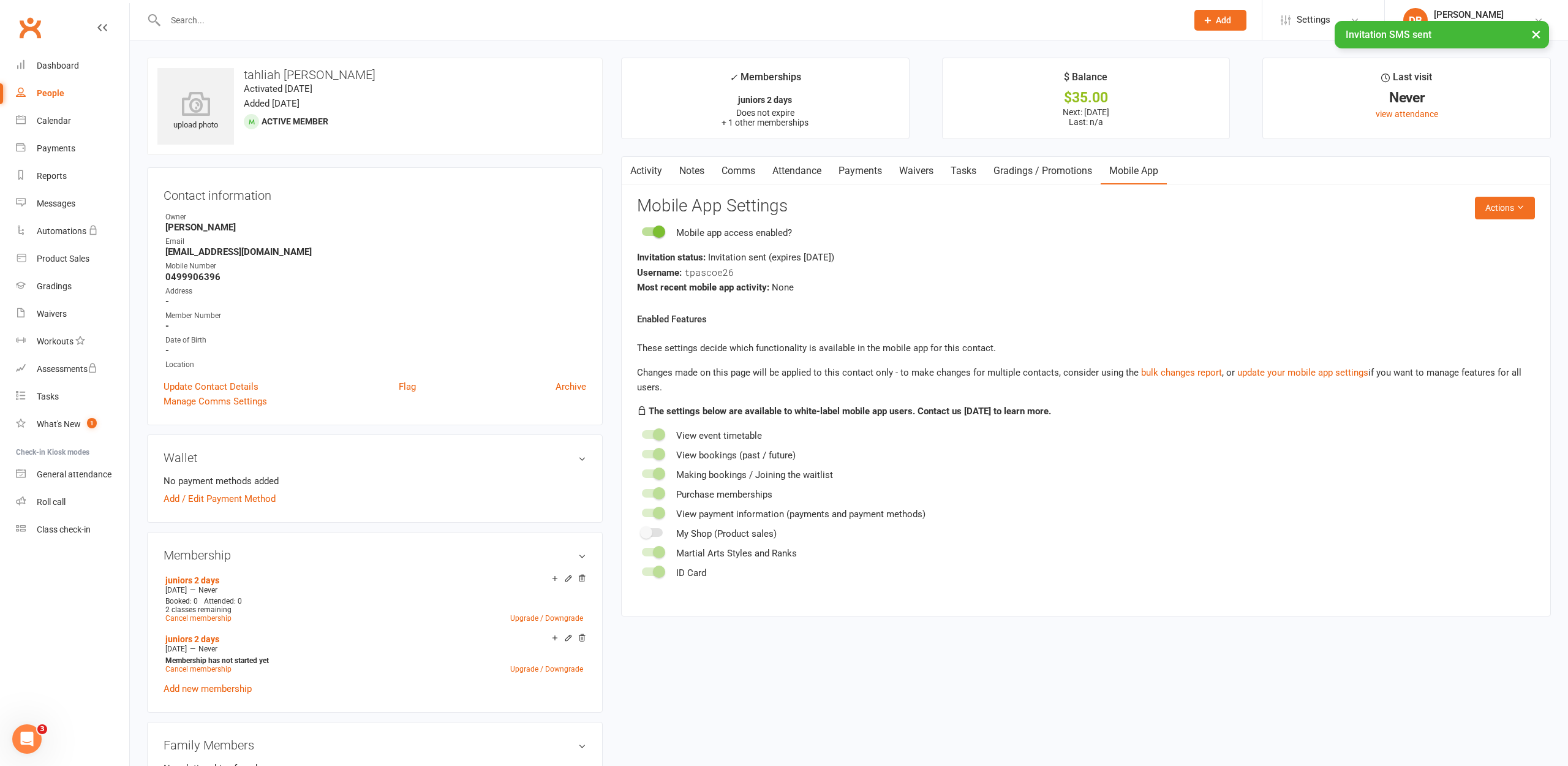
click at [48, 95] on div "People" at bounding box center [51, 94] width 28 height 10
select select "100"
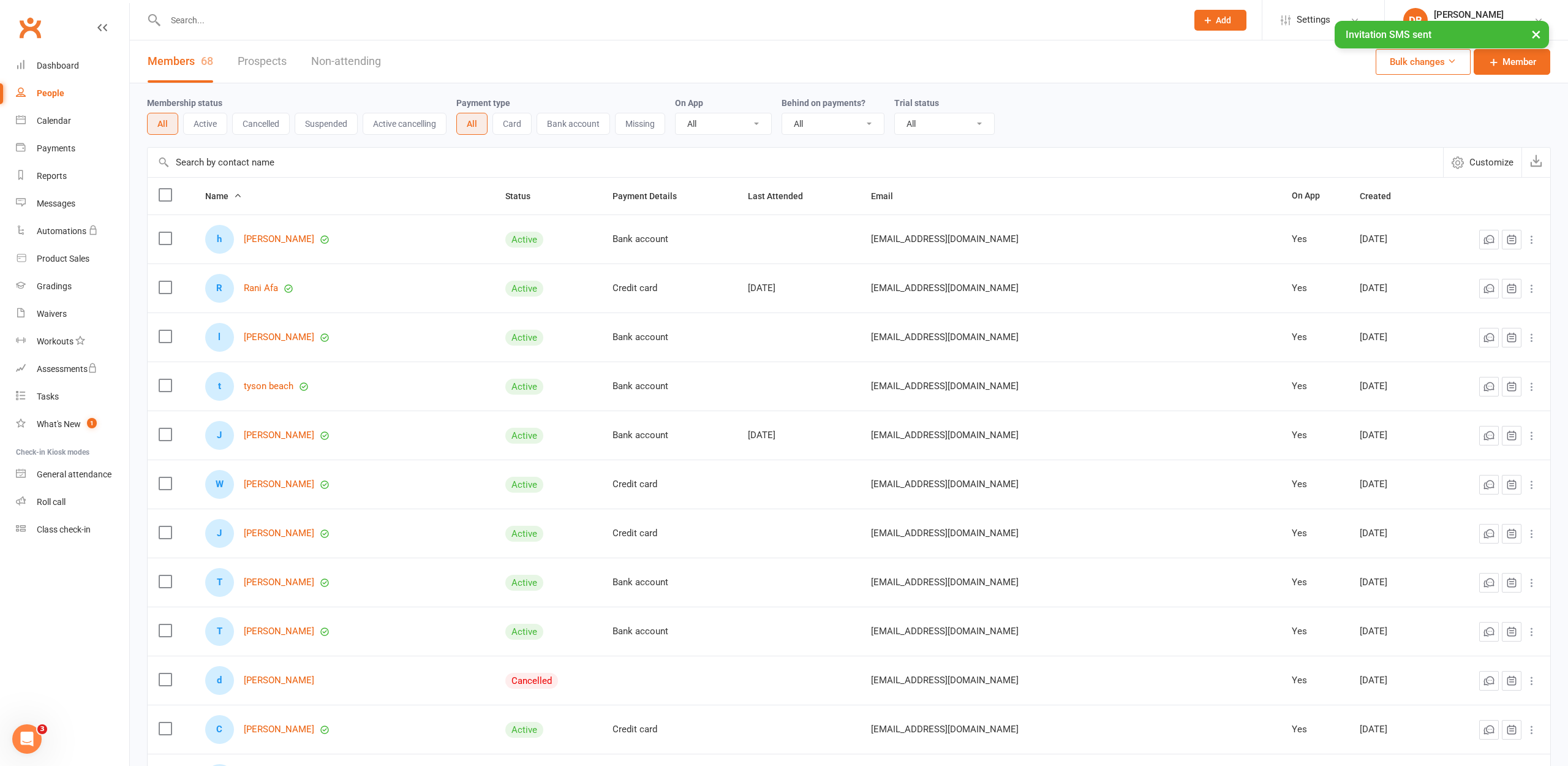
click at [240, 21] on div "× Invitation SMS sent" at bounding box center [776, 21] width 1552 height 0
click at [209, 21] on div "× Invitation SMS sent" at bounding box center [776, 21] width 1552 height 0
click at [202, 18] on input "text" at bounding box center [670, 20] width 1016 height 17
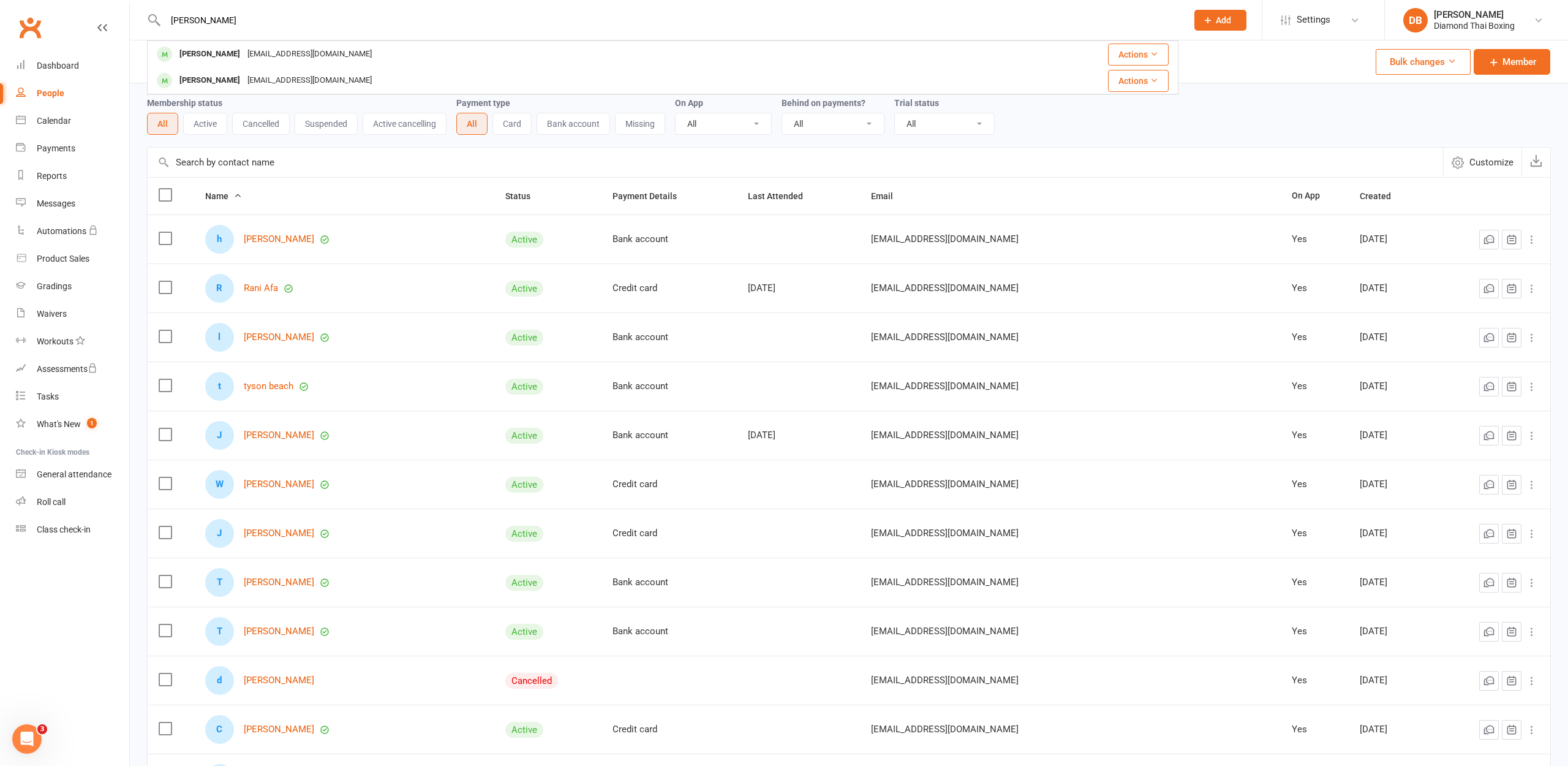
type input "[PERSON_NAME]"
drag, startPoint x: 191, startPoint y: 30, endPoint x: 209, endPoint y: 52, distance: 28.4
click at [209, 52] on div "[PERSON_NAME]" at bounding box center [210, 54] width 68 height 18
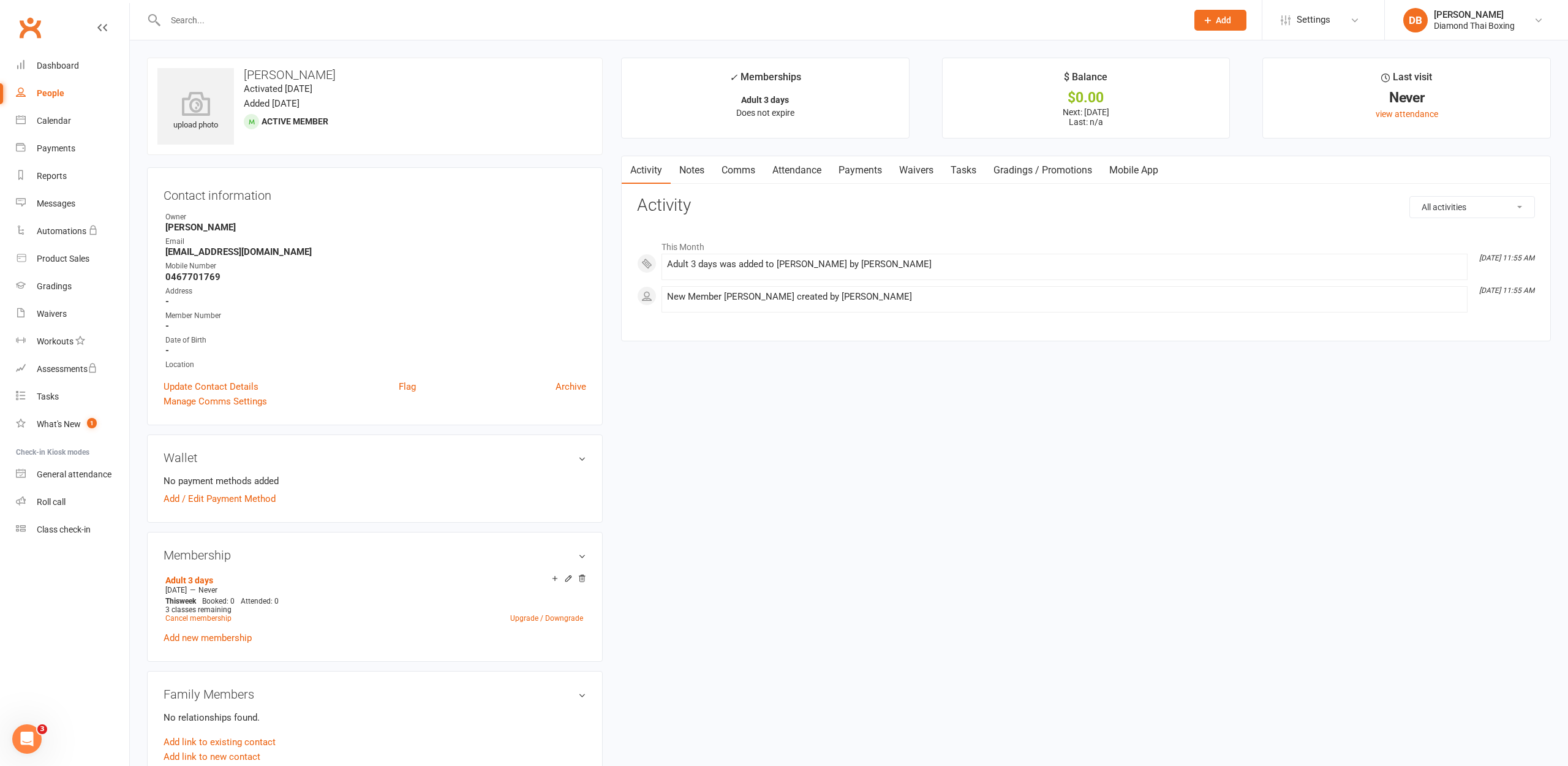
drag, startPoint x: 1152, startPoint y: 169, endPoint x: 1165, endPoint y: 194, distance: 28.2
click at [1152, 170] on link "Mobile App" at bounding box center [1133, 170] width 66 height 28
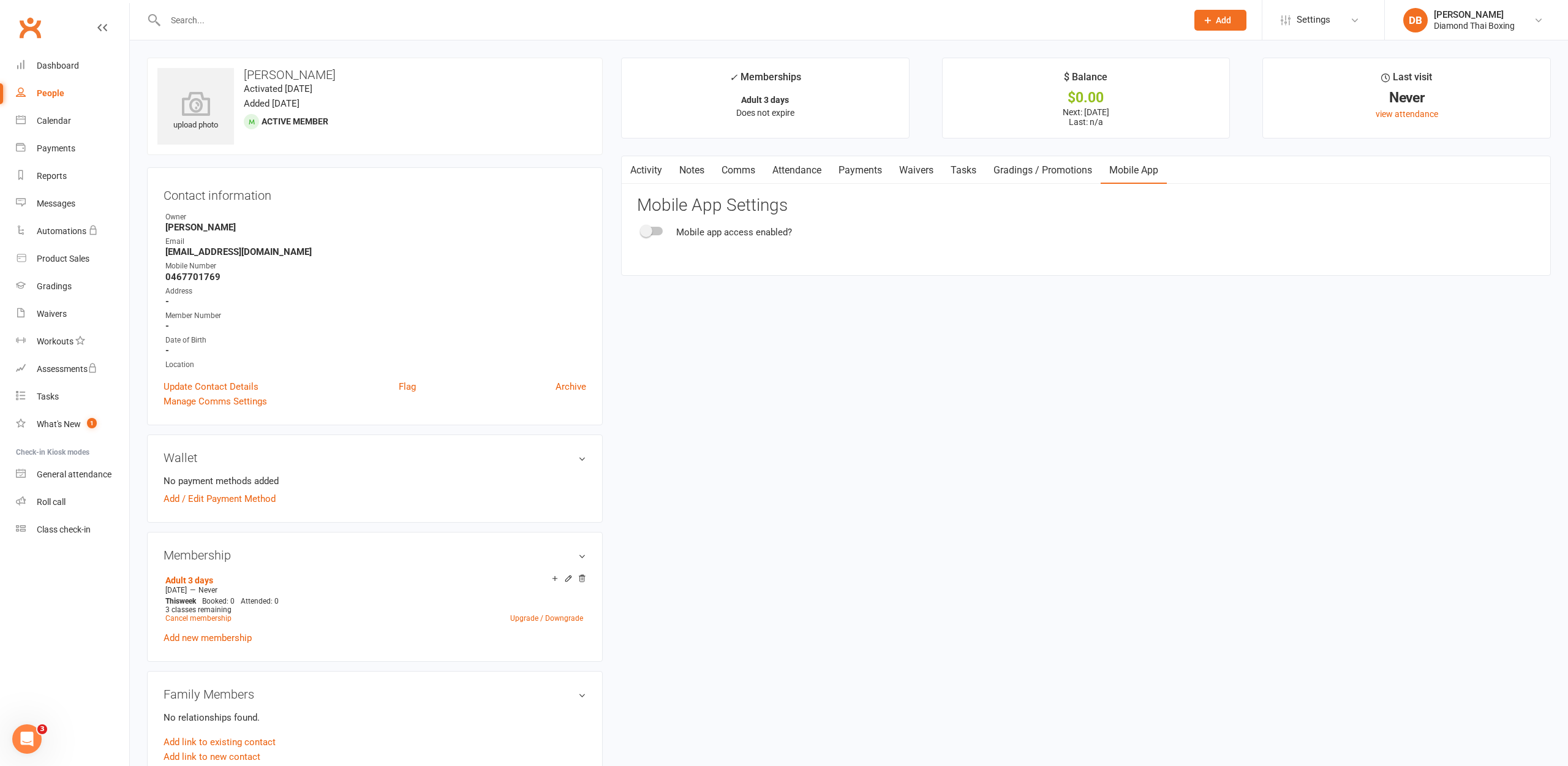
click at [650, 233] on span at bounding box center [646, 231] width 12 height 12
click at [642, 229] on input "checkbox" at bounding box center [642, 229] width 0 height 0
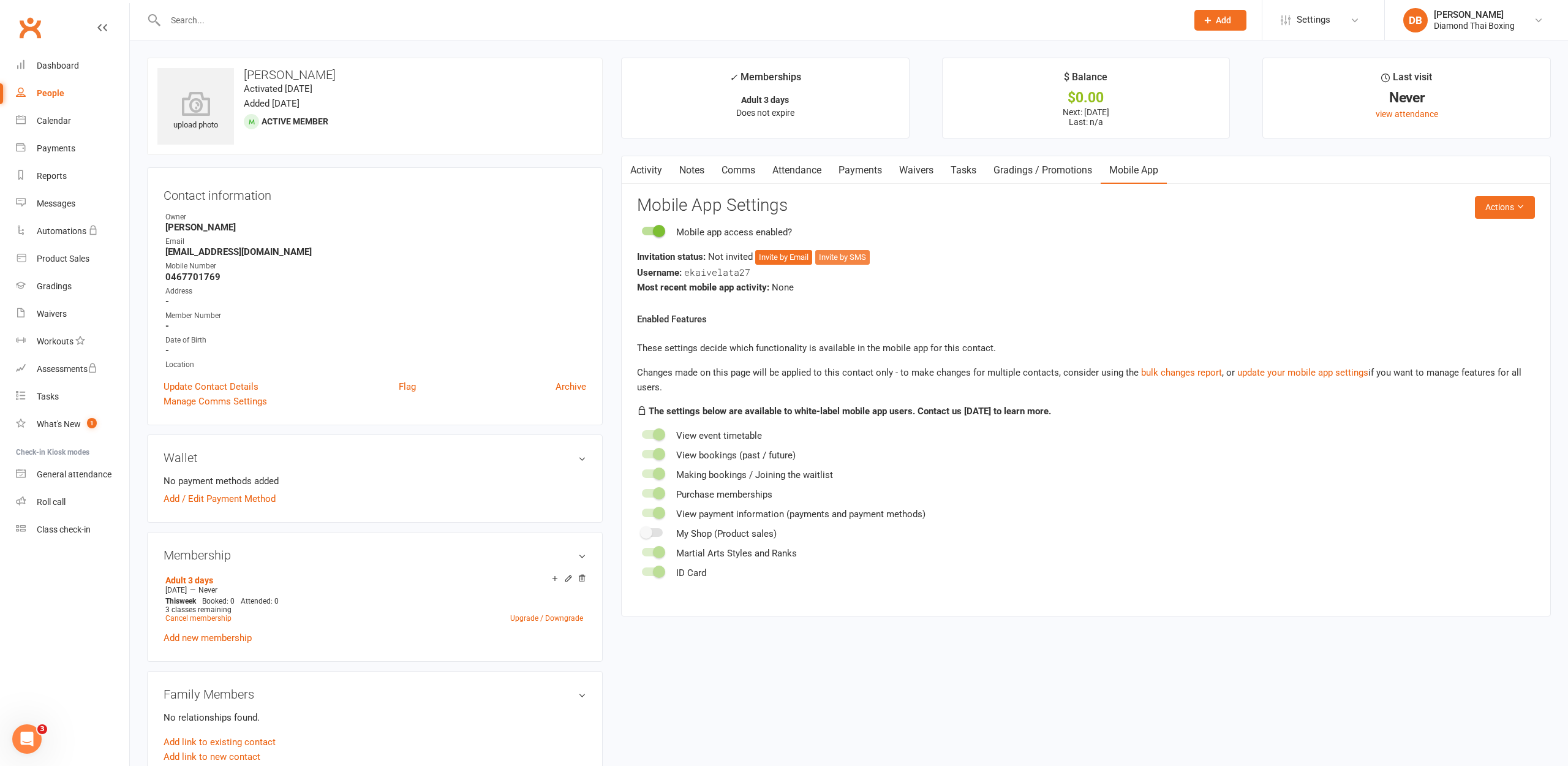
click at [861, 257] on button "Invite by SMS" at bounding box center [842, 257] width 54 height 15
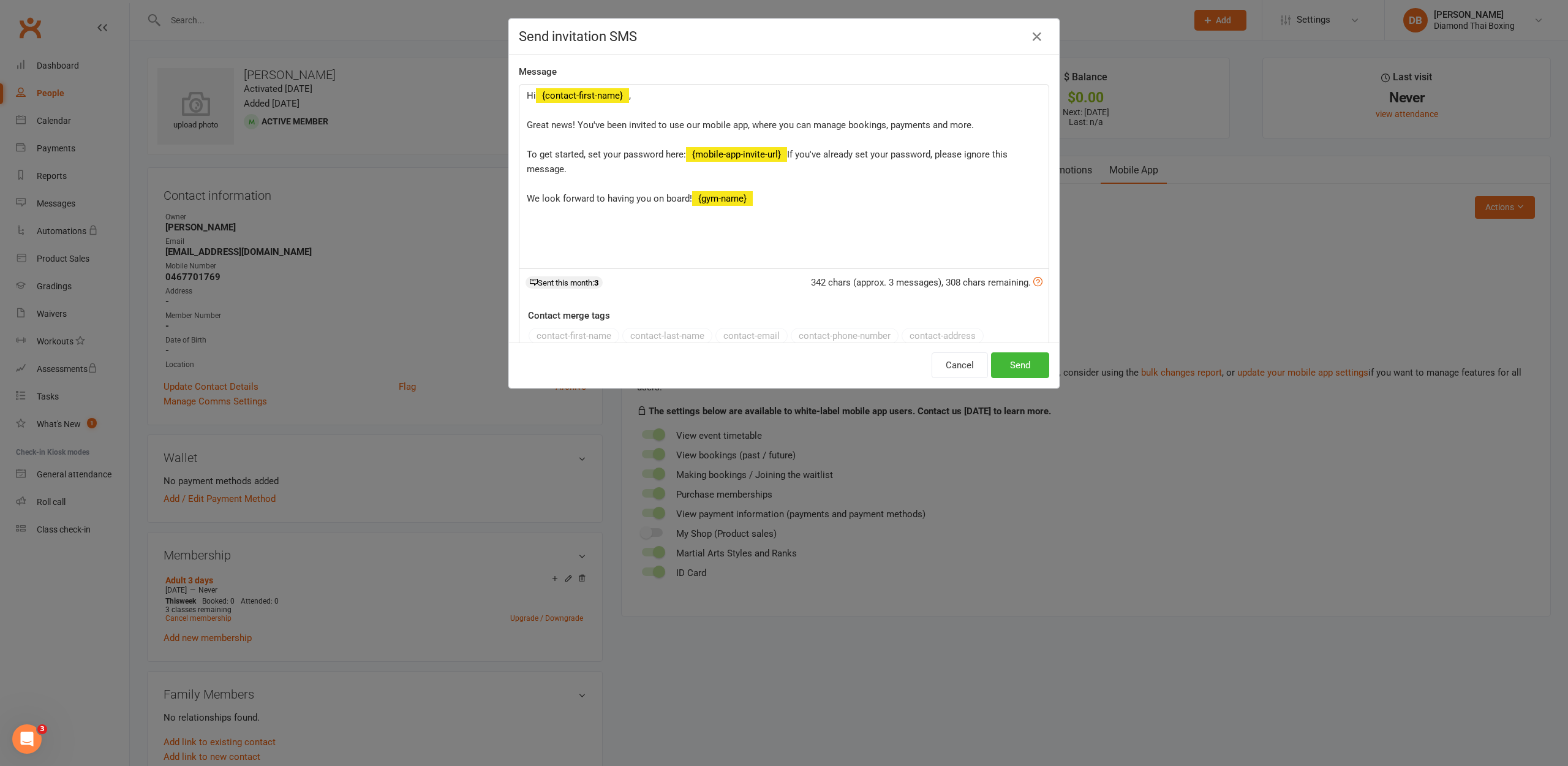
click at [1027, 364] on button "Send" at bounding box center [1020, 365] width 58 height 26
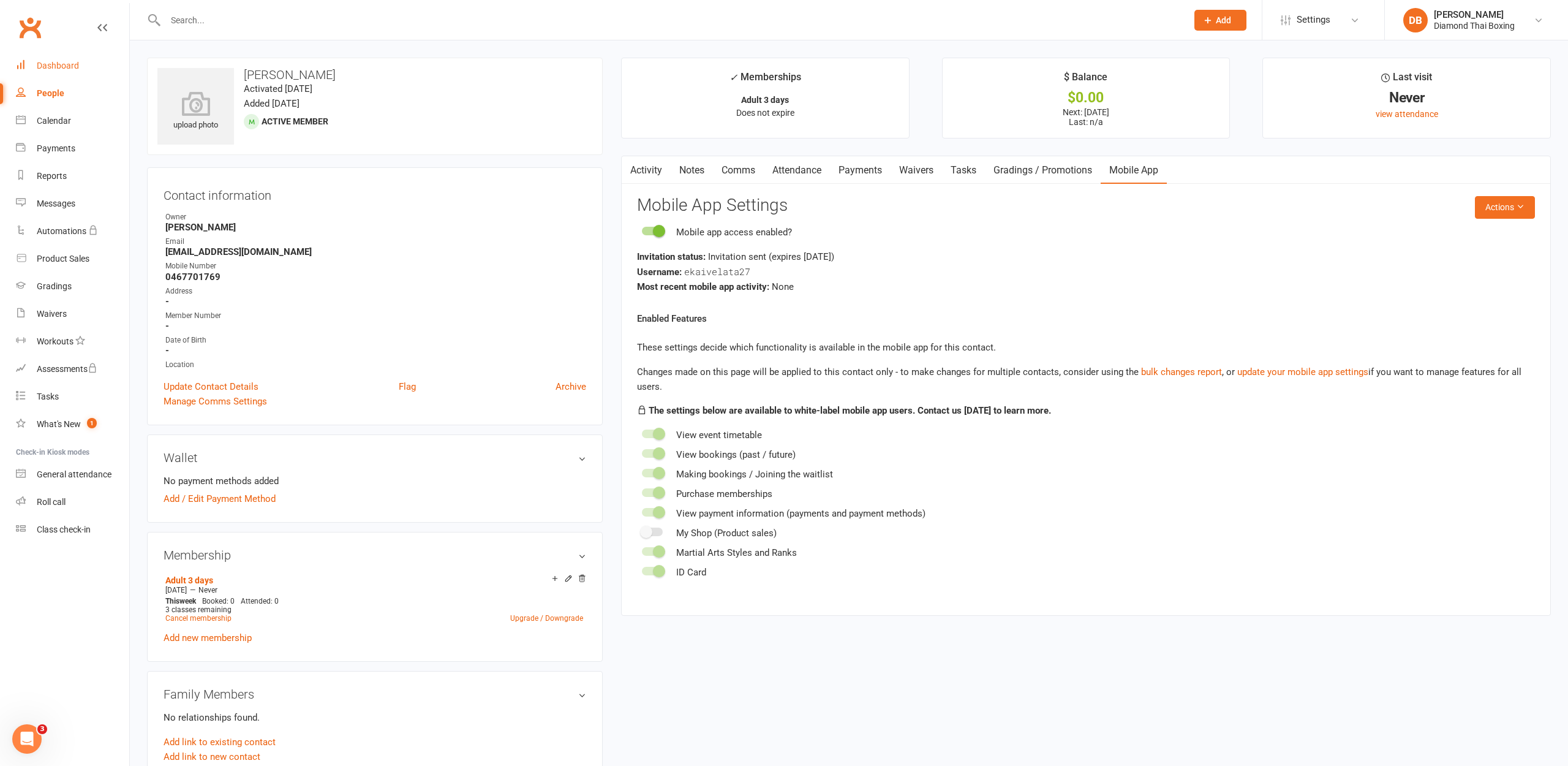
click at [74, 69] on div "Dashboard" at bounding box center [57, 66] width 42 height 10
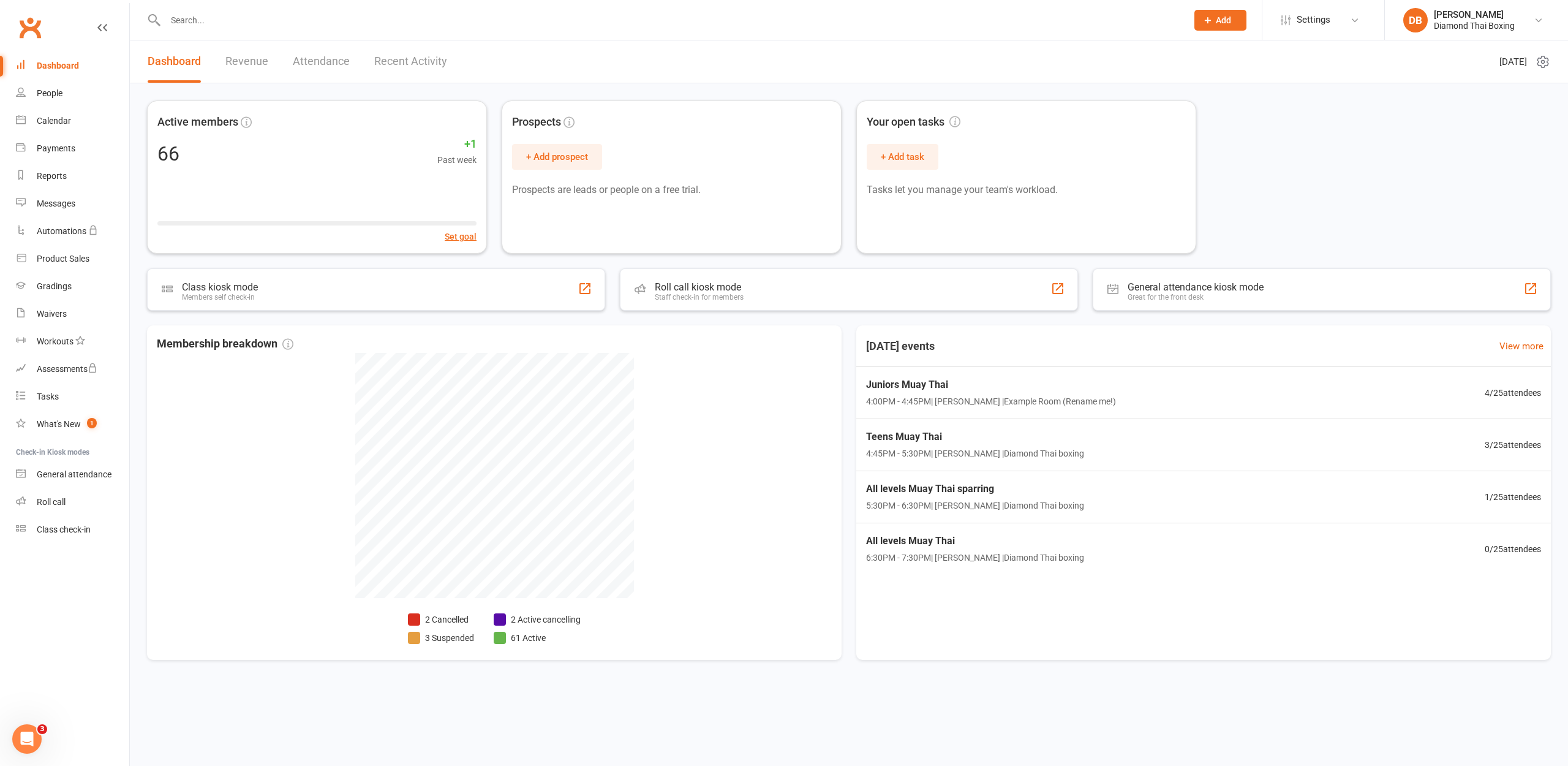
drag, startPoint x: 49, startPoint y: 98, endPoint x: 55, endPoint y: 96, distance: 6.3
click at [53, 97] on link "People" at bounding box center [72, 94] width 113 height 28
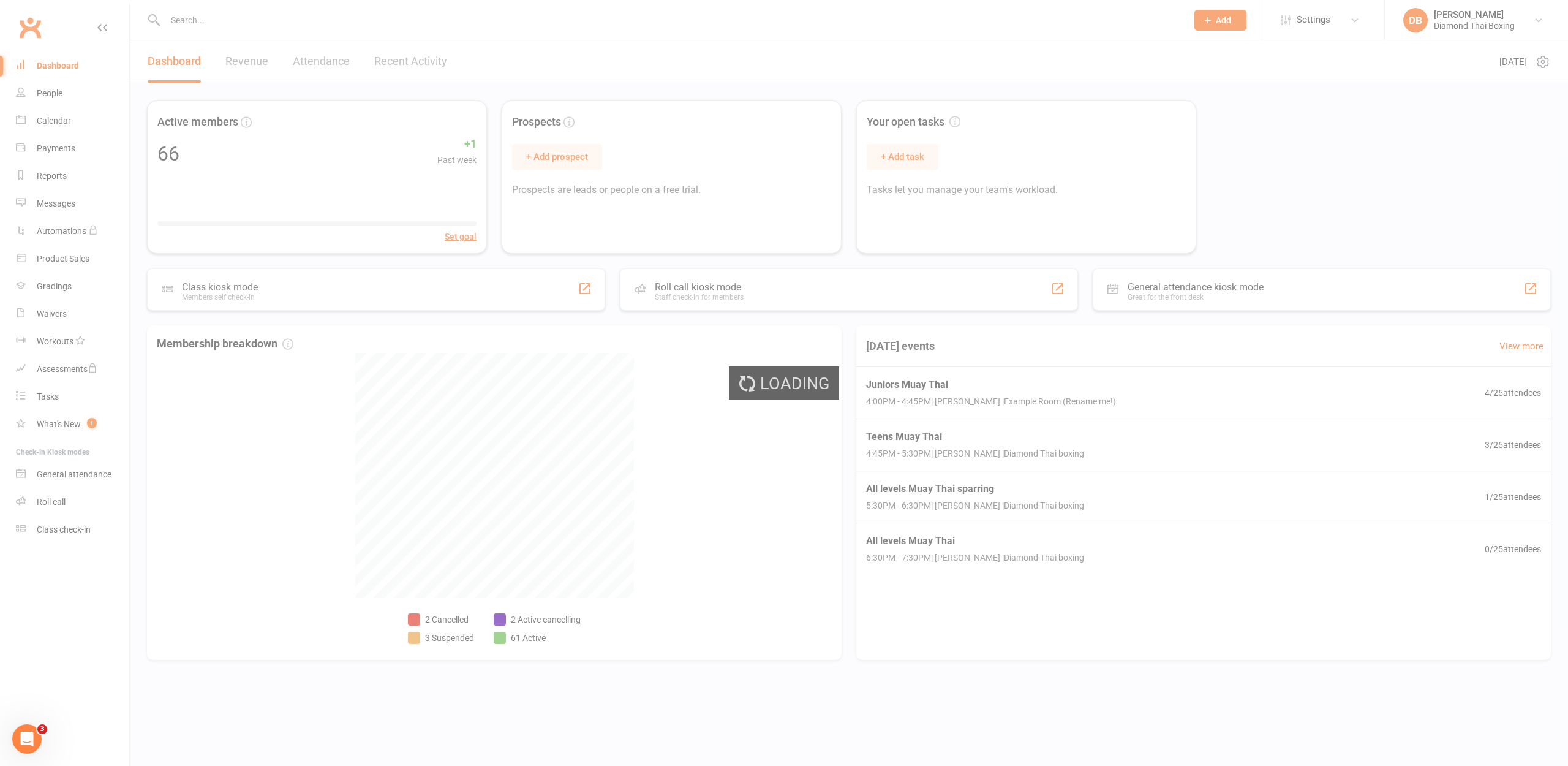
select select "100"
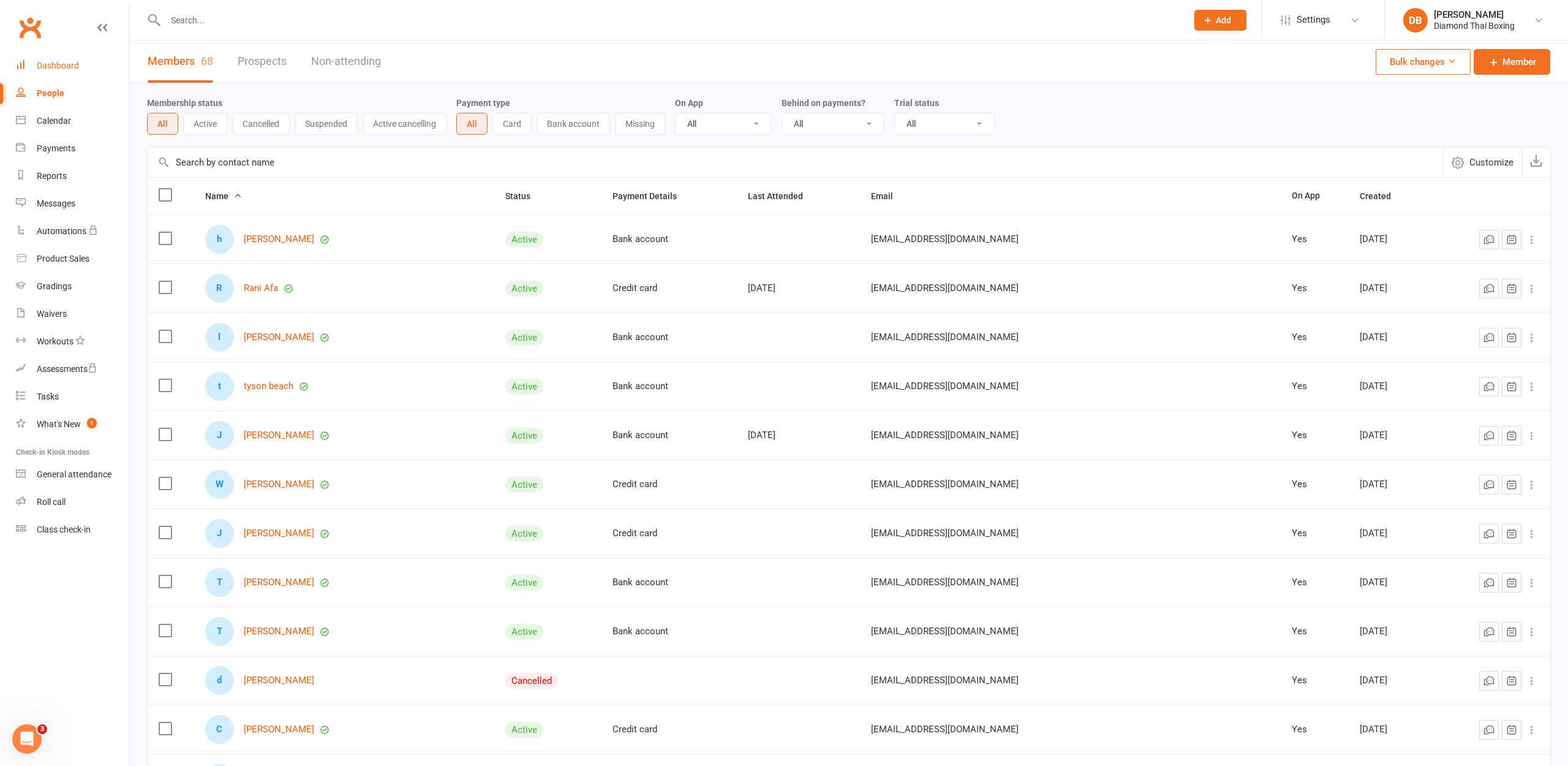
click at [51, 66] on div "Dashboard" at bounding box center [57, 66] width 42 height 10
